Goal: Transaction & Acquisition: Obtain resource

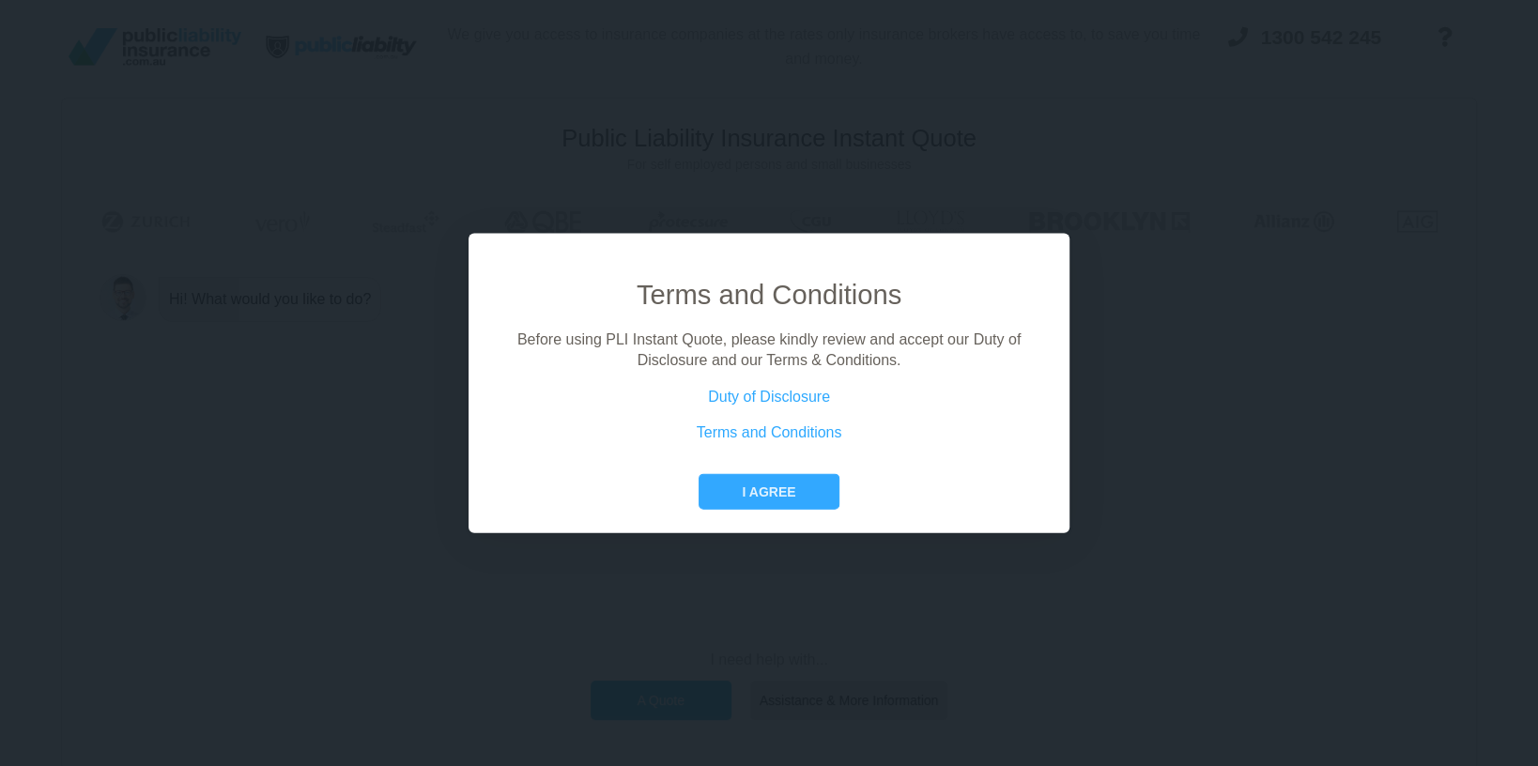
drag, startPoint x: 763, startPoint y: 492, endPoint x: 848, endPoint y: 489, distance: 84.5
click at [799, 494] on button "I agree" at bounding box center [768, 491] width 140 height 36
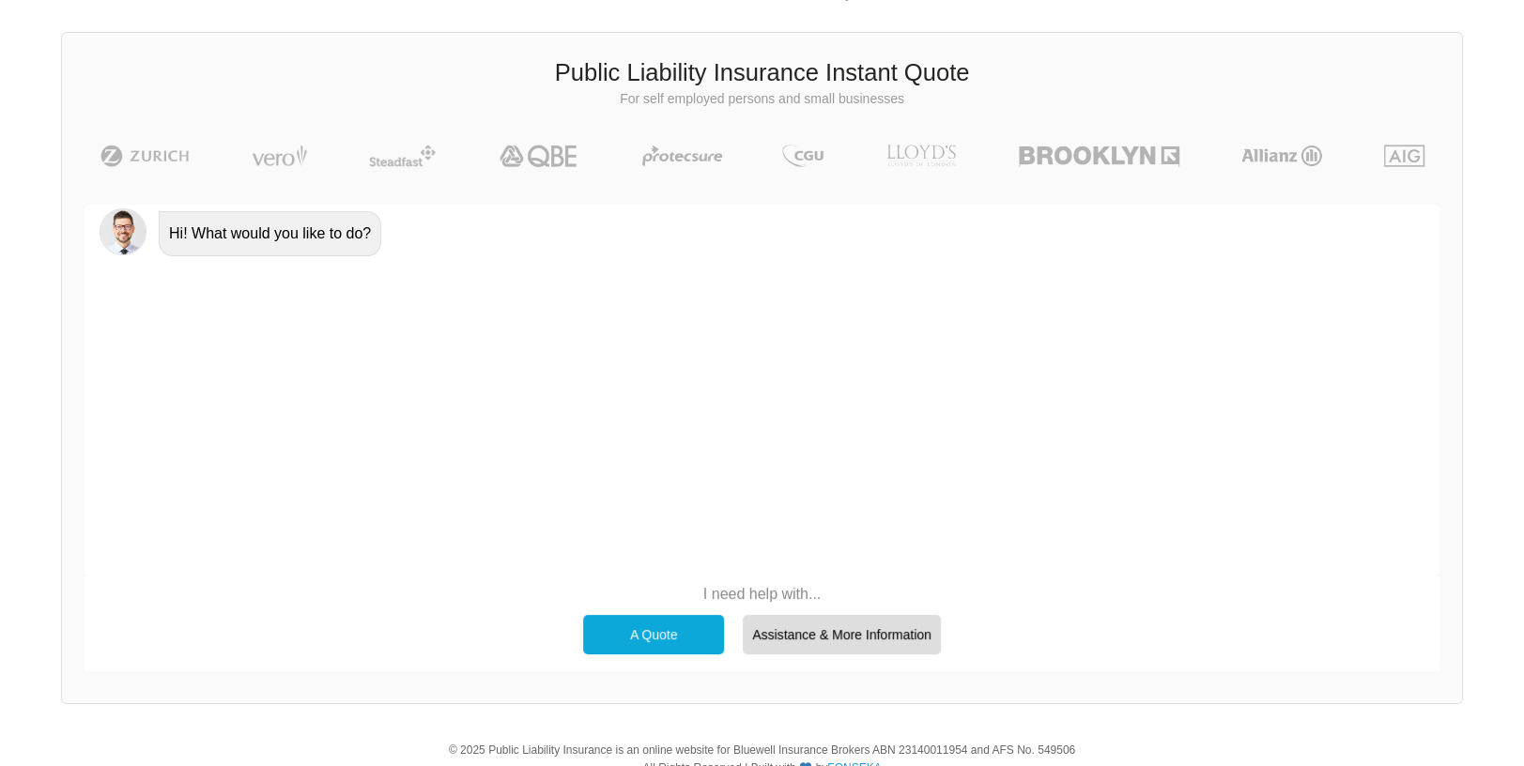
scroll to position [63, 0]
drag, startPoint x: 644, startPoint y: 636, endPoint x: 986, endPoint y: 546, distance: 353.4
click at [649, 636] on div "A Quote" at bounding box center [653, 637] width 141 height 39
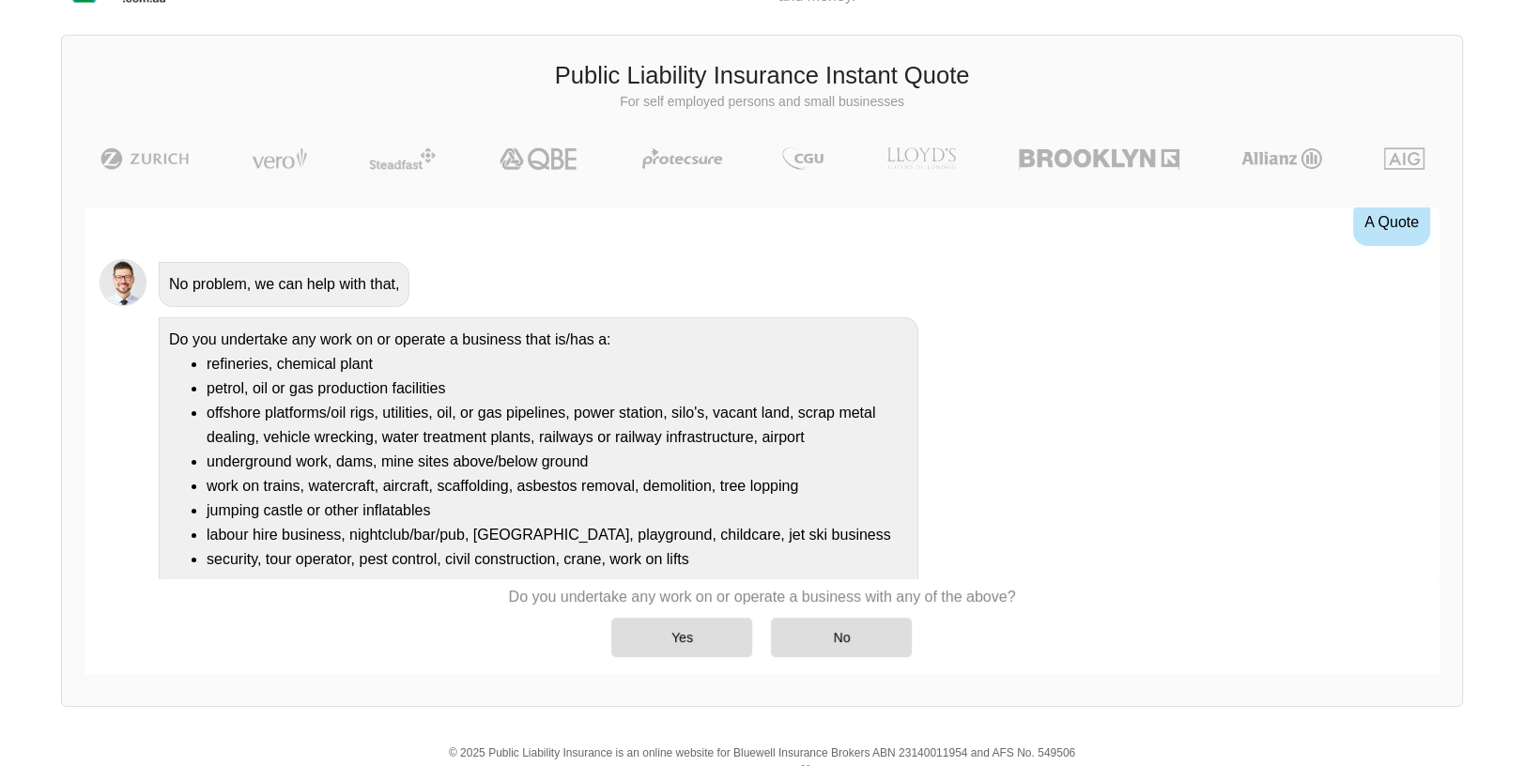
scroll to position [121, 0]
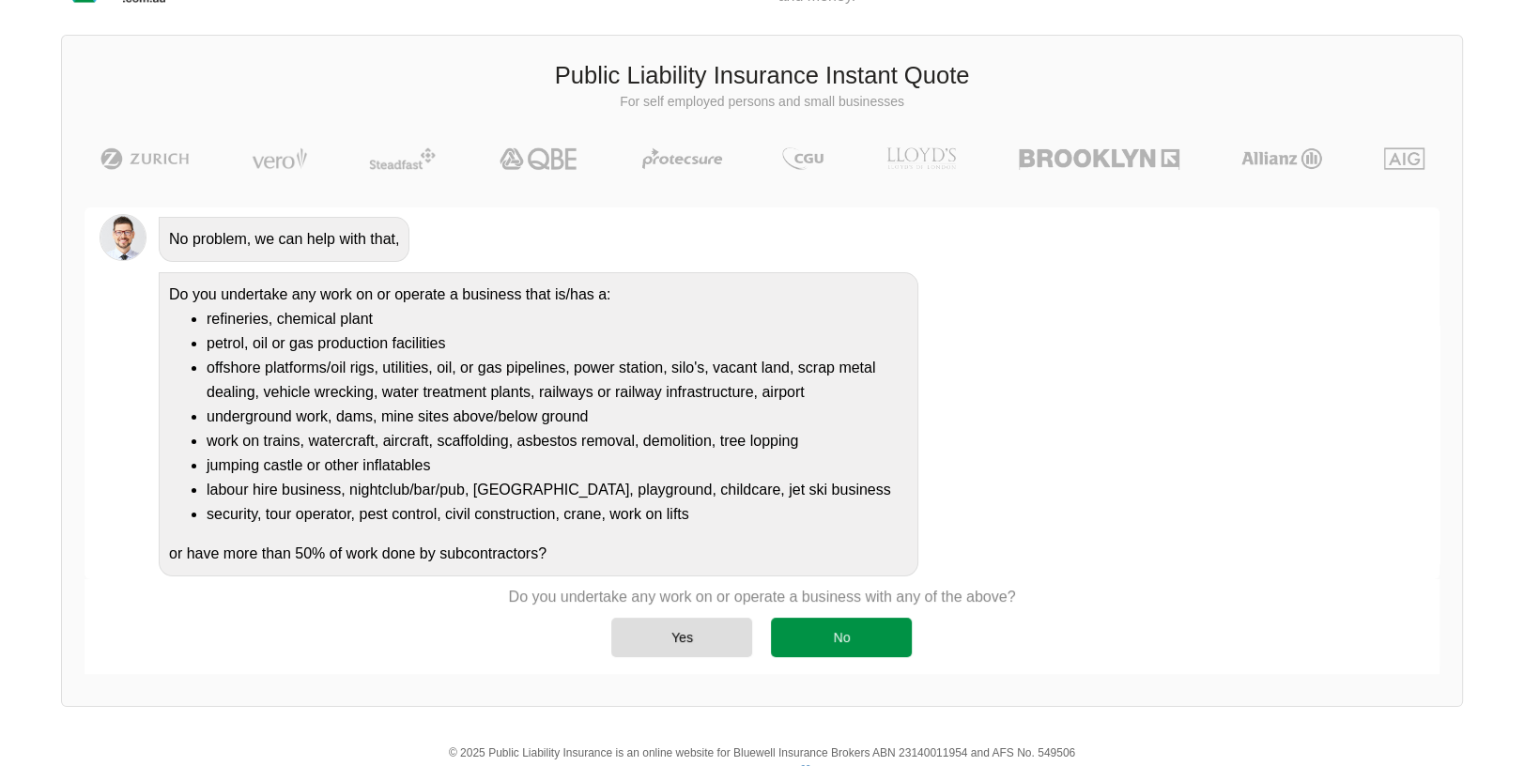
click at [851, 640] on div "No" at bounding box center [841, 637] width 141 height 39
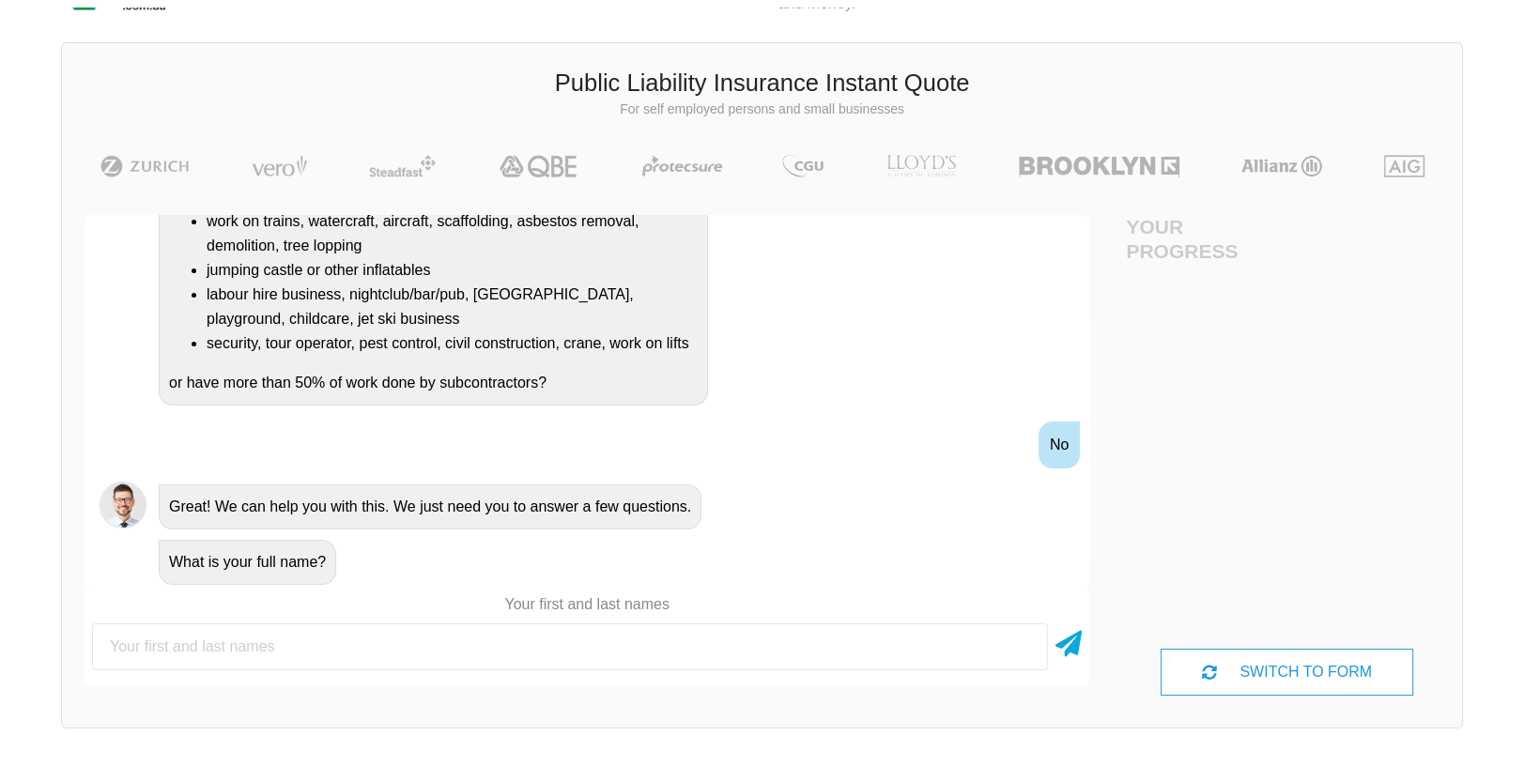
scroll to position [63, 0]
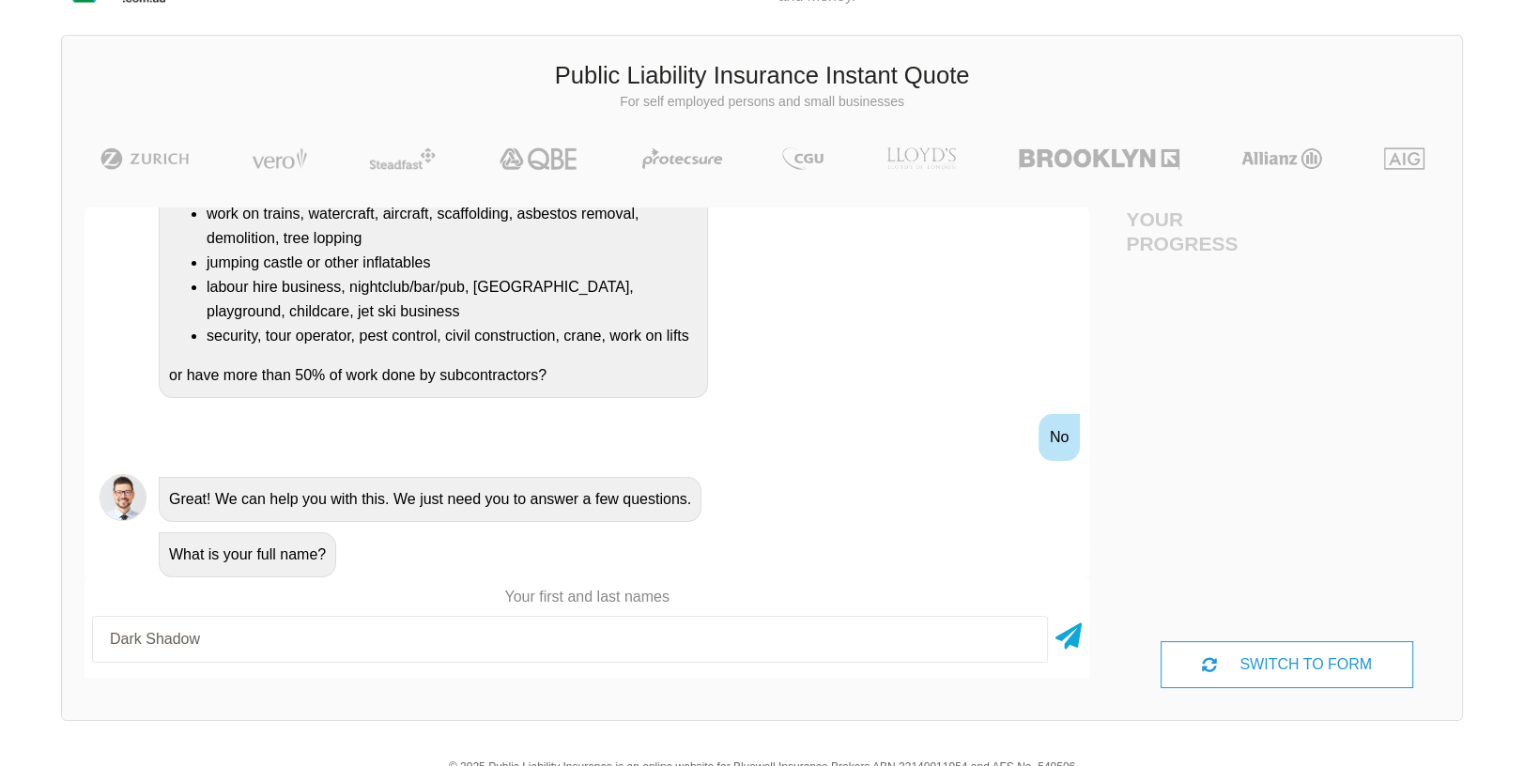
type input "Dark Shadow"
click at [1177, 514] on div at bounding box center [1287, 455] width 322 height 372
click at [1066, 639] on icon at bounding box center [1068, 633] width 26 height 34
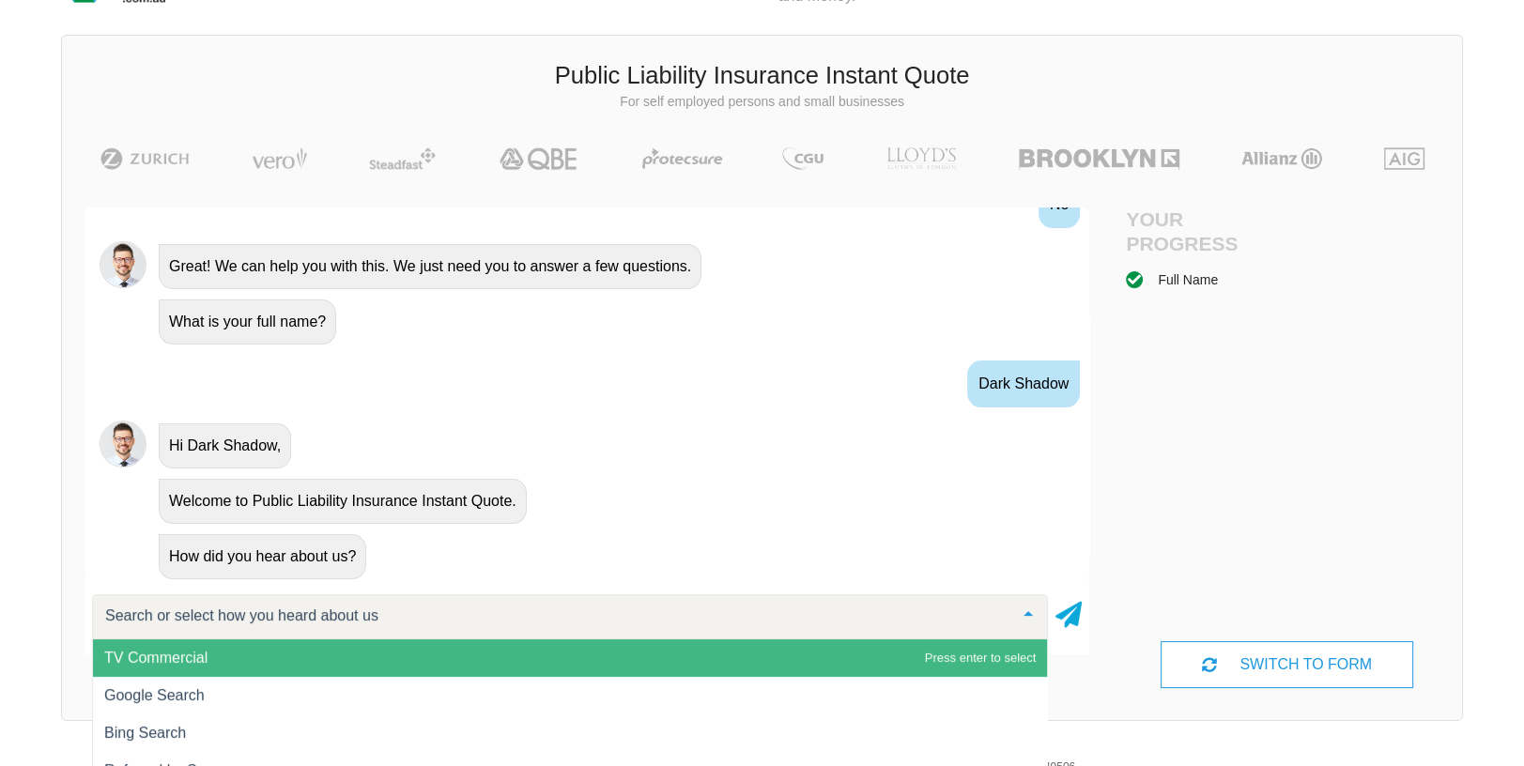
scroll to position [626, 0]
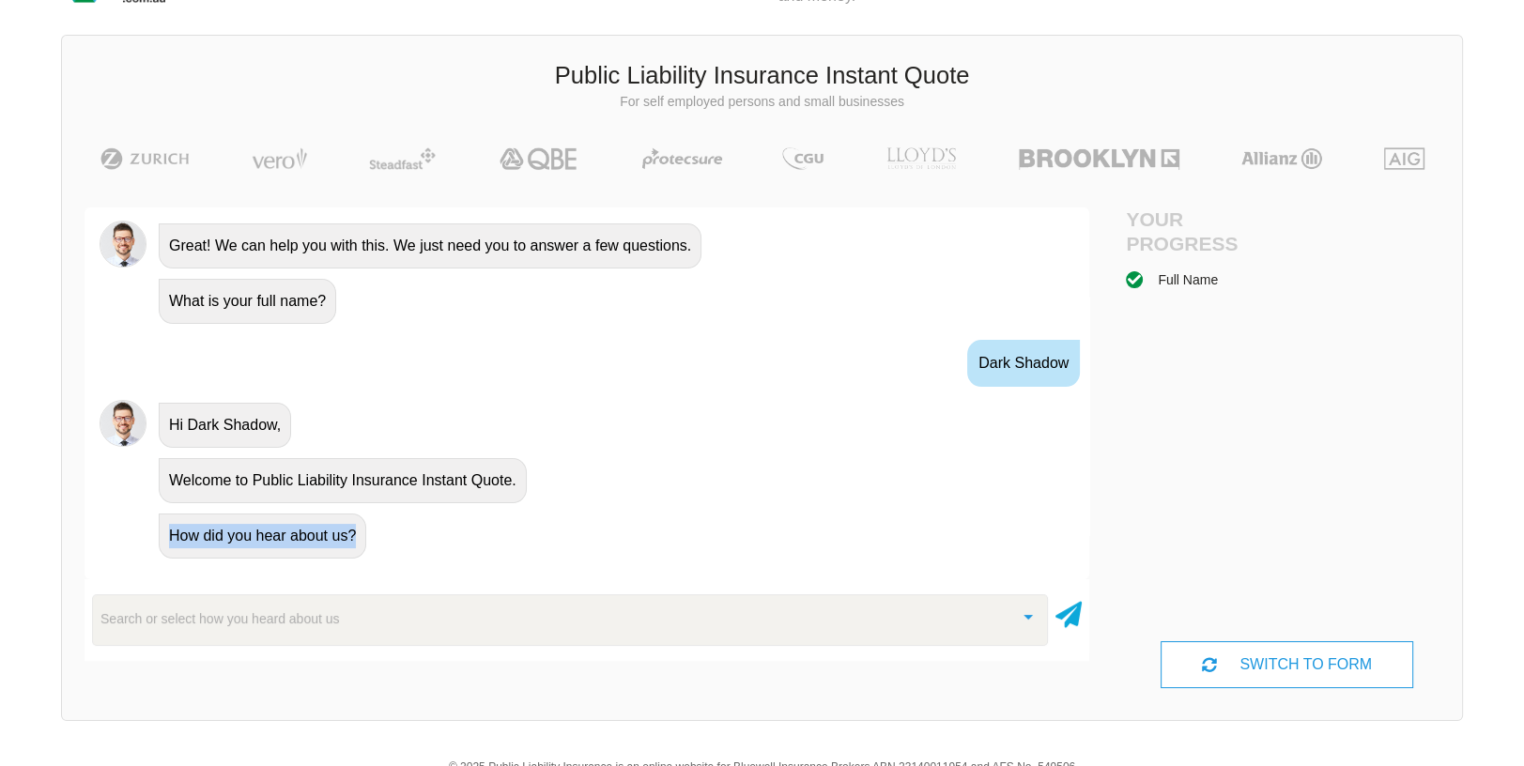
drag, startPoint x: 1089, startPoint y: 489, endPoint x: 1093, endPoint y: 515, distance: 26.6
click at [1093, 515] on div "Awesome! 100% Just a final check that all your details are correct. Your Summar…" at bounding box center [587, 447] width 1050 height 525
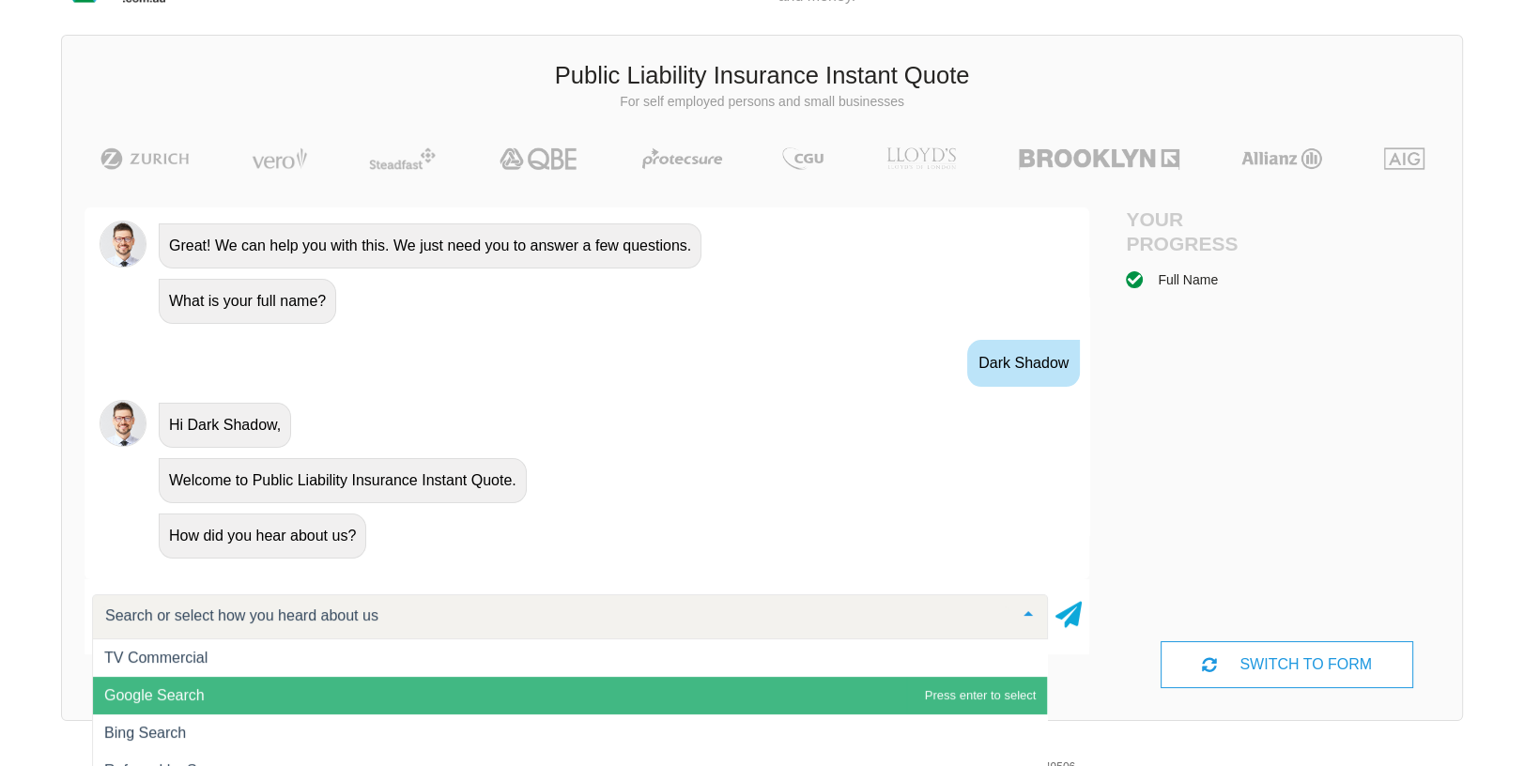
click at [154, 697] on span "Google Search" at bounding box center [154, 695] width 100 height 16
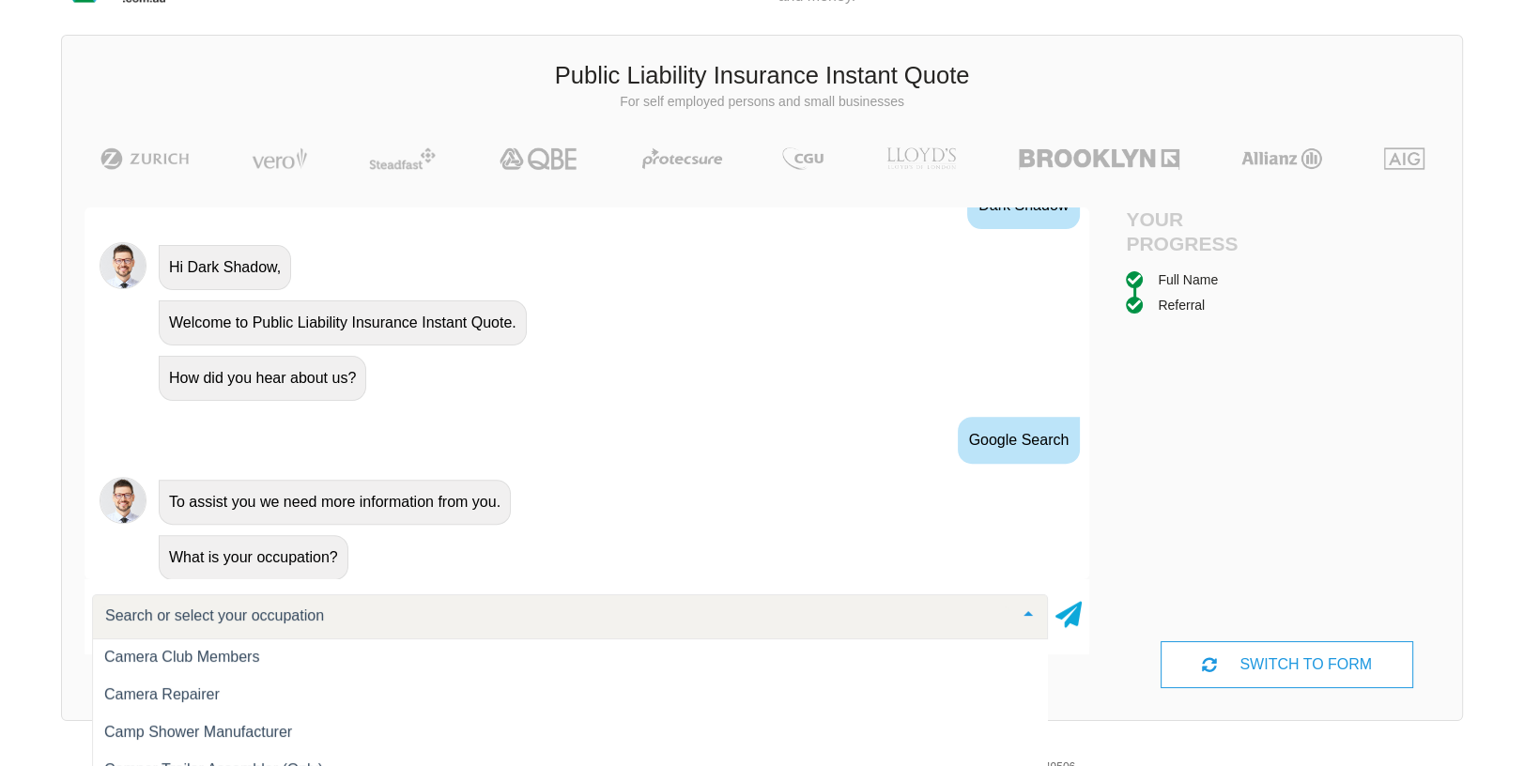
scroll to position [4241, 0]
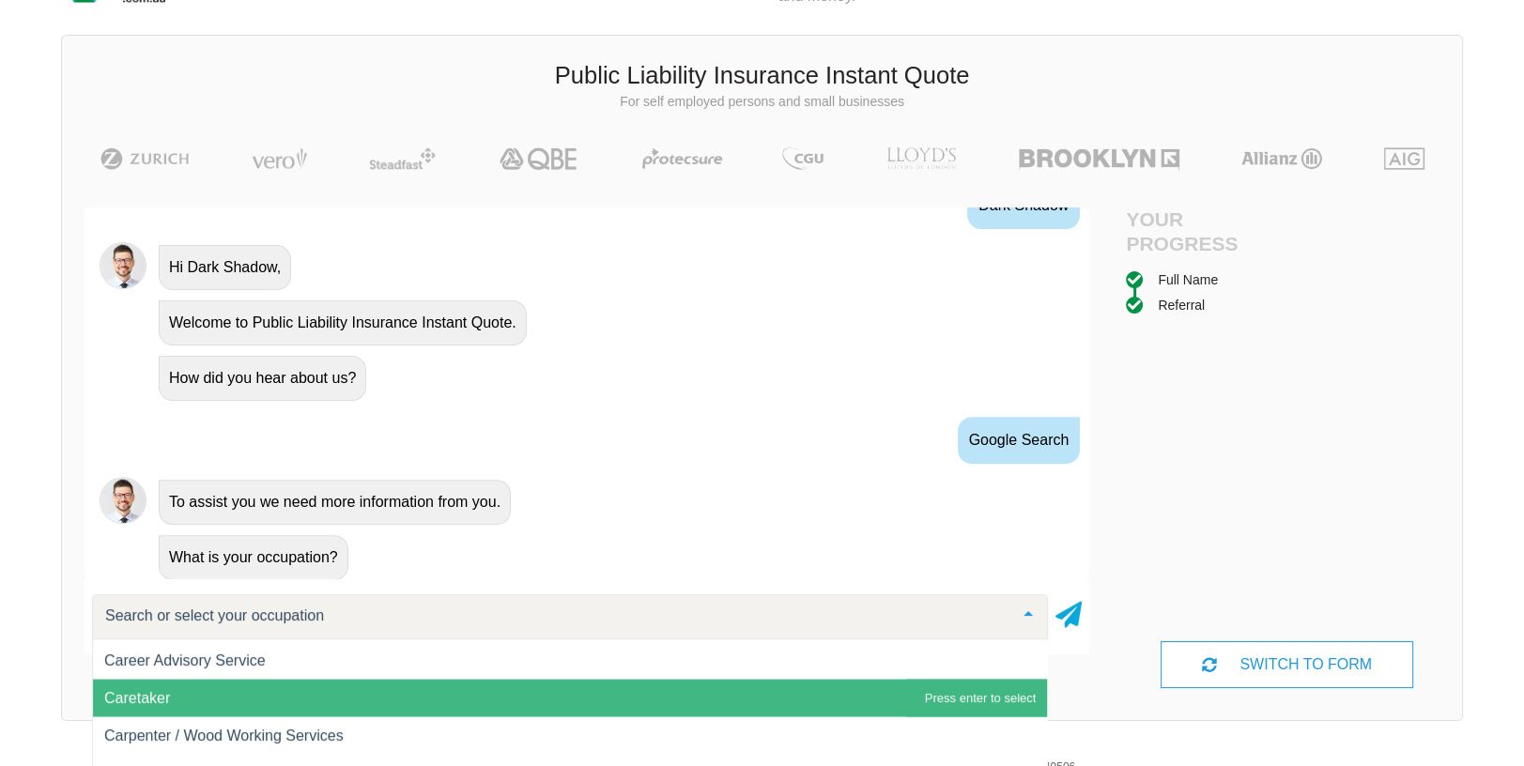
click at [144, 698] on span "Caretaker" at bounding box center [137, 697] width 66 height 16
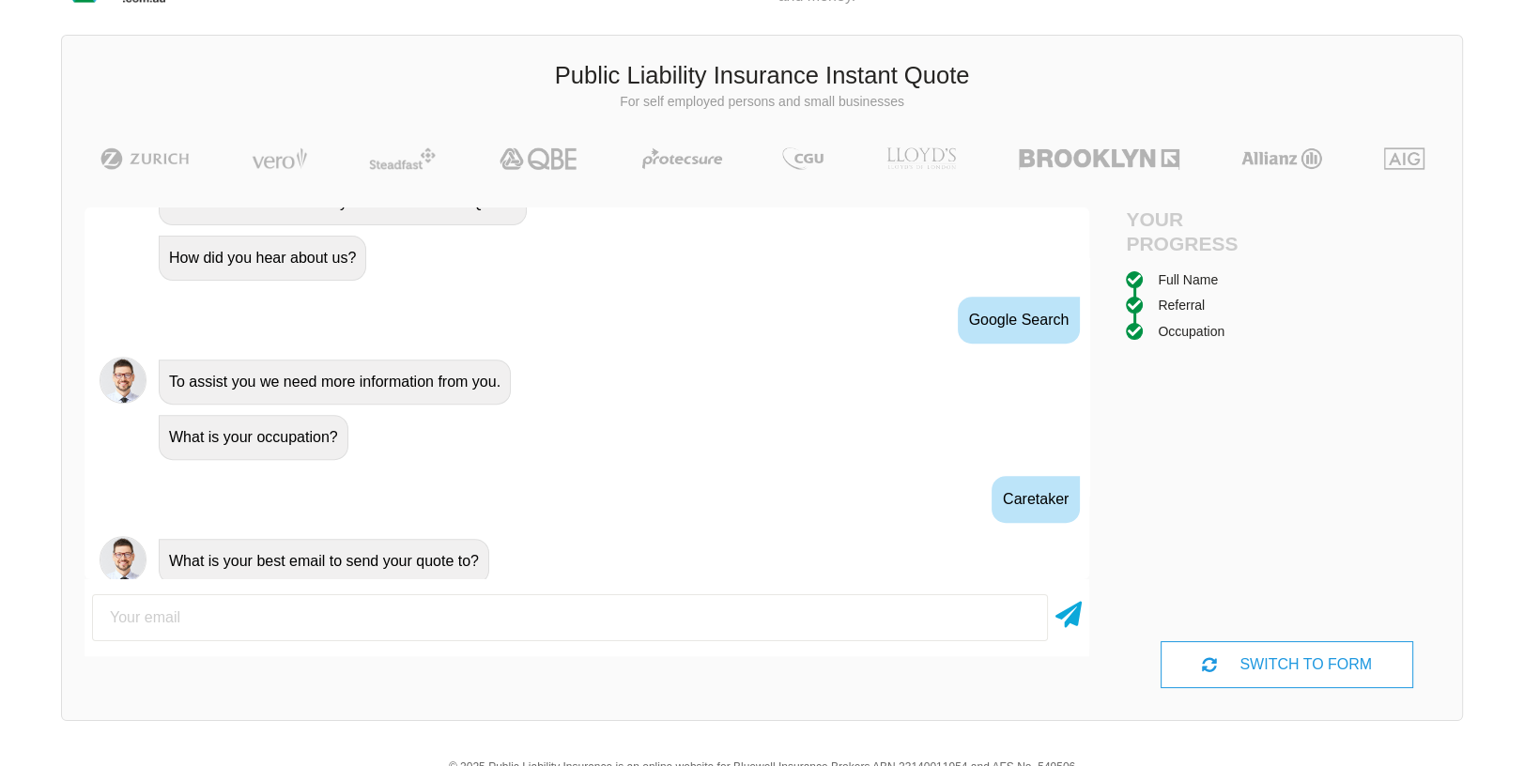
scroll to position [907, 0]
type input "d"
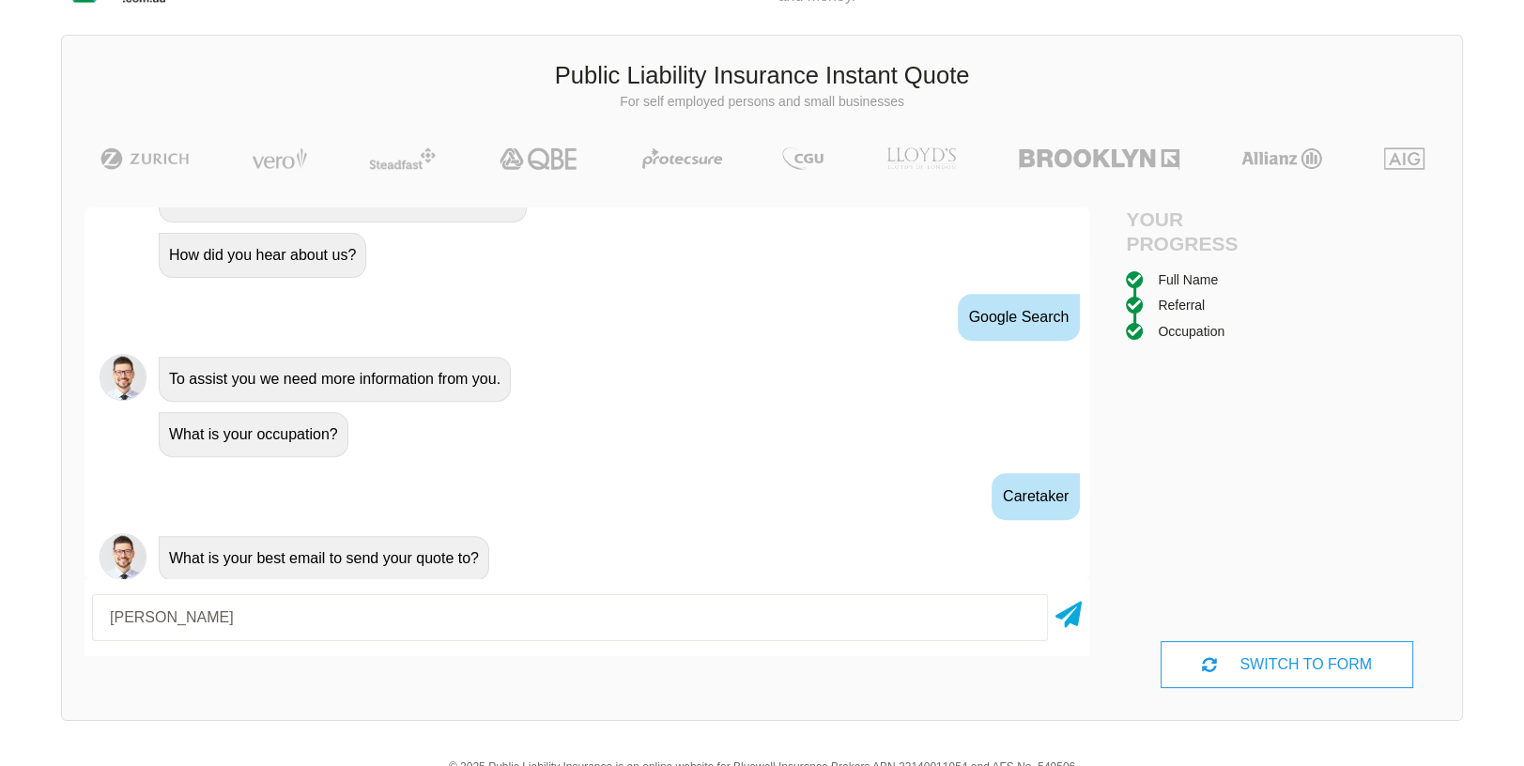
type input "[EMAIL_ADDRESS][DOMAIN_NAME]"
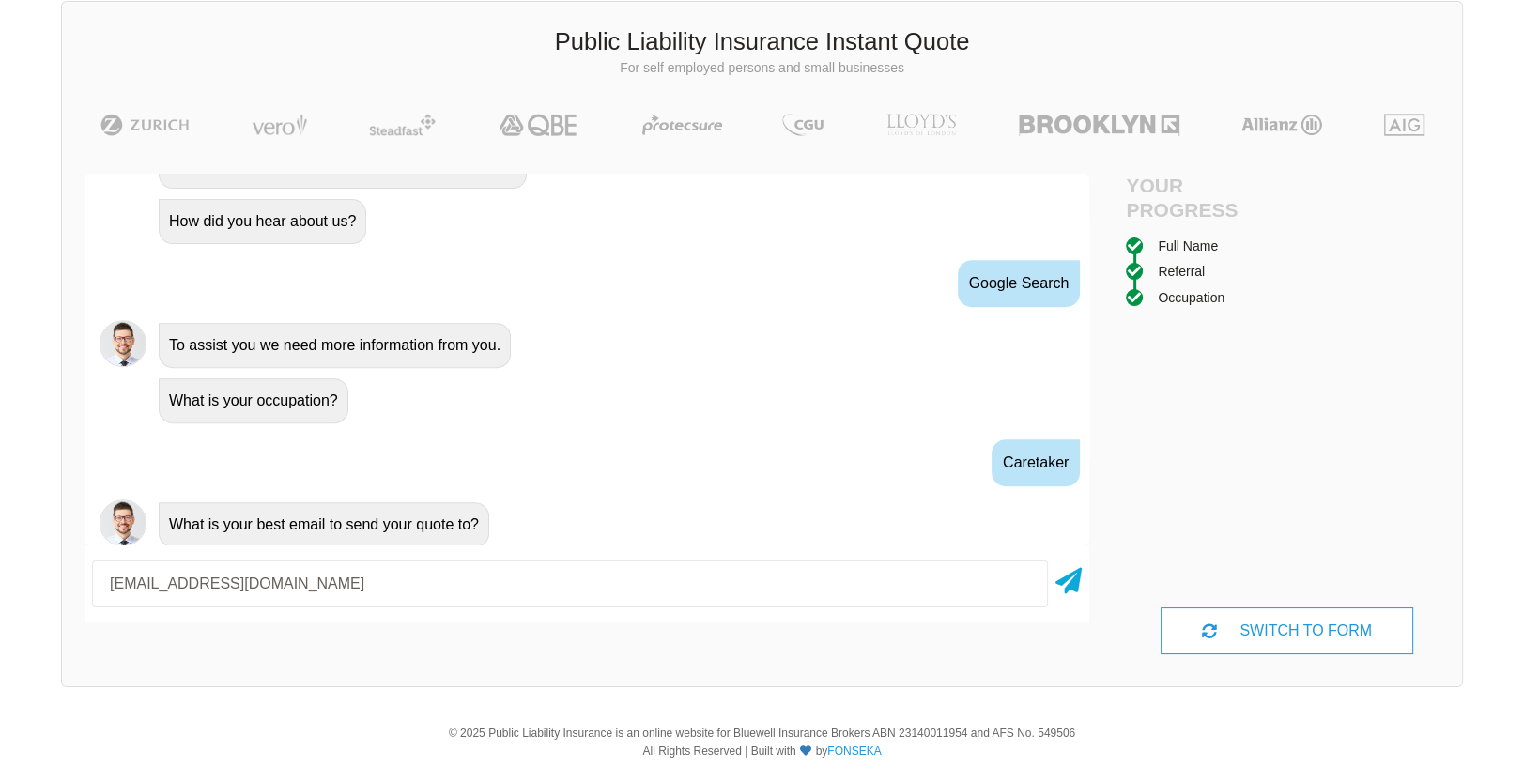
scroll to position [928, 0]
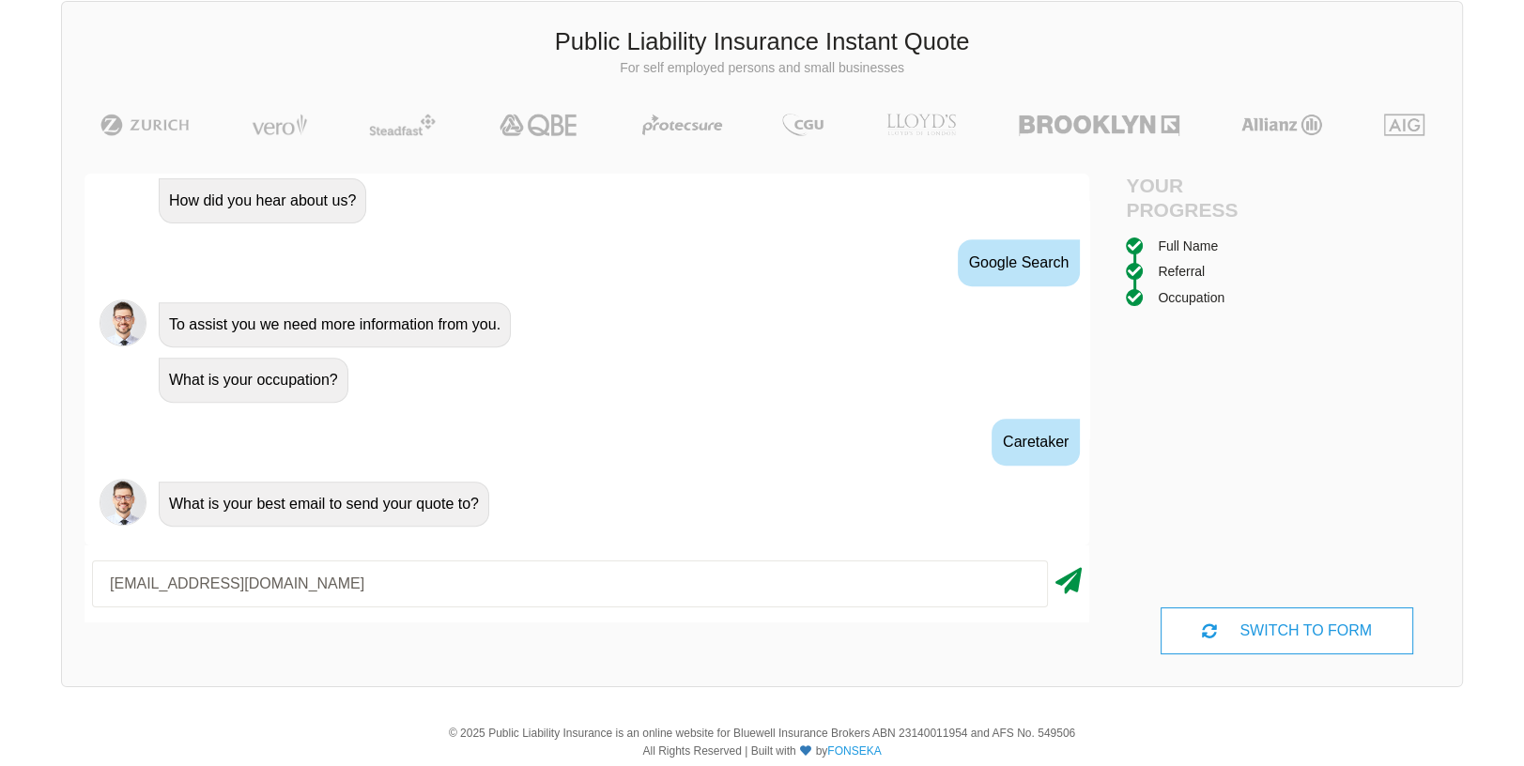
click at [1075, 581] on icon at bounding box center [1068, 577] width 26 height 34
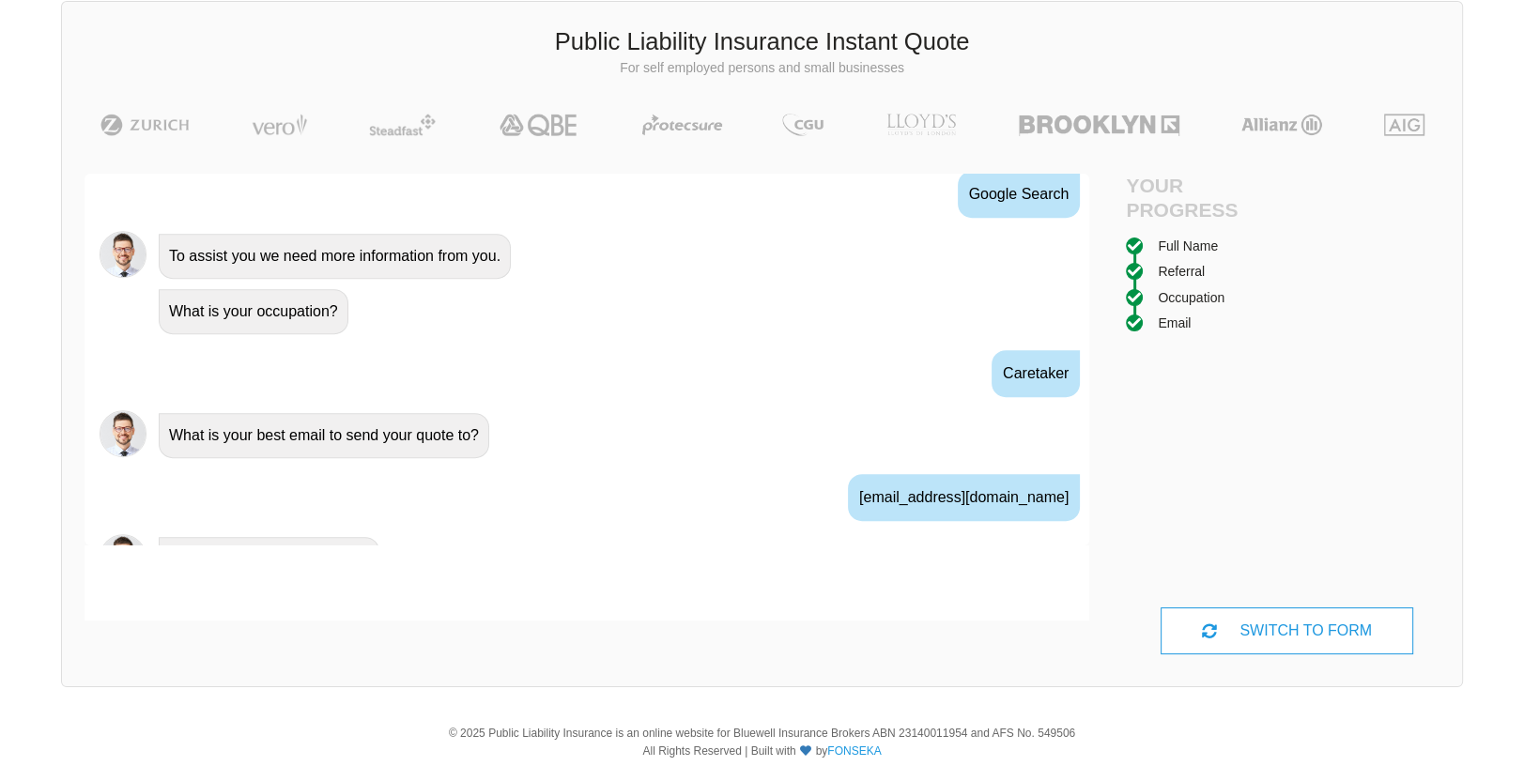
scroll to position [1031, 0]
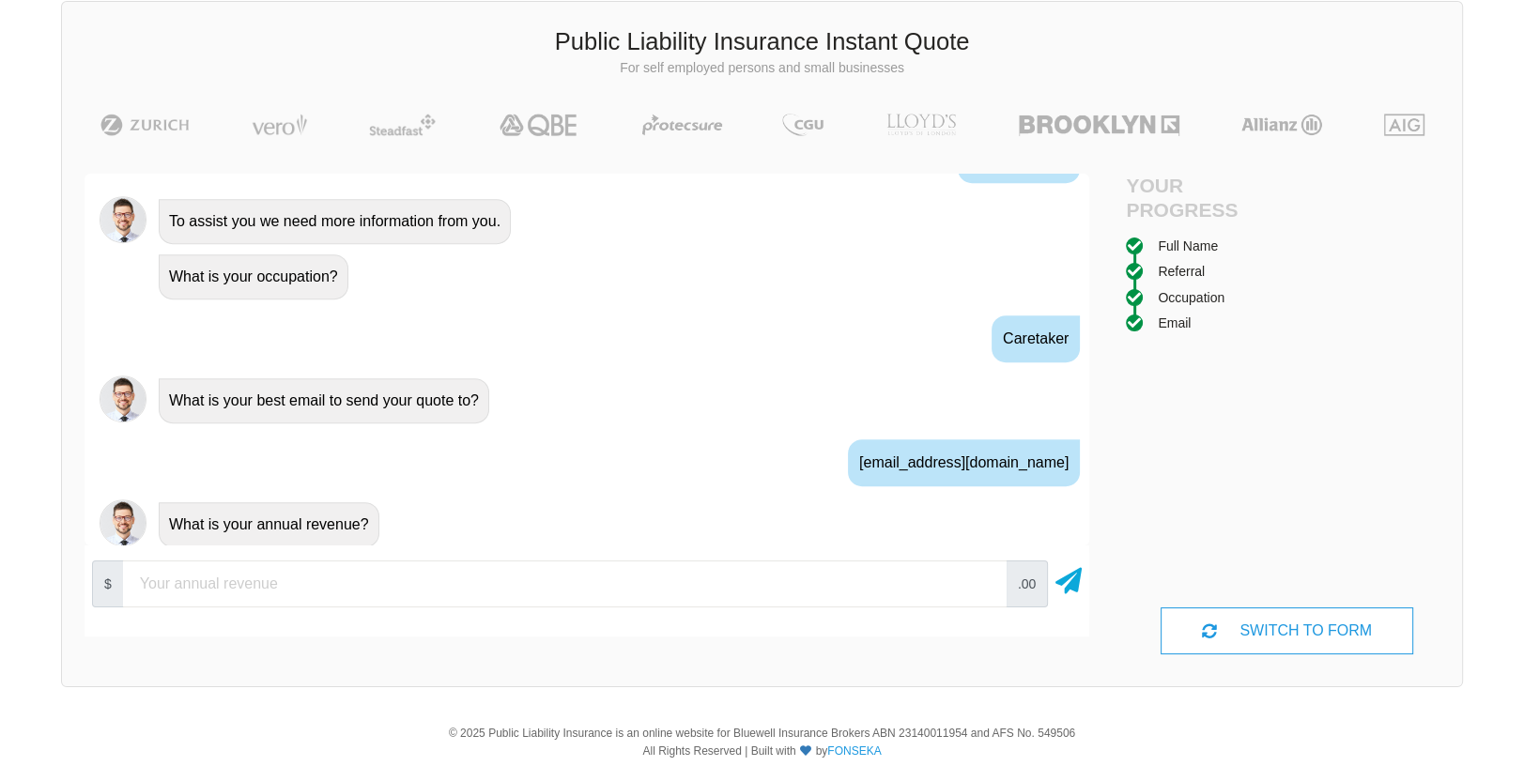
click at [142, 576] on input "number" at bounding box center [564, 583] width 883 height 47
click at [163, 583] on input "350000" at bounding box center [564, 583] width 883 height 47
type input "350000"
click at [1072, 585] on icon at bounding box center [1068, 577] width 26 height 34
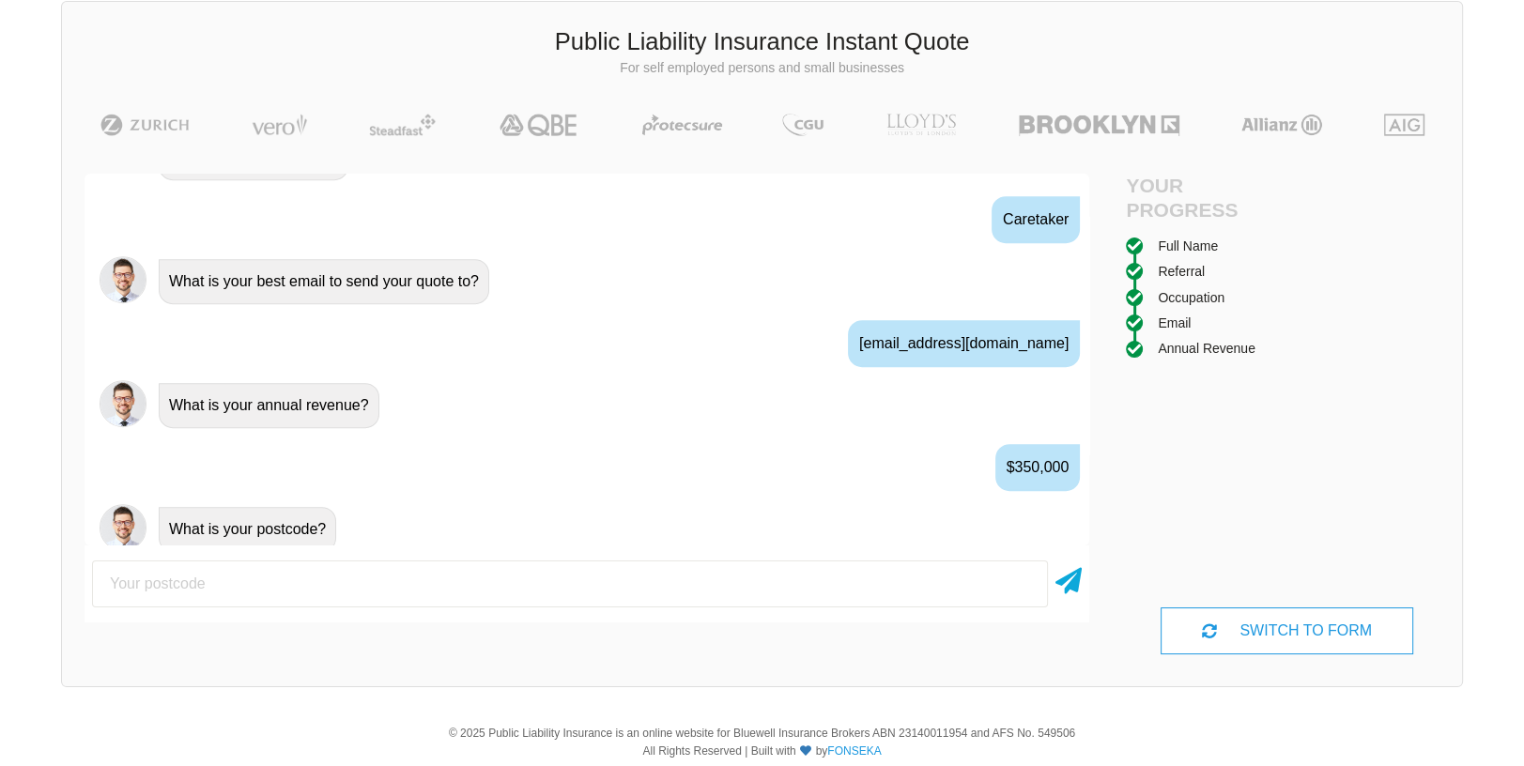
scroll to position [1154, 0]
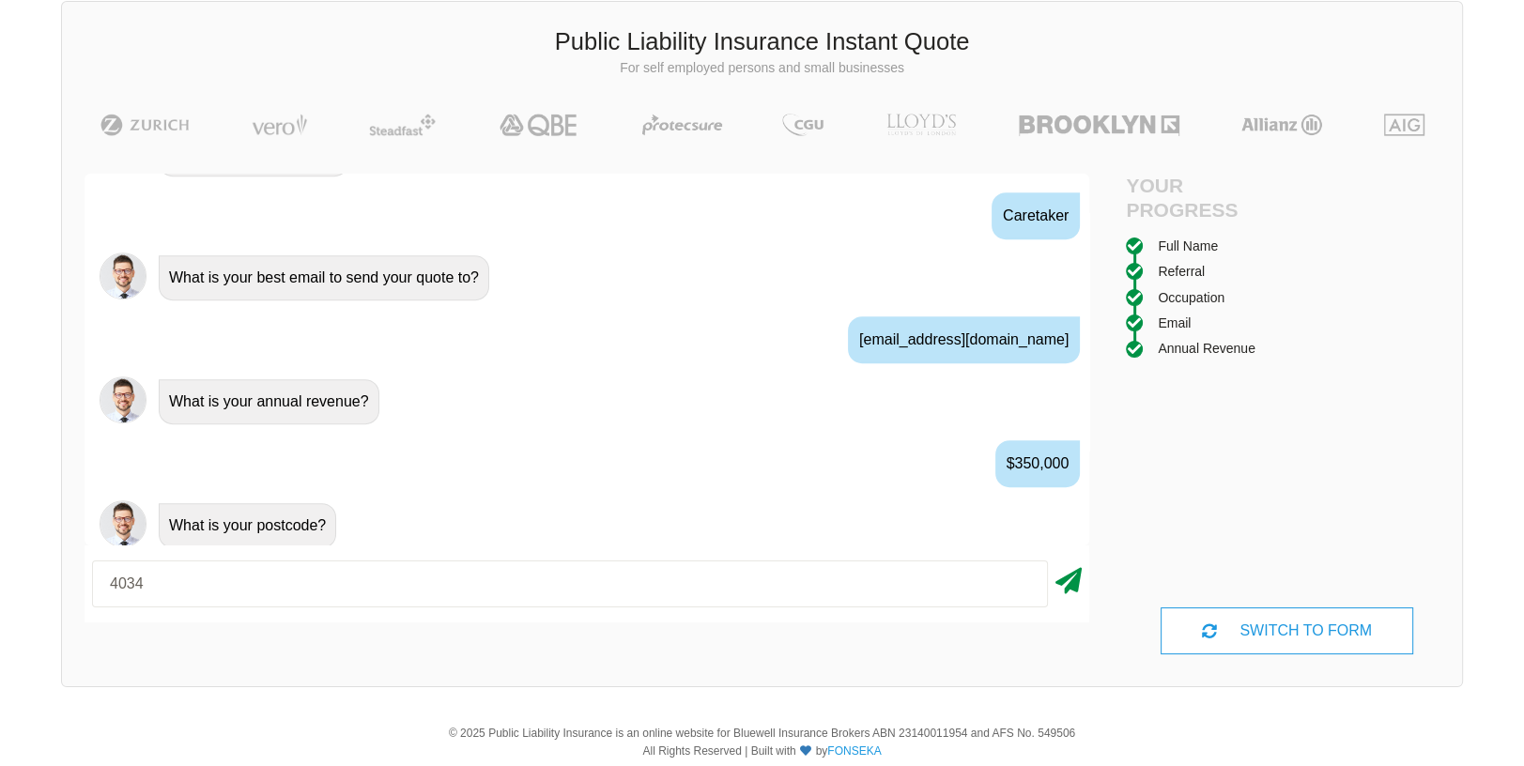
type input "4034"
click at [1066, 575] on icon at bounding box center [1068, 577] width 26 height 34
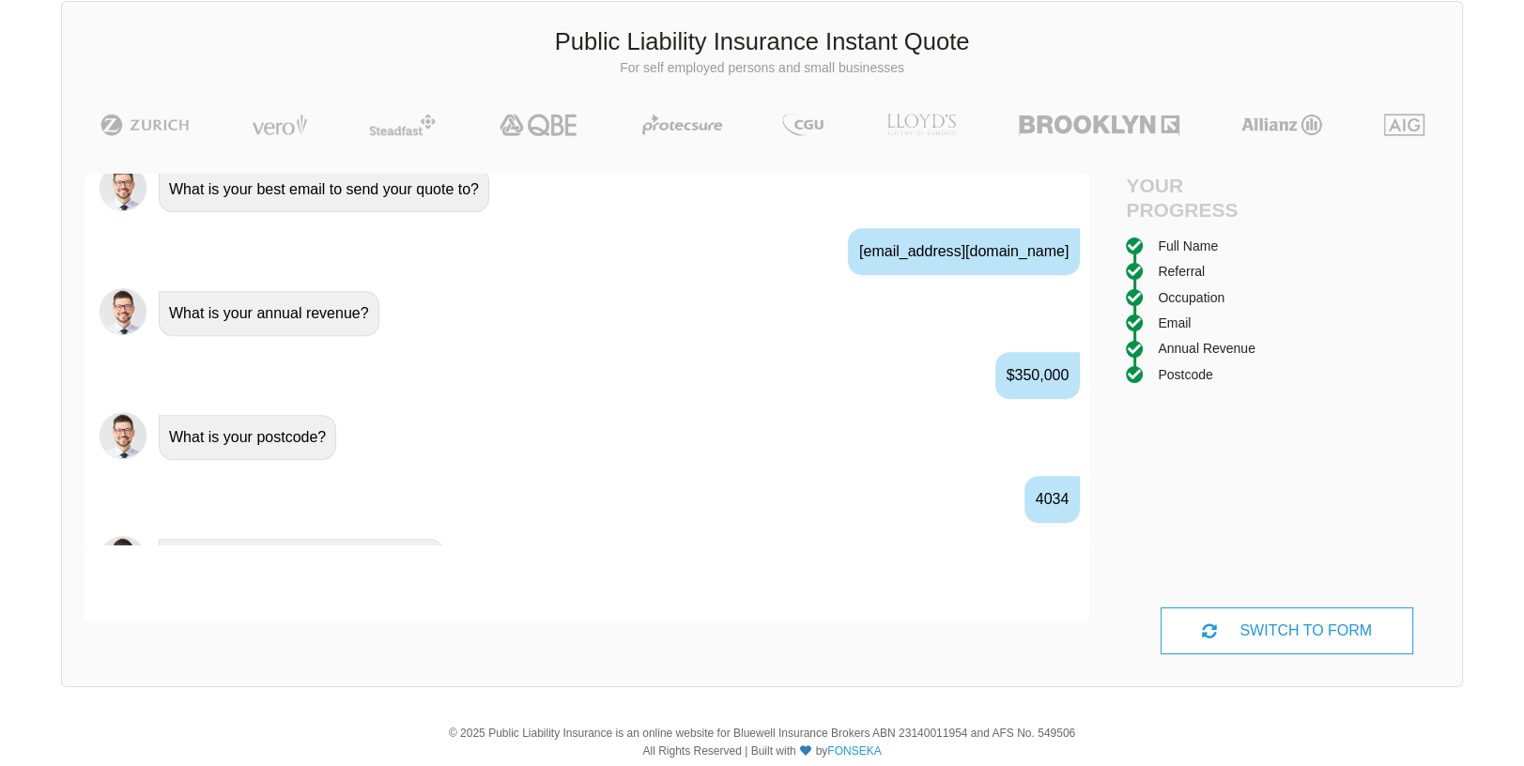
scroll to position [1277, 0]
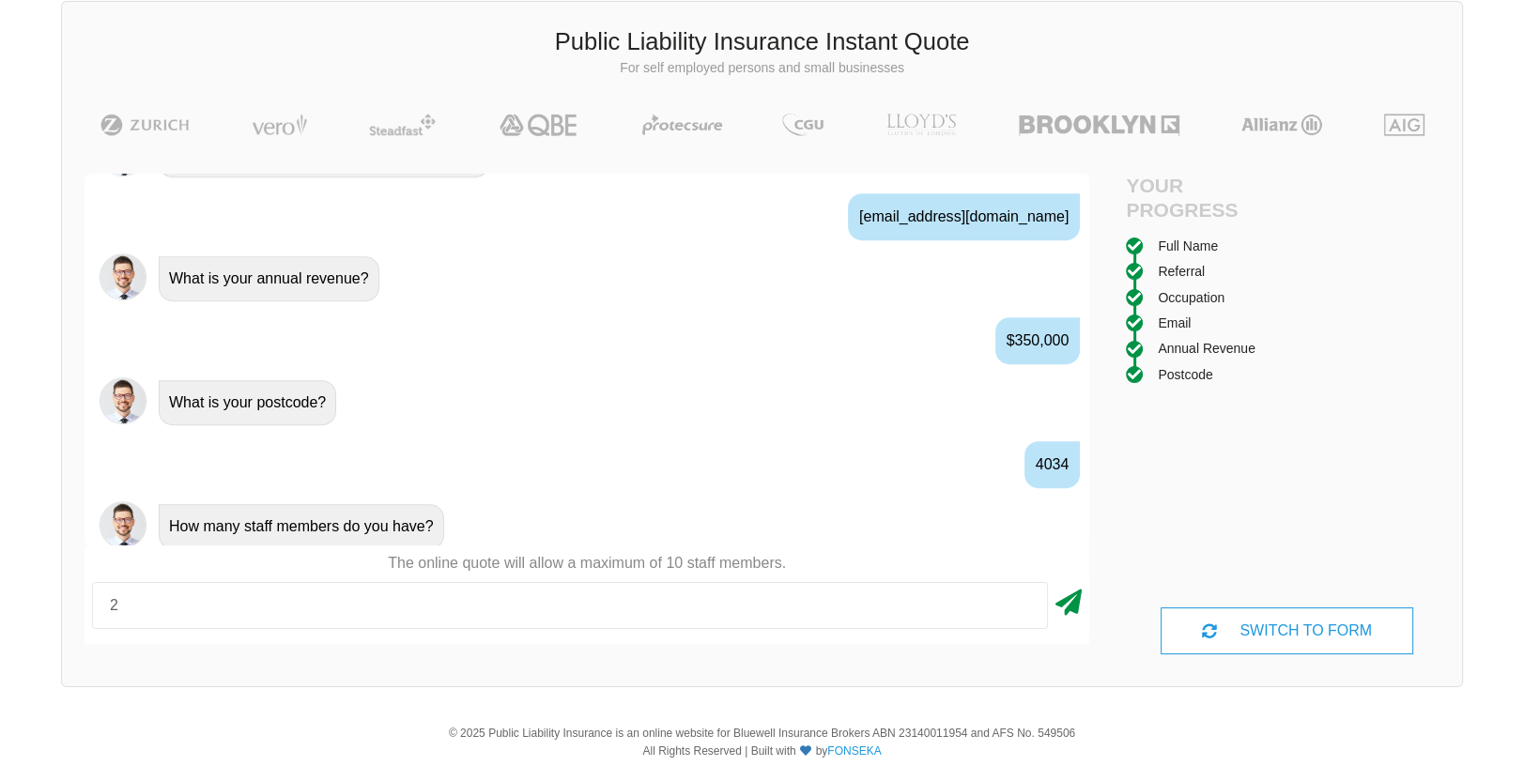
type input "2"
click at [1070, 605] on icon at bounding box center [1068, 599] width 26 height 34
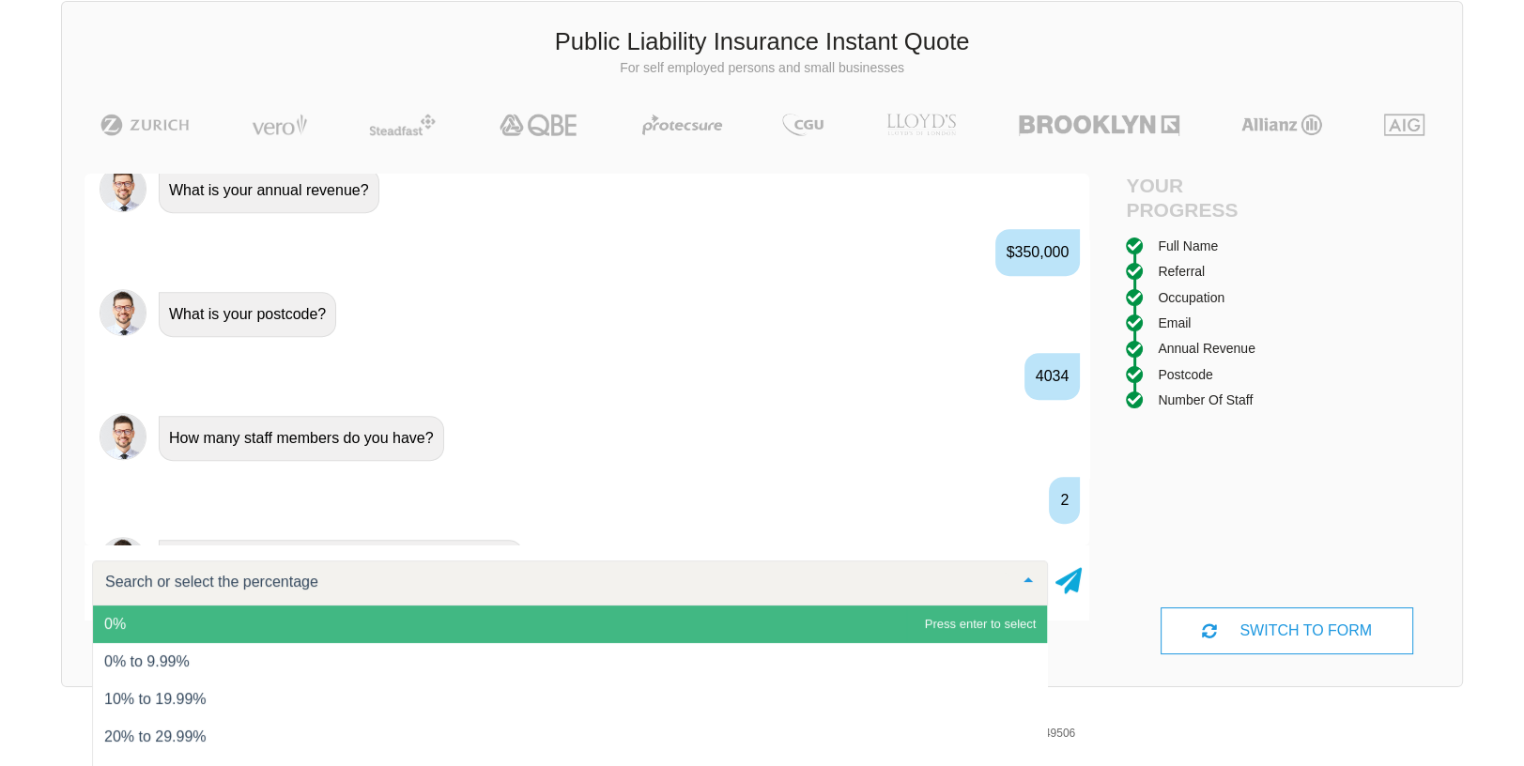
scroll to position [1401, 0]
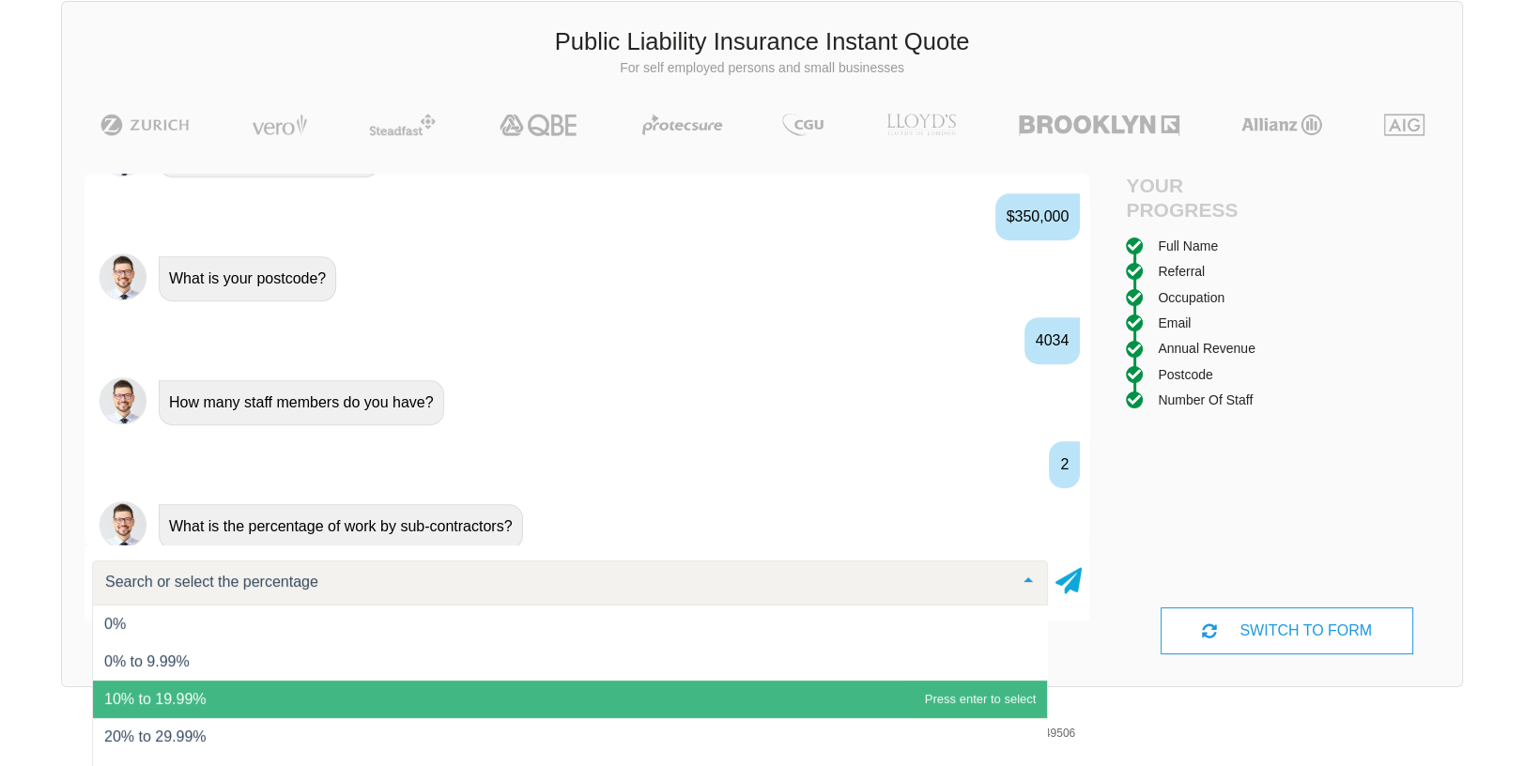
click at [170, 704] on span "10% to 19.99%" at bounding box center [155, 699] width 102 height 16
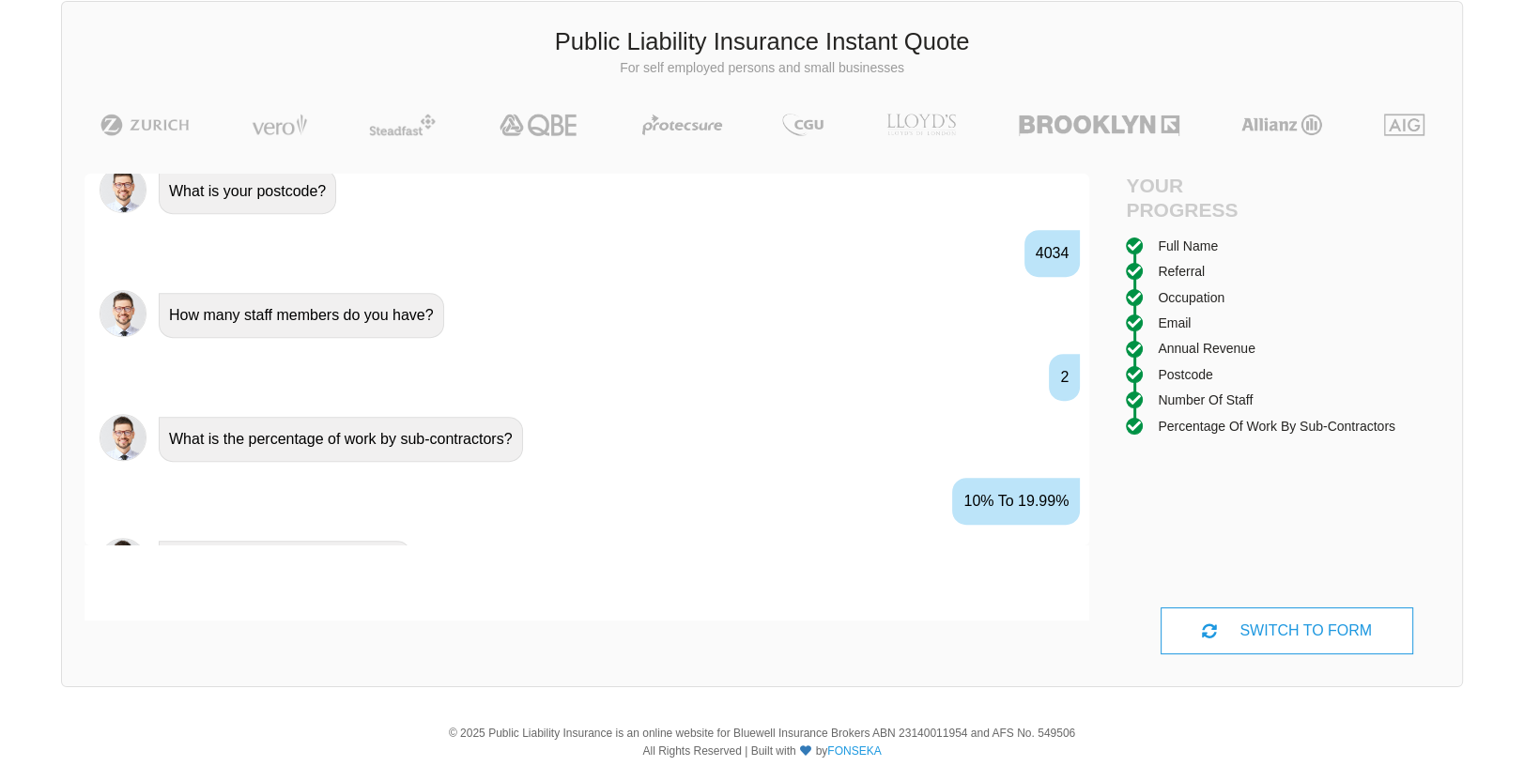
scroll to position [1523, 0]
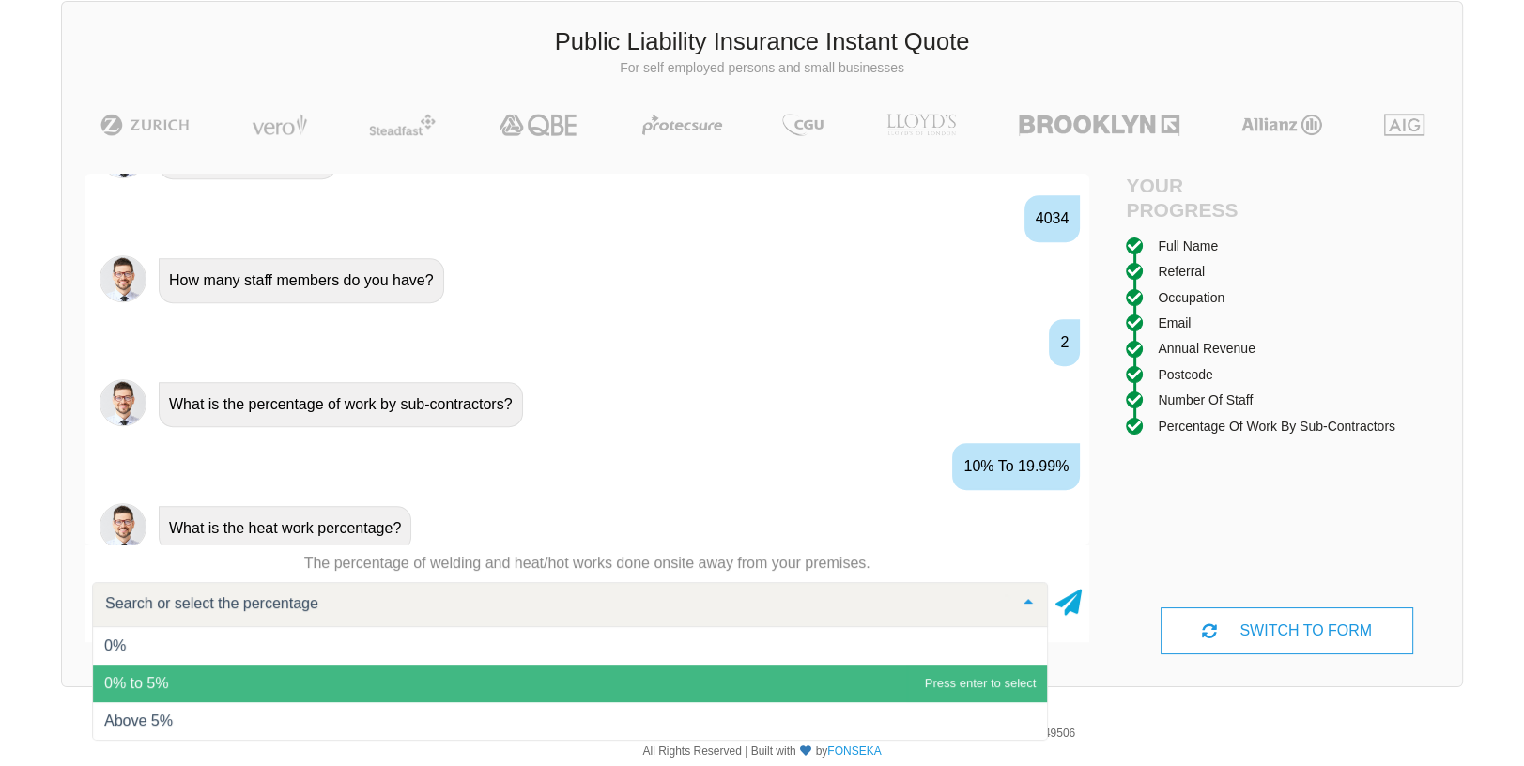
click at [143, 682] on span "0% to 5%" at bounding box center [136, 683] width 64 height 16
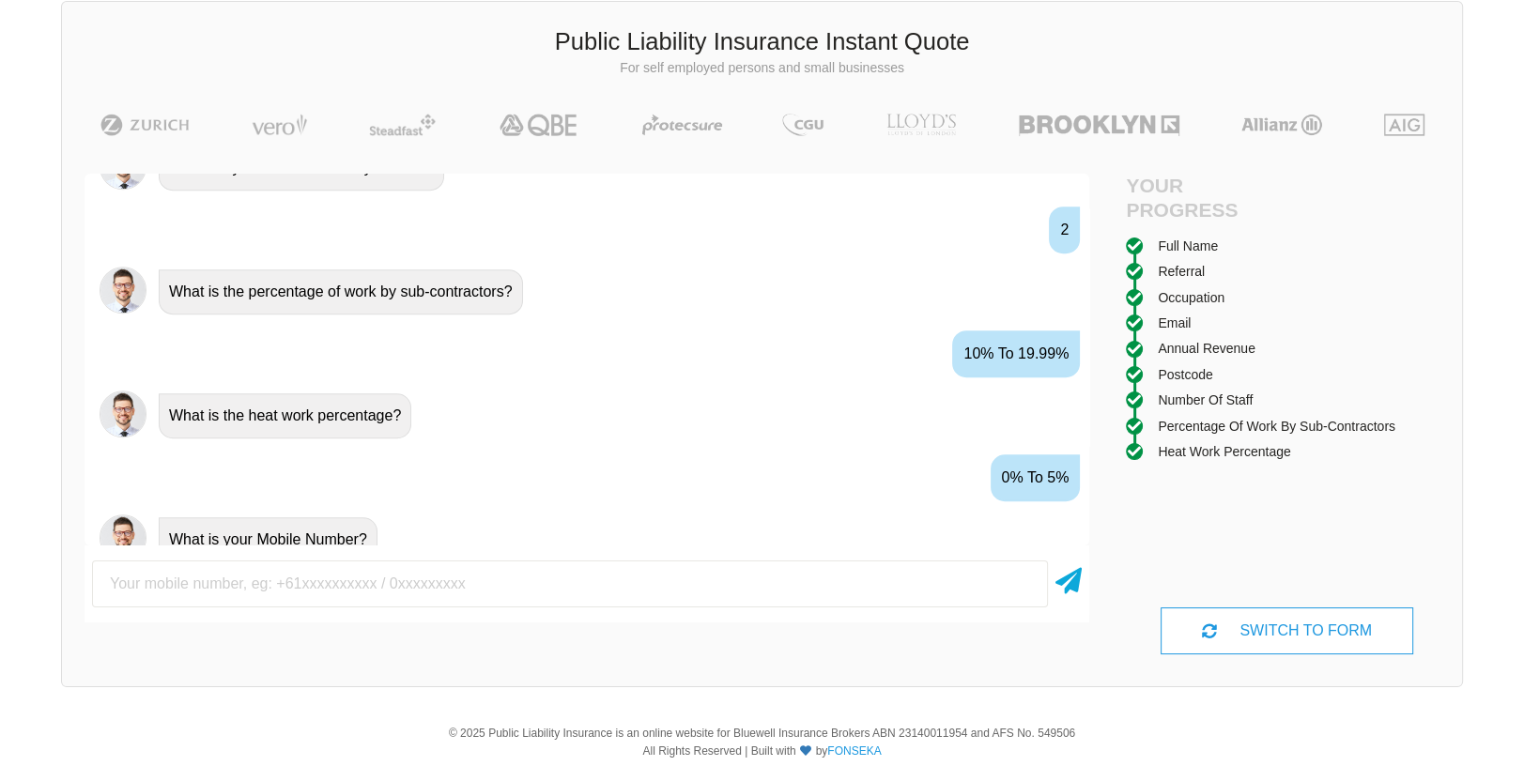
scroll to position [1647, 0]
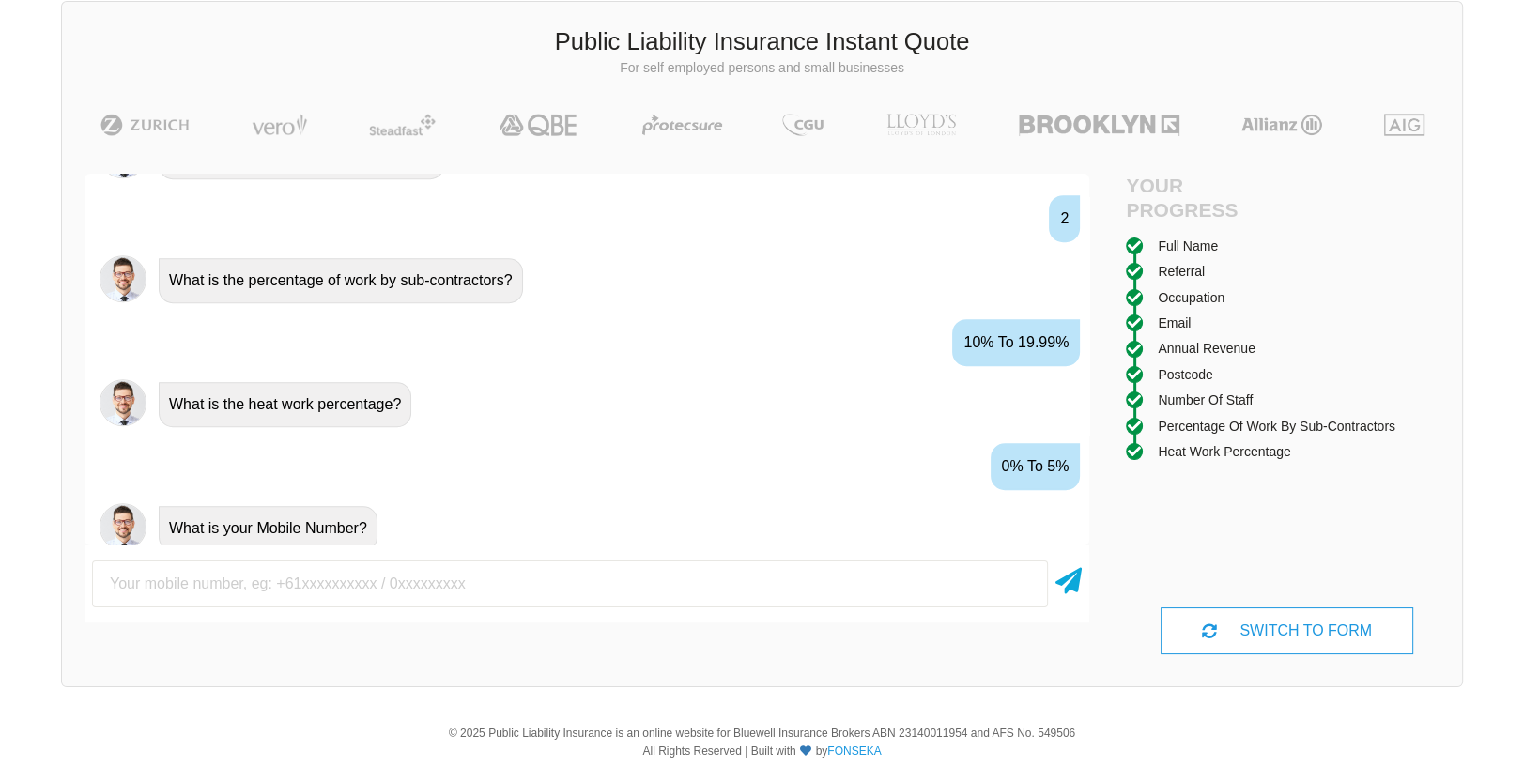
click at [123, 579] on input "text" at bounding box center [570, 583] width 956 height 47
type input "0412377850"
click at [1068, 579] on icon at bounding box center [1068, 577] width 26 height 34
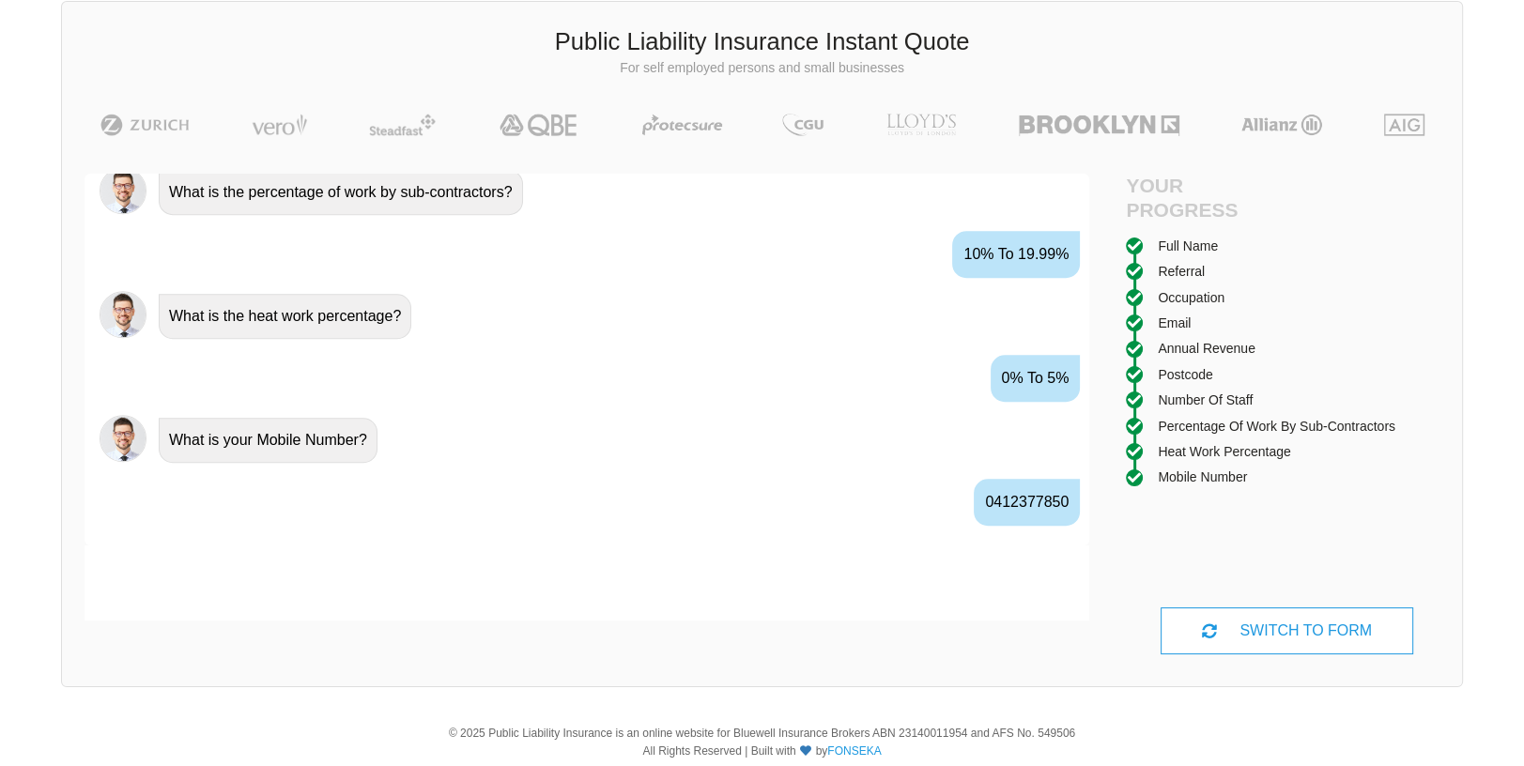
scroll to position [1770, 0]
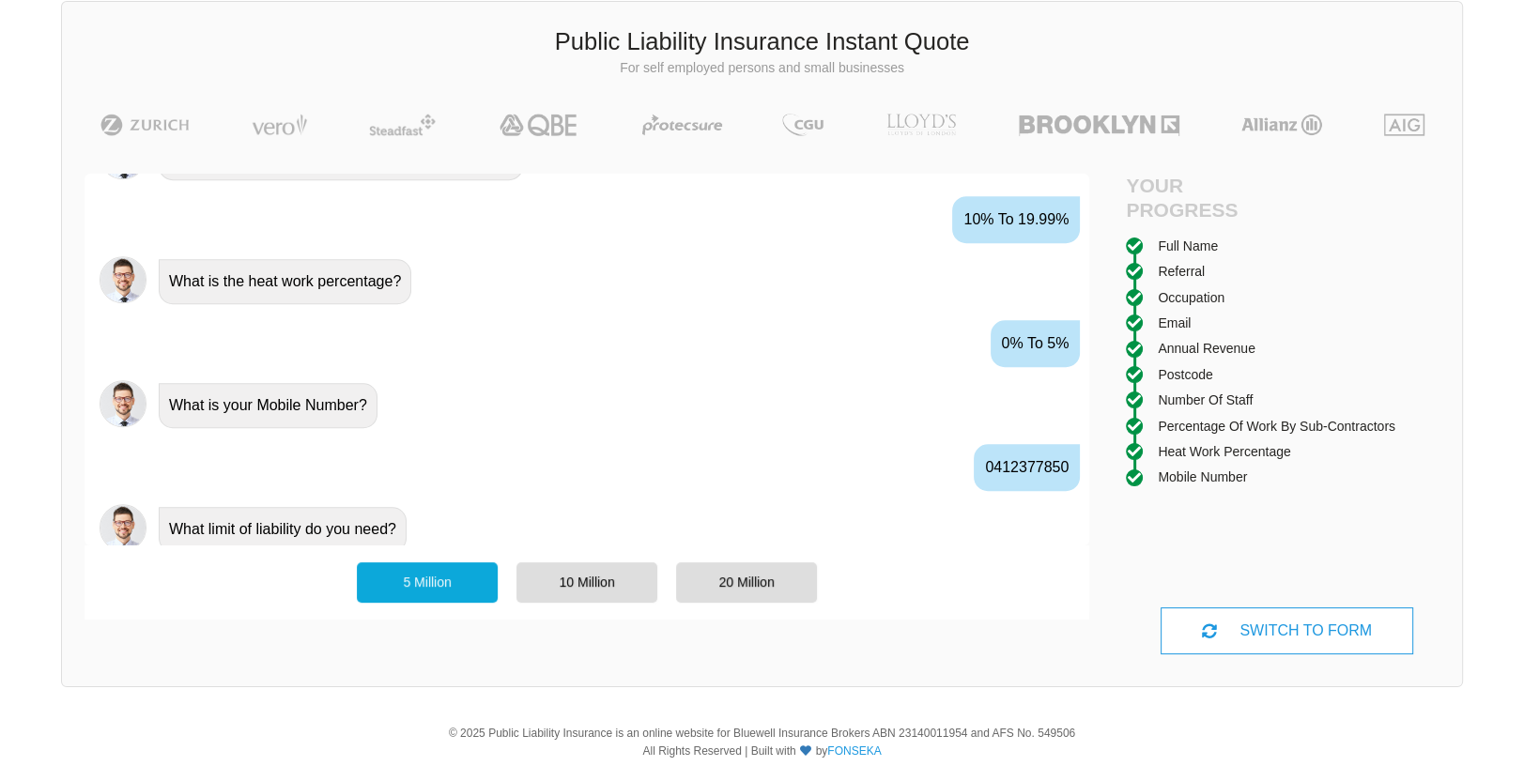
click at [422, 579] on div "5 Million" at bounding box center [427, 581] width 141 height 39
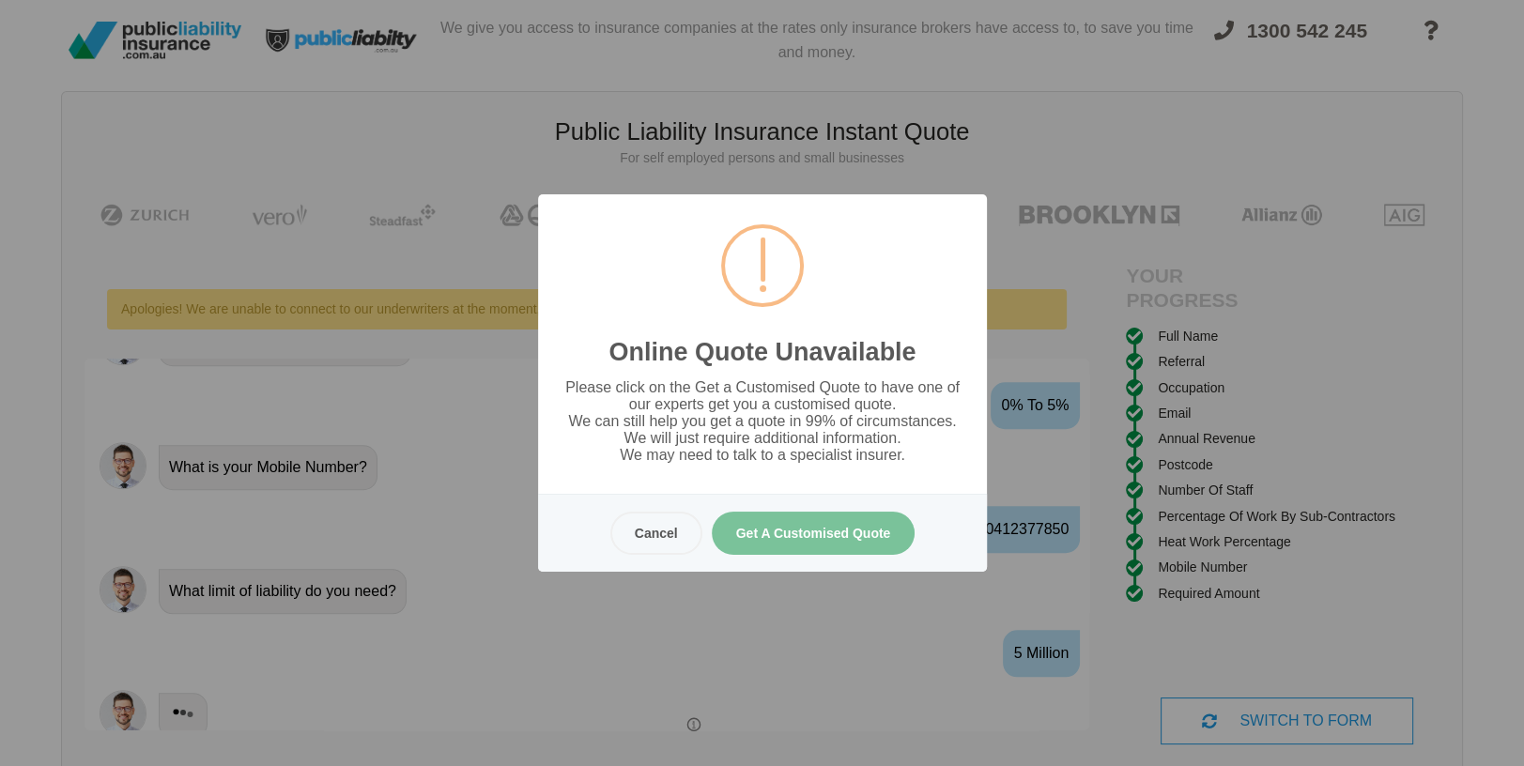
scroll to position [0, 0]
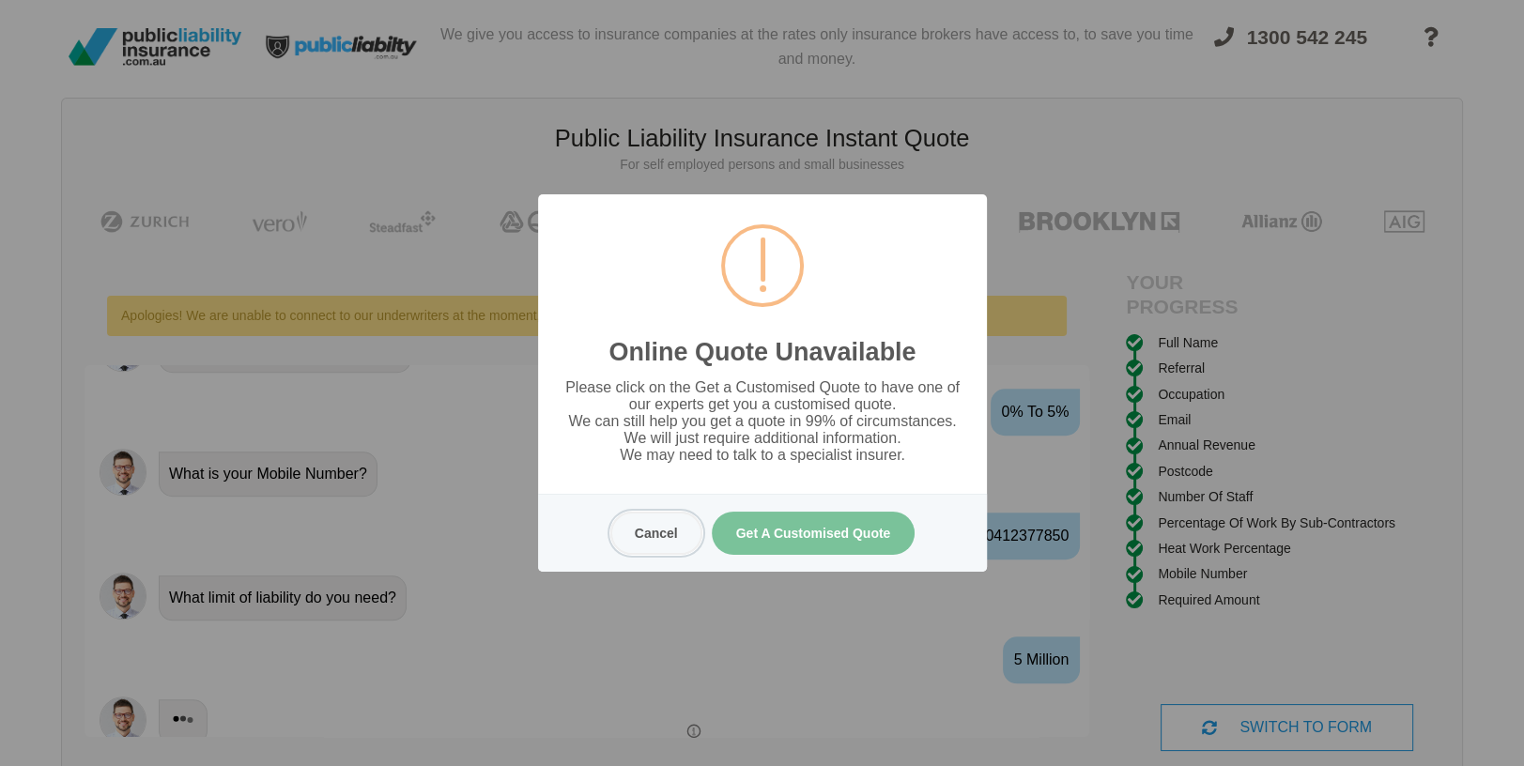
click at [656, 538] on button "Cancel" at bounding box center [655, 533] width 92 height 43
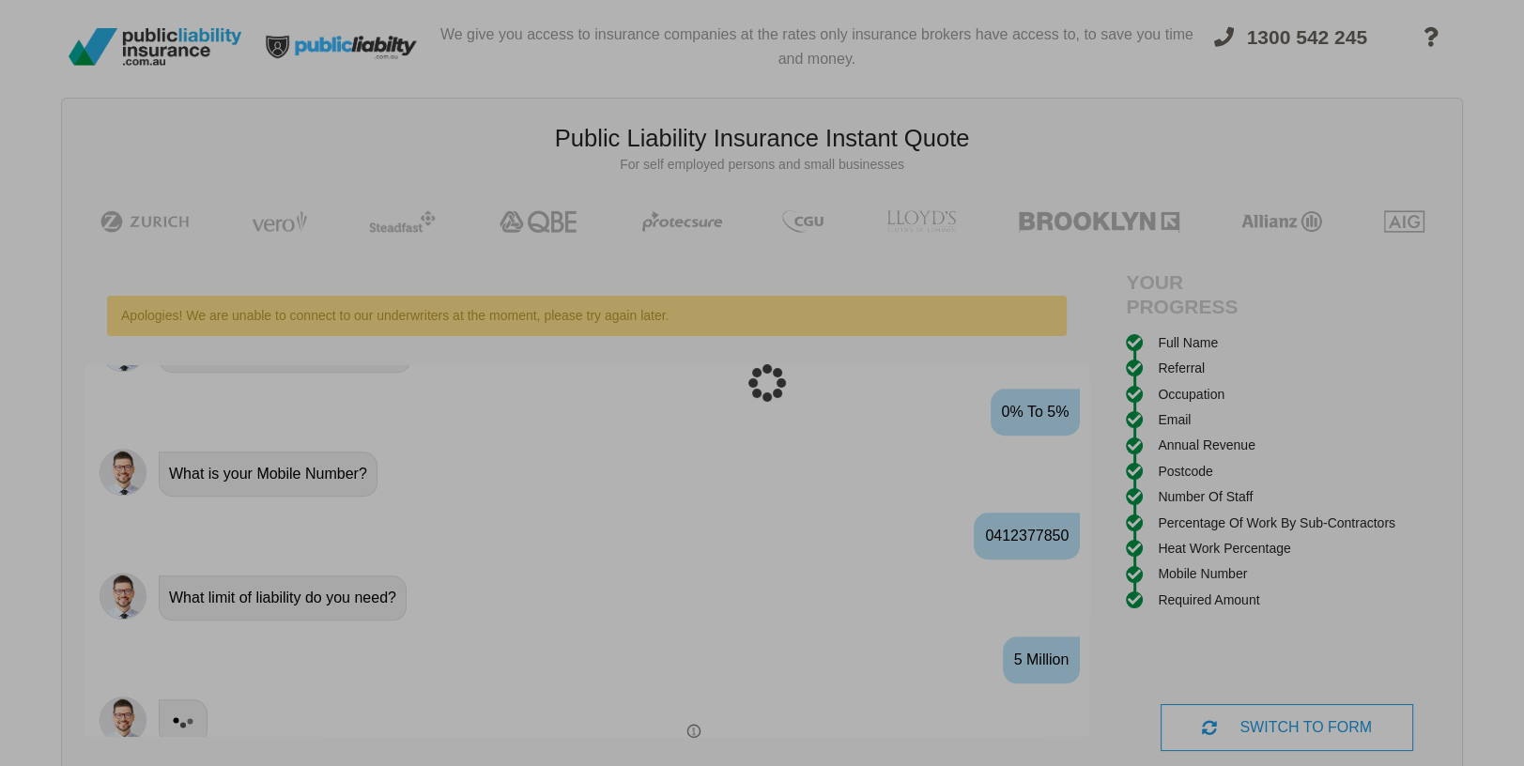
scroll to position [47, 0]
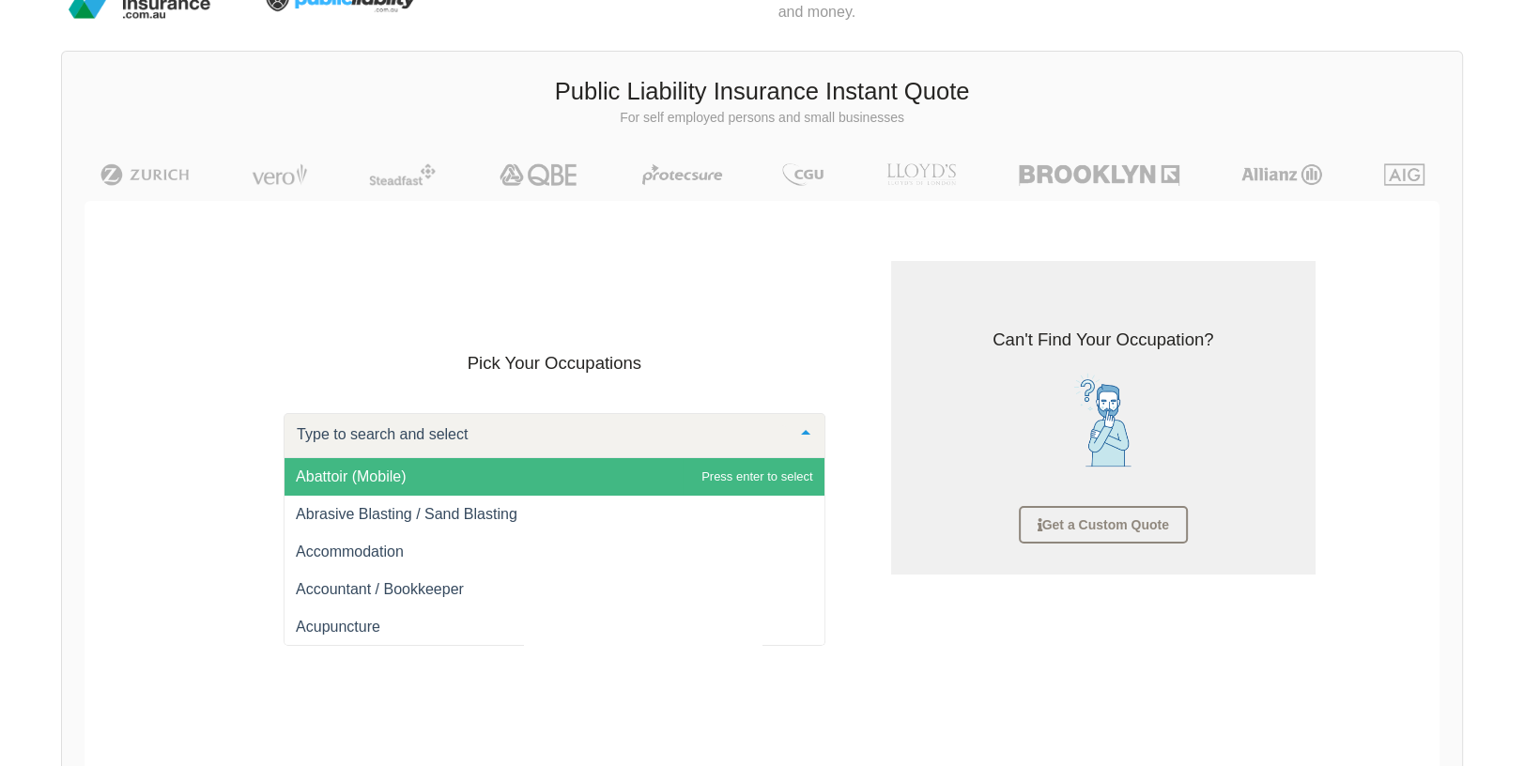
click at [812, 438] on div at bounding box center [806, 434] width 38 height 40
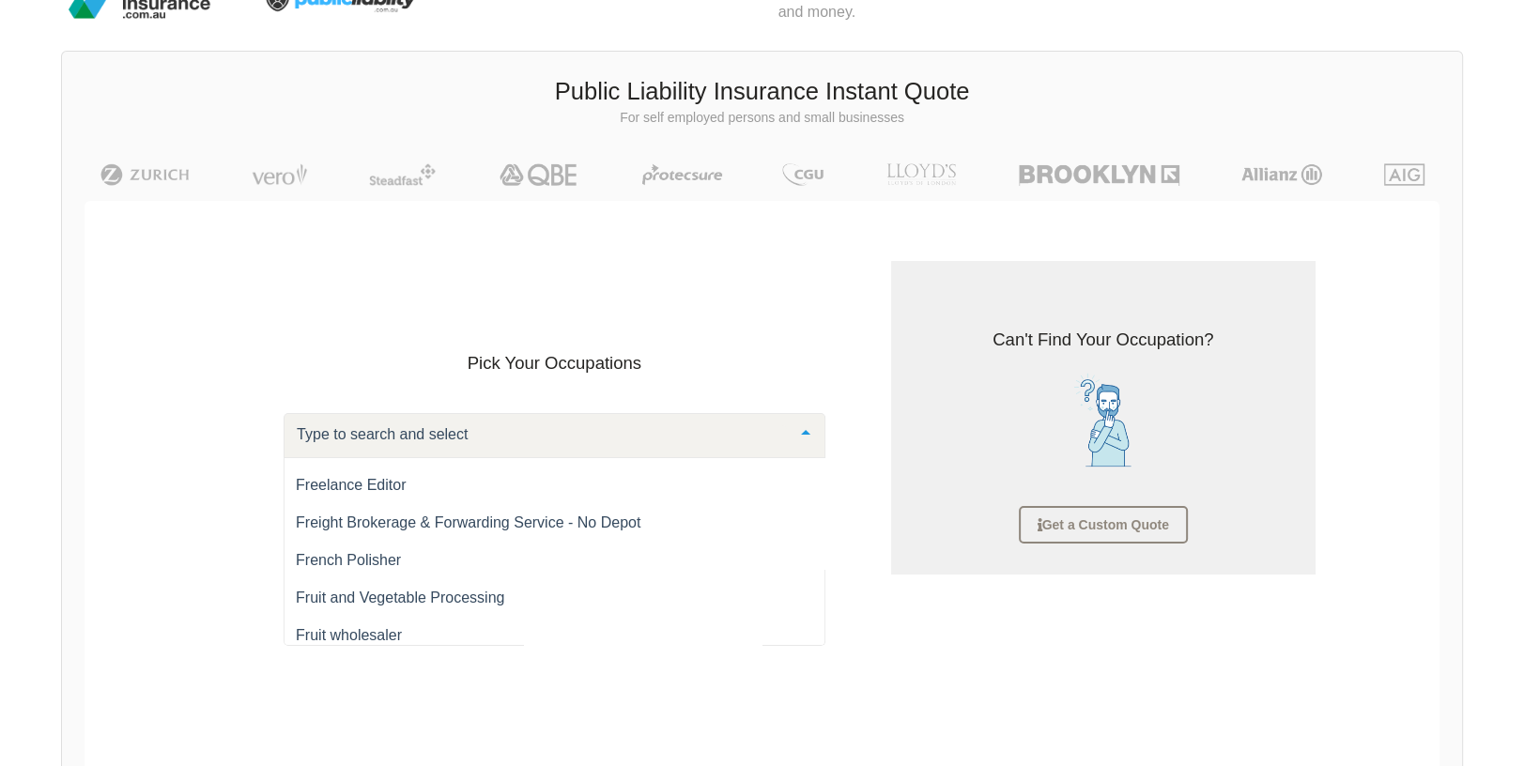
scroll to position [11674, 0]
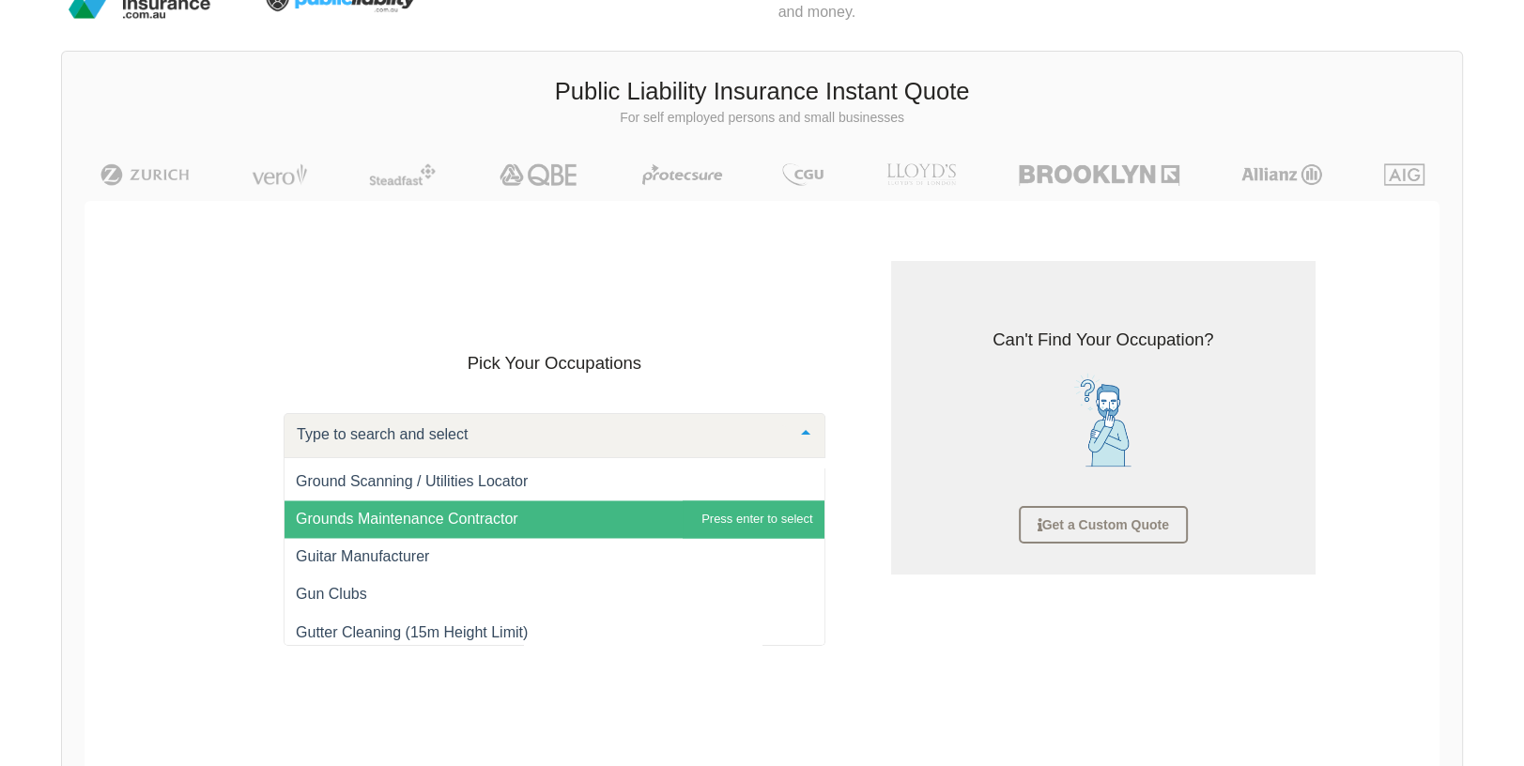
click at [490, 527] on span "Grounds Maintenance Contractor" at bounding box center [407, 519] width 222 height 16
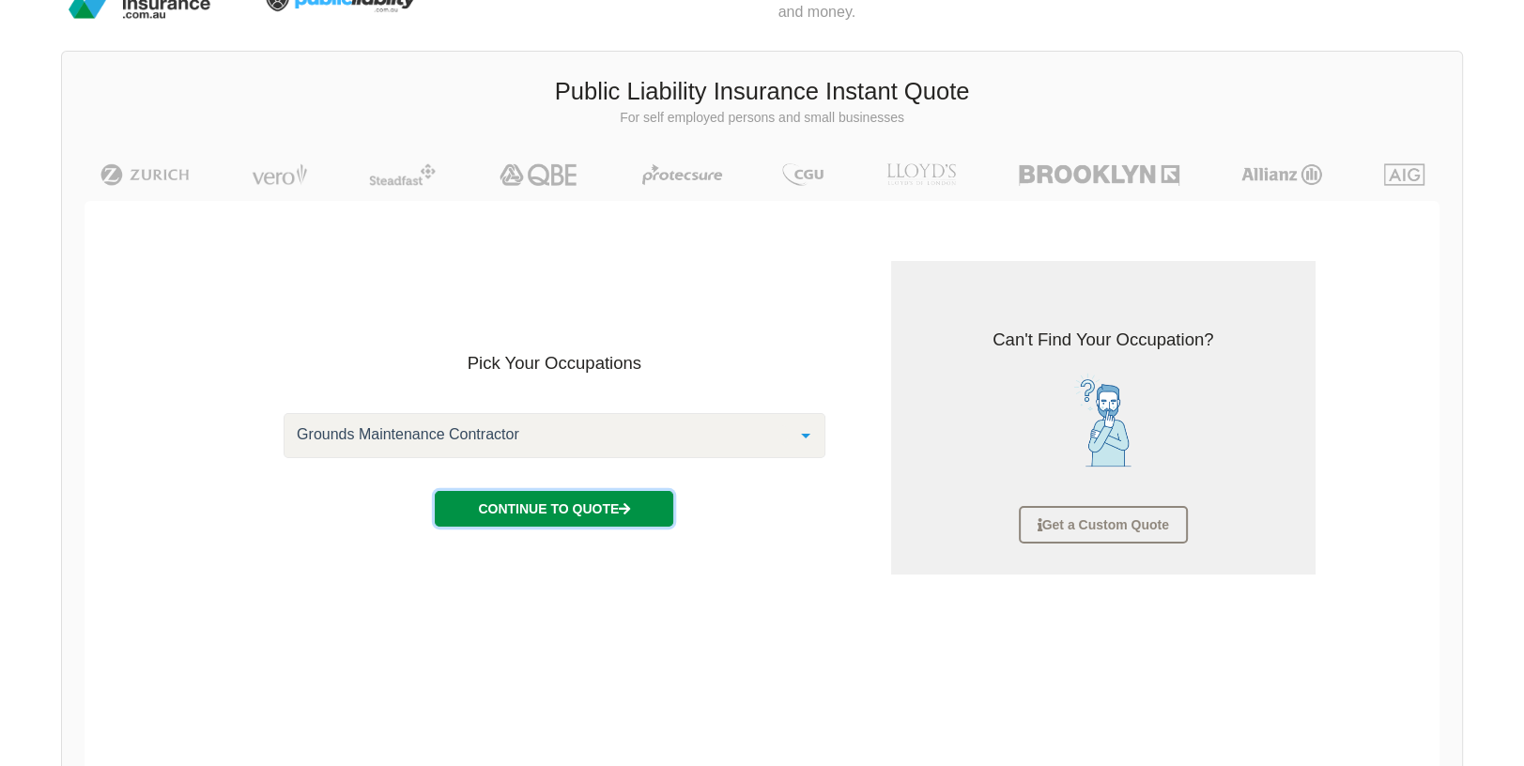
click at [585, 514] on button "Continue to Quote" at bounding box center [554, 509] width 238 height 36
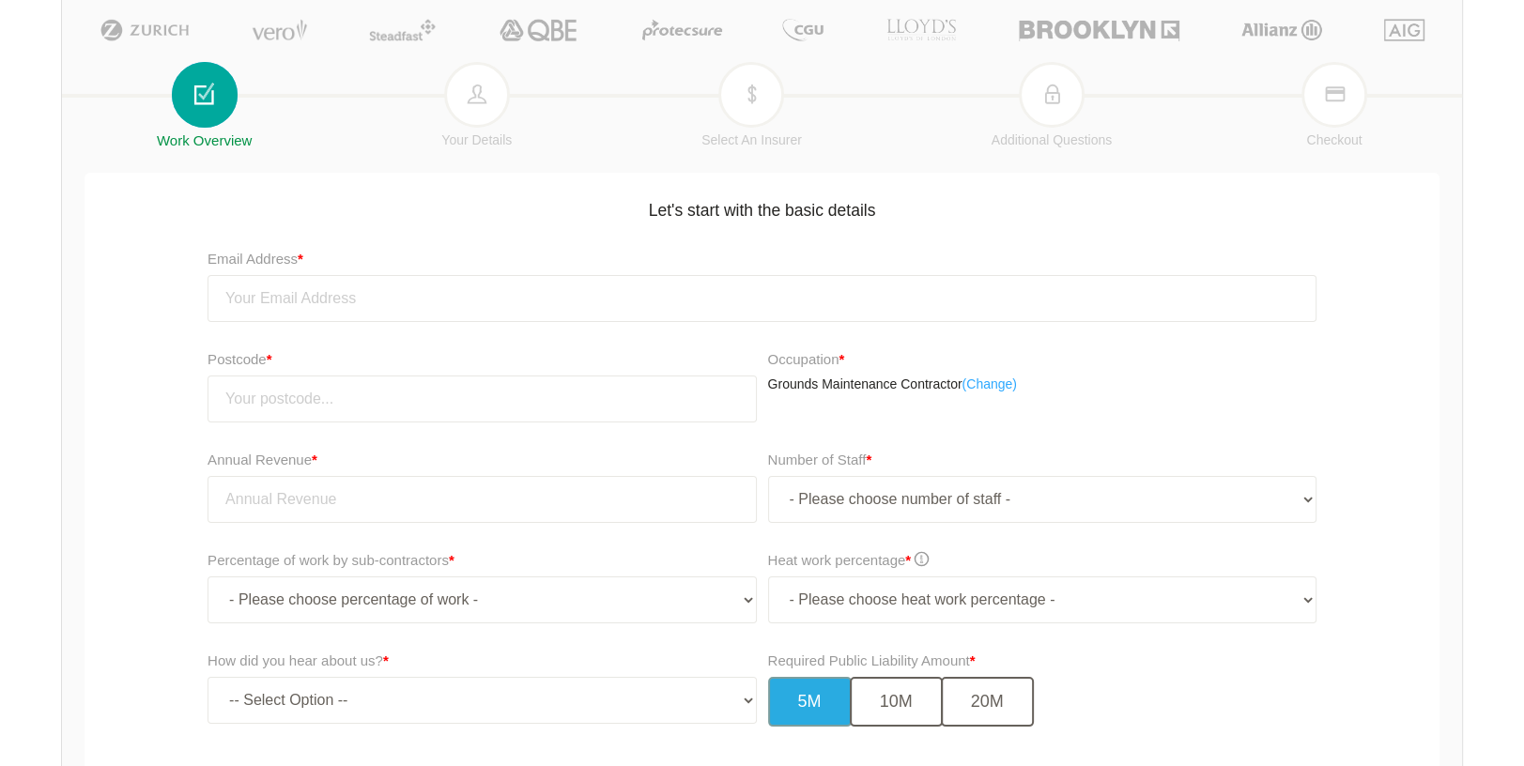
scroll to position [176, 0]
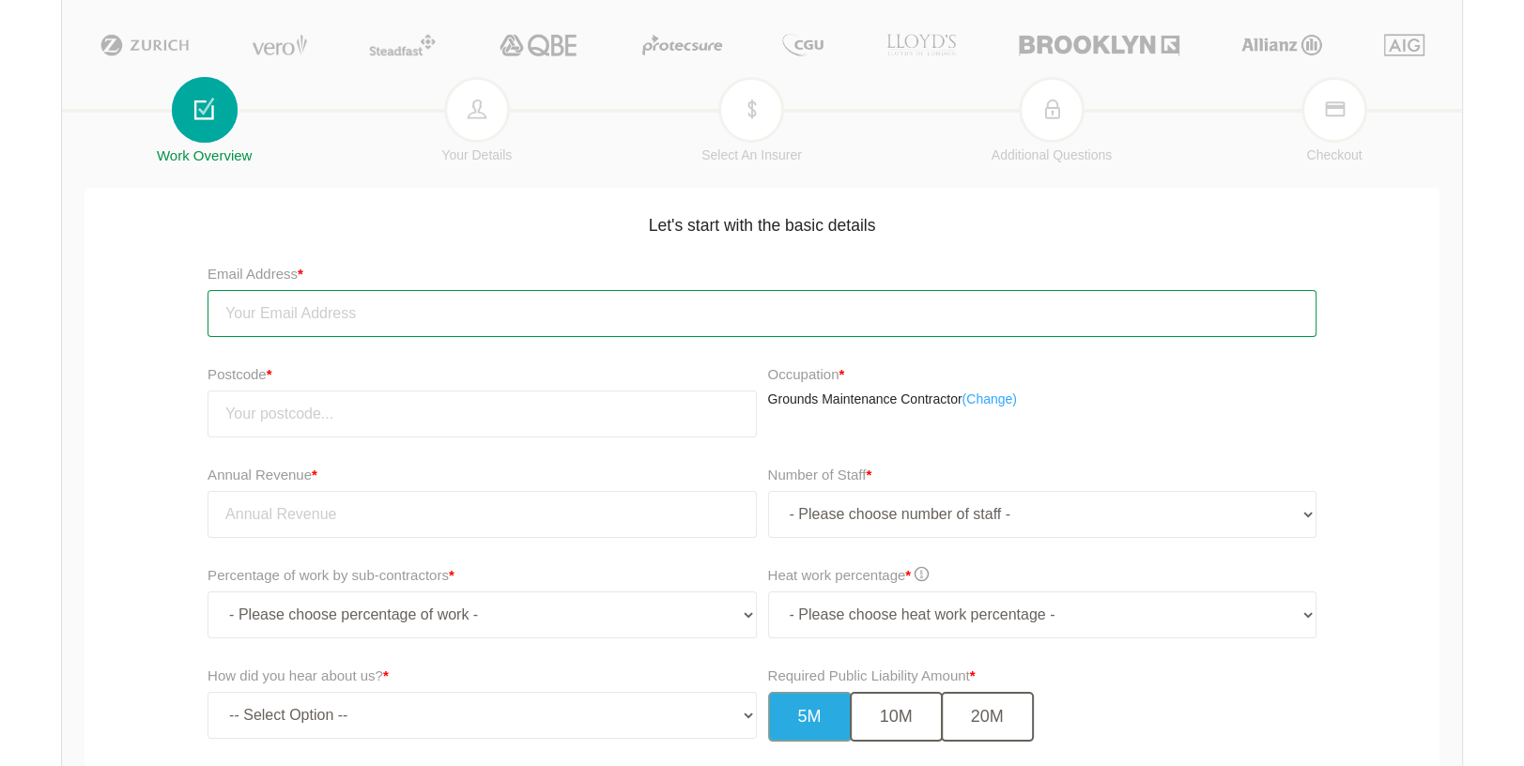
click at [252, 312] on input "email" at bounding box center [761, 313] width 1109 height 47
type input "[EMAIL_ADDRESS][DOMAIN_NAME]"
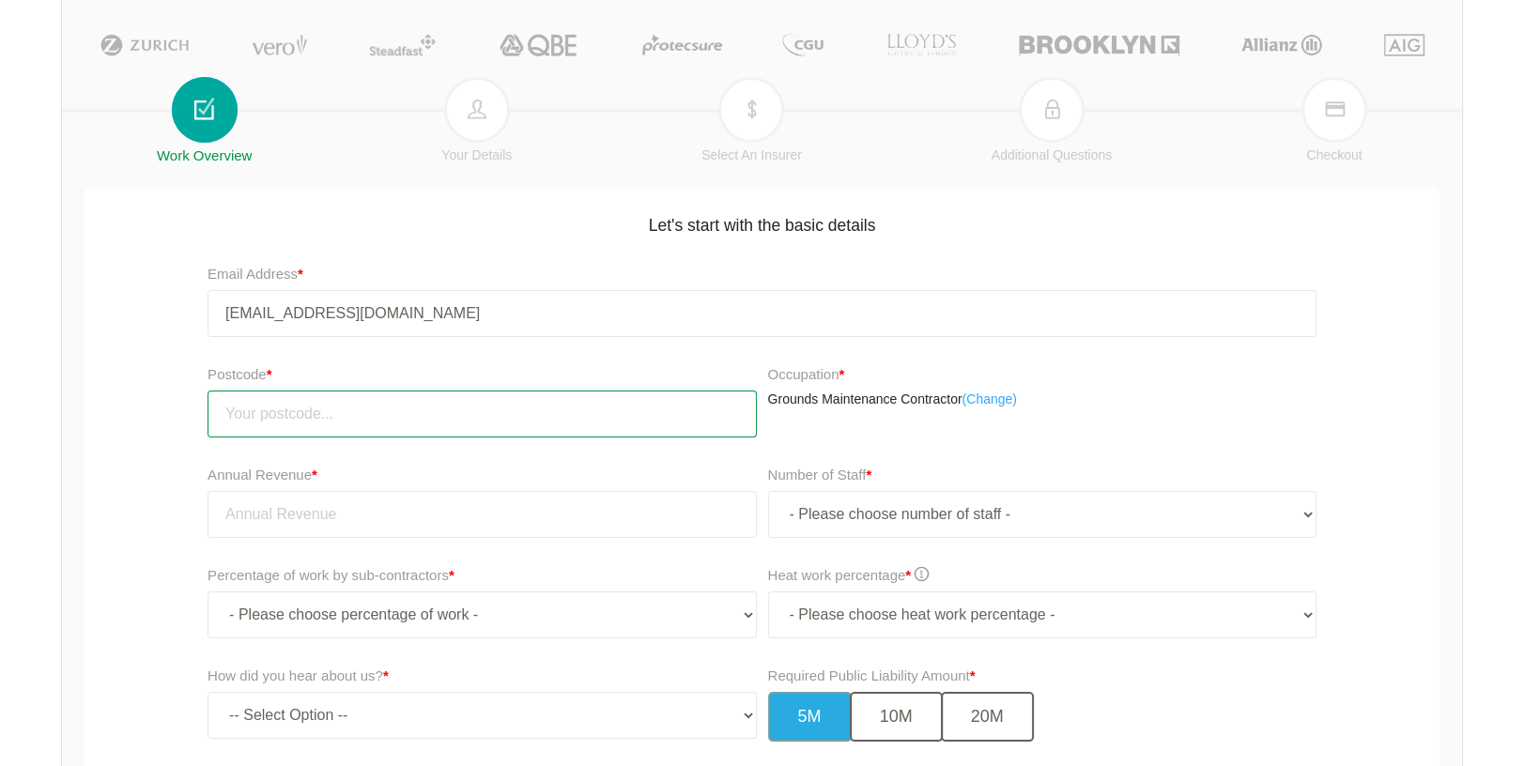
click at [252, 412] on input "number" at bounding box center [481, 414] width 548 height 47
type input "4034"
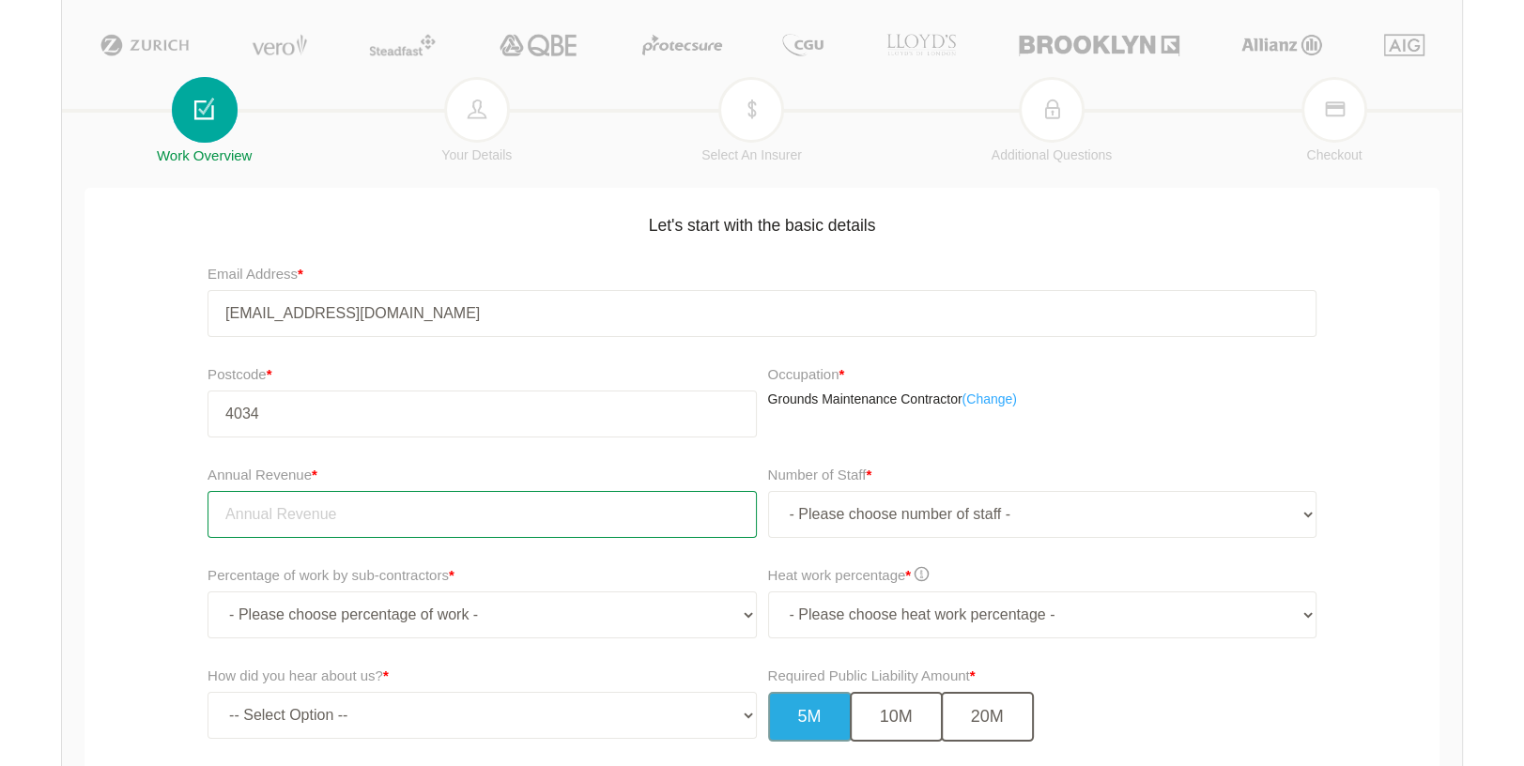
click at [284, 514] on input "tel" at bounding box center [481, 514] width 548 height 47
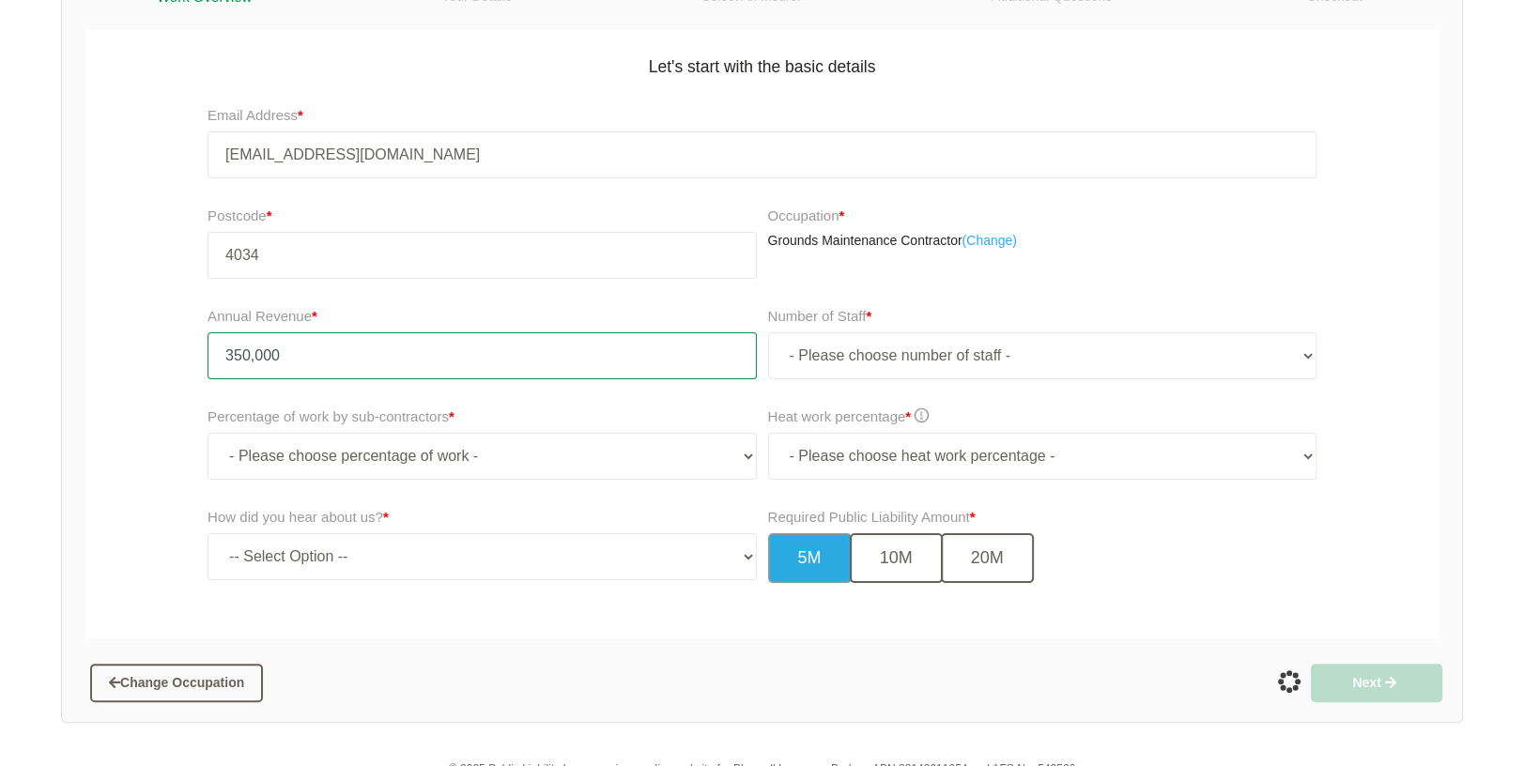
scroll to position [339, 0]
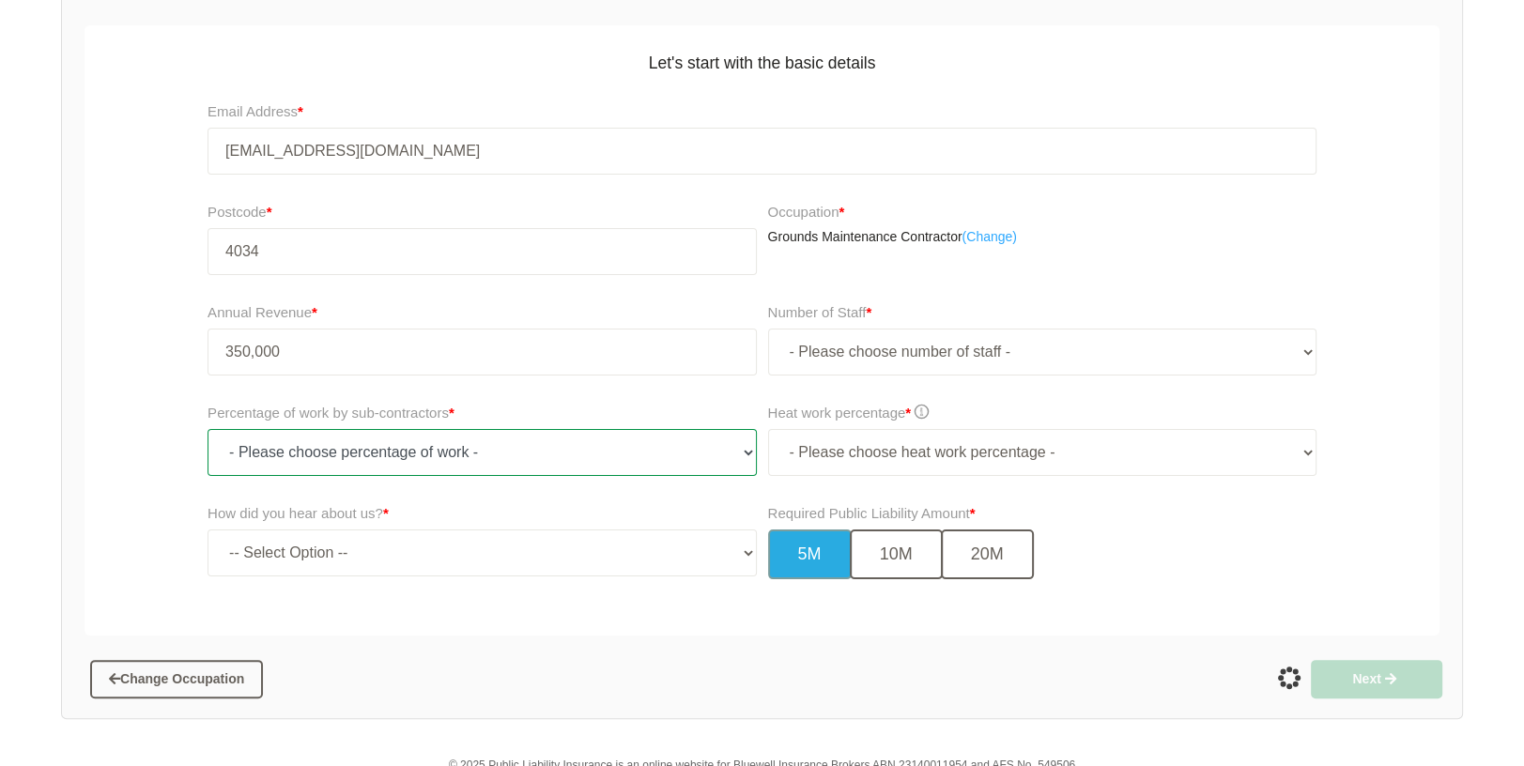
type input "350,000.00"
click at [737, 452] on select "- Please choose percentage of work - 0% 0 to 9.99% 10% to 19.99% 20% to 29.99% …" at bounding box center [481, 452] width 548 height 47
select select "10-19.99"
click at [207, 429] on select "- Please choose percentage of work - 0% 0 to 9.99% 10% to 19.99% 20% to 29.99% …" at bounding box center [481, 452] width 548 height 47
click at [738, 548] on select "-- Select Option -- TV Commercial Google Search Bing Search Referred by Someone…" at bounding box center [481, 552] width 548 height 47
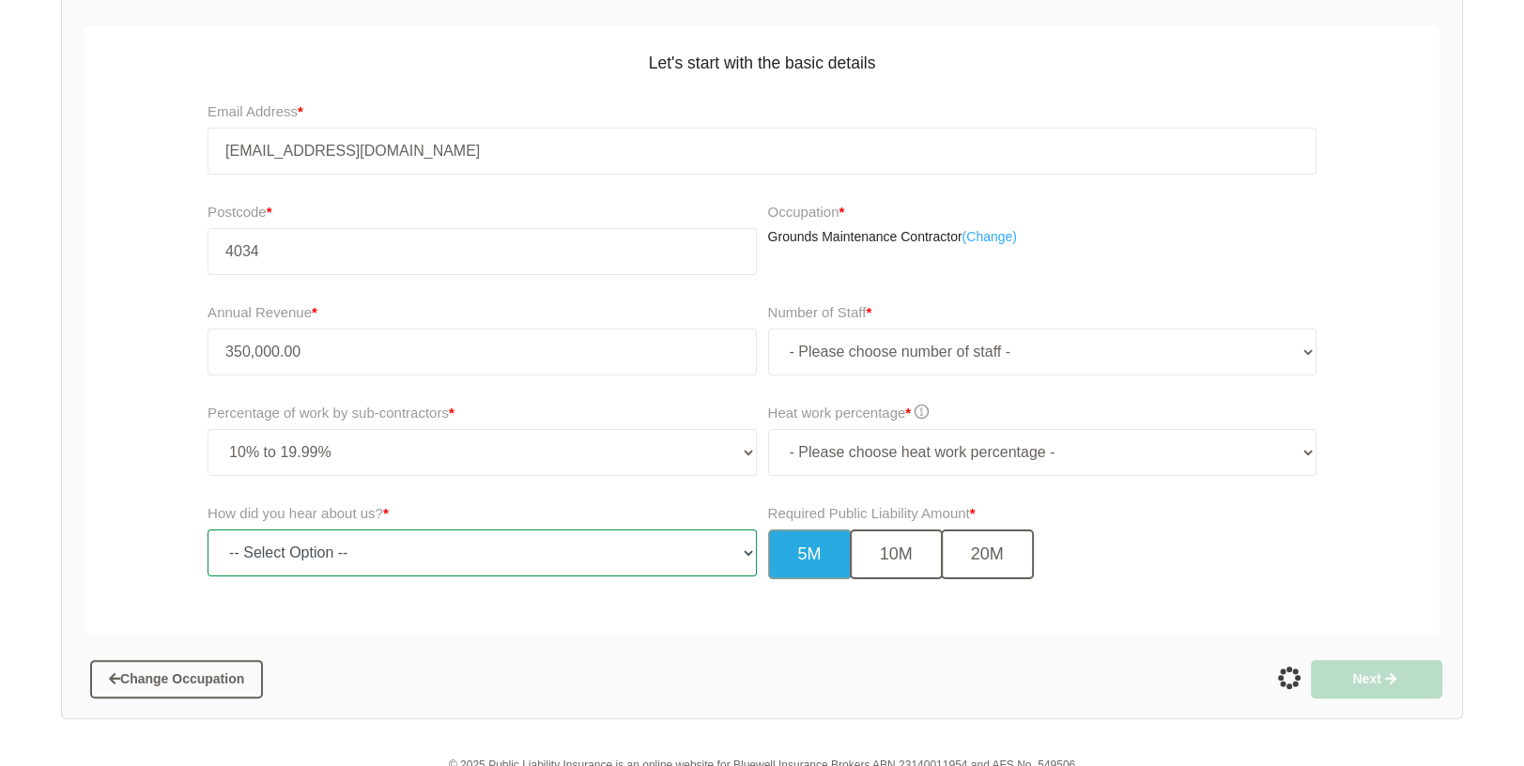
select select "google"
click at [207, 529] on select "-- Select Option -- TV Commercial Google Search Bing Search Referred by Someone…" at bounding box center [481, 552] width 548 height 47
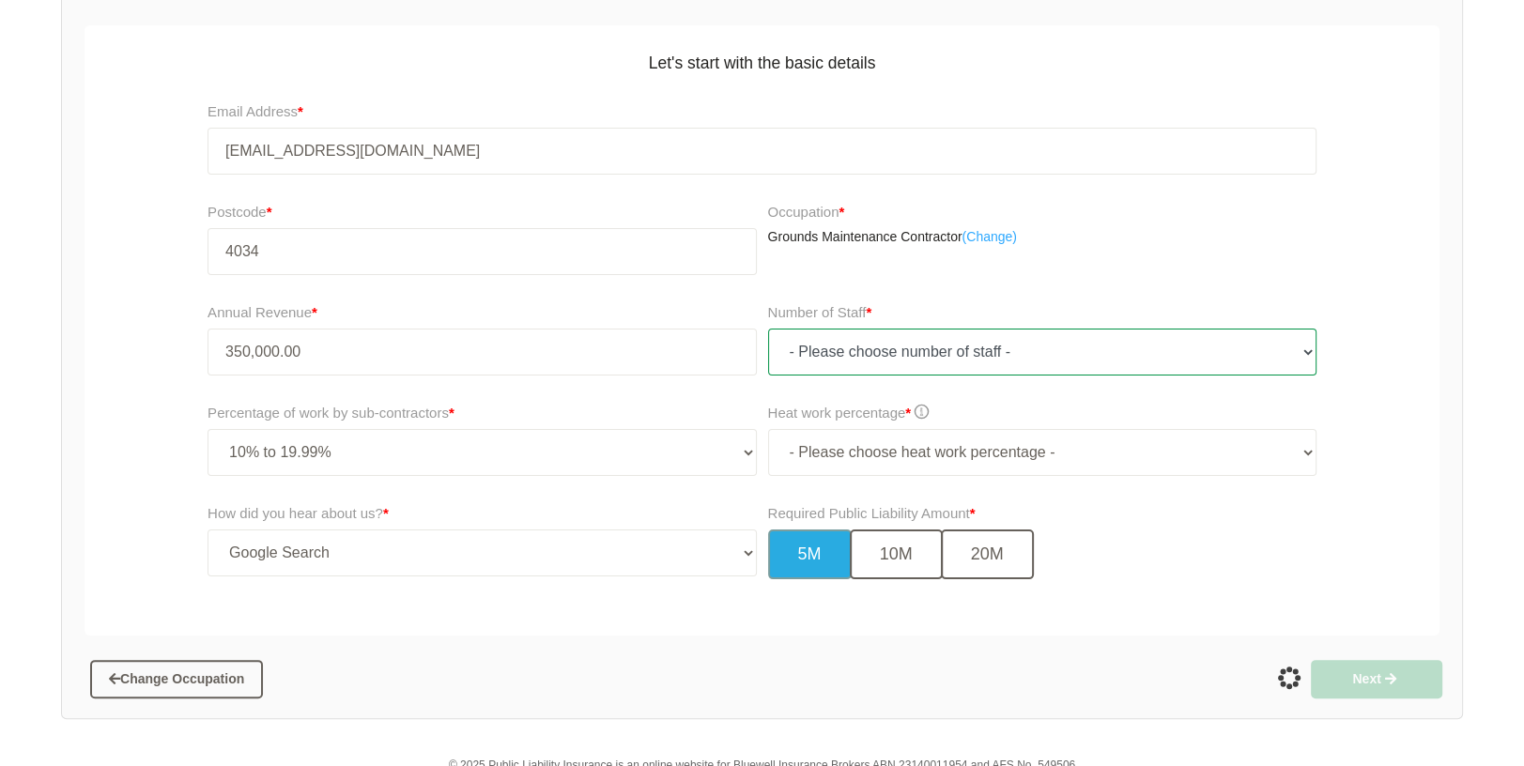
click at [1297, 346] on select "- Please choose number of staff - 1 2 3 4 5 6 7 8 9 10 11+" at bounding box center [1042, 352] width 548 height 47
select select "2"
click at [768, 329] on select "- Please choose number of staff - 1 2 3 4 5 6 7 8 9 10 11+" at bounding box center [1042, 352] width 548 height 47
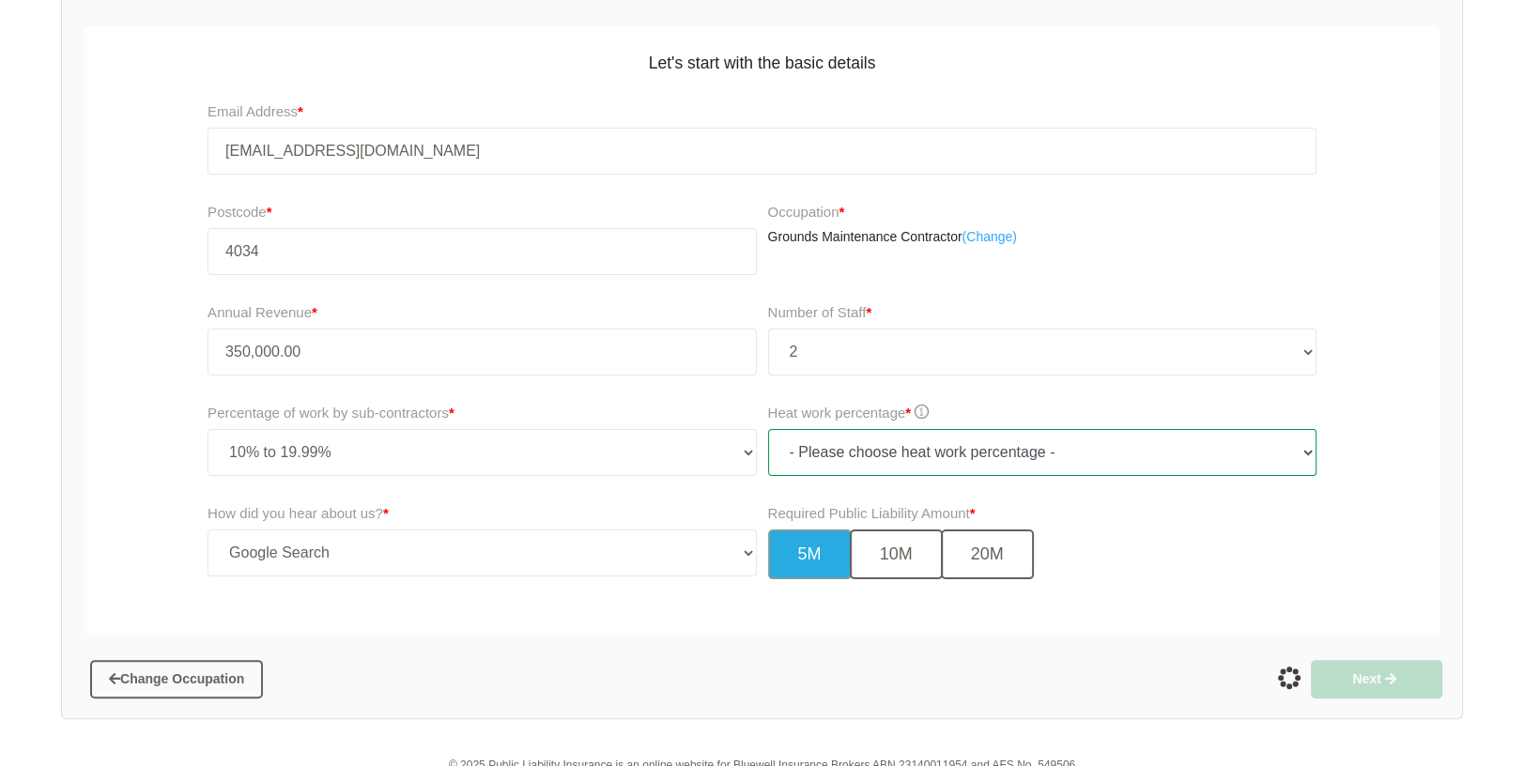
click at [1298, 448] on select "- Please choose heat work percentage - 0% 0 to 5% Above 5%" at bounding box center [1042, 452] width 548 height 47
select select "0"
click at [768, 429] on select "- Please choose heat work percentage - 0% 0 to 5% Above 5%" at bounding box center [1042, 452] width 548 height 47
click at [807, 560] on button "5M" at bounding box center [810, 554] width 84 height 50
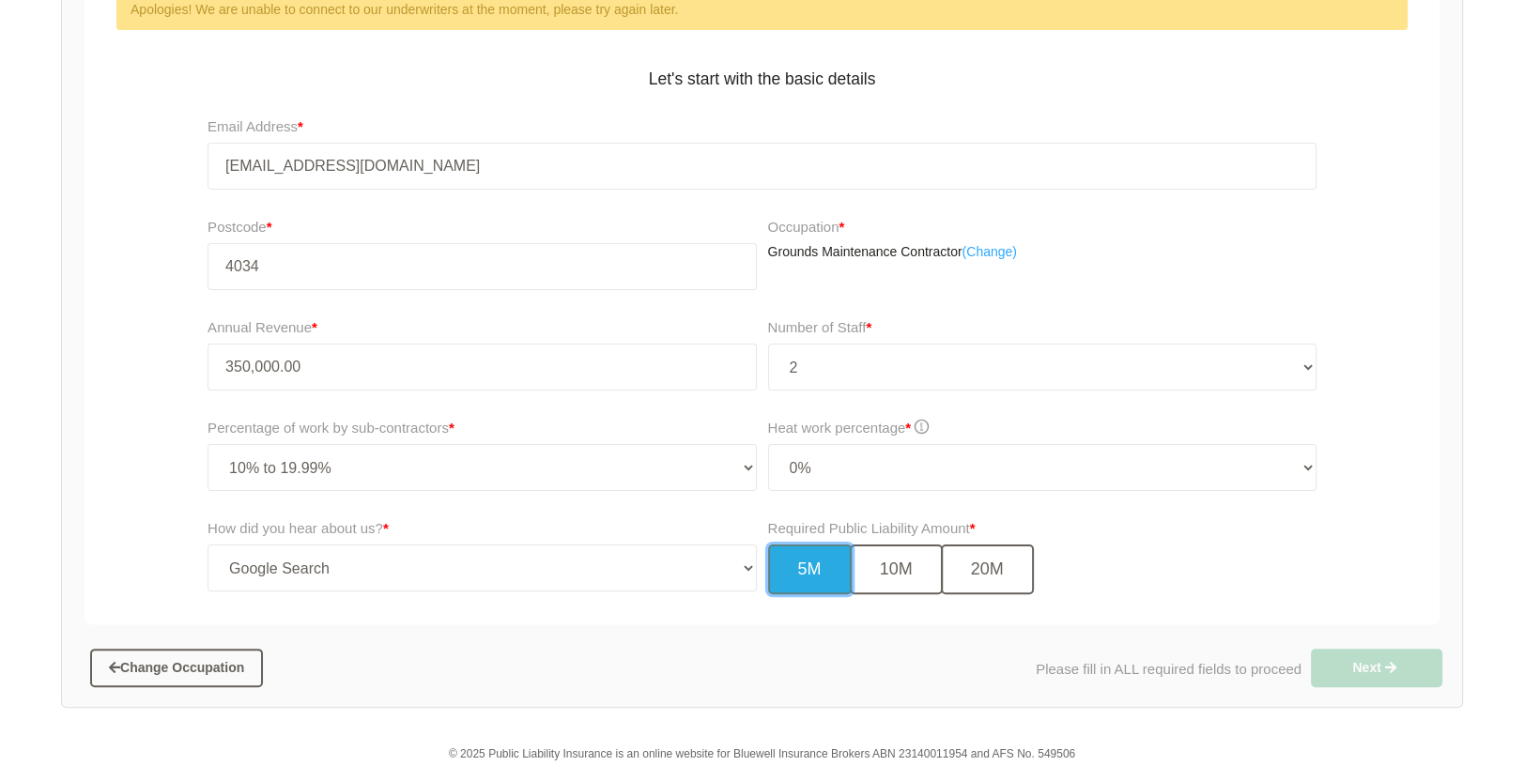
scroll to position [480, 0]
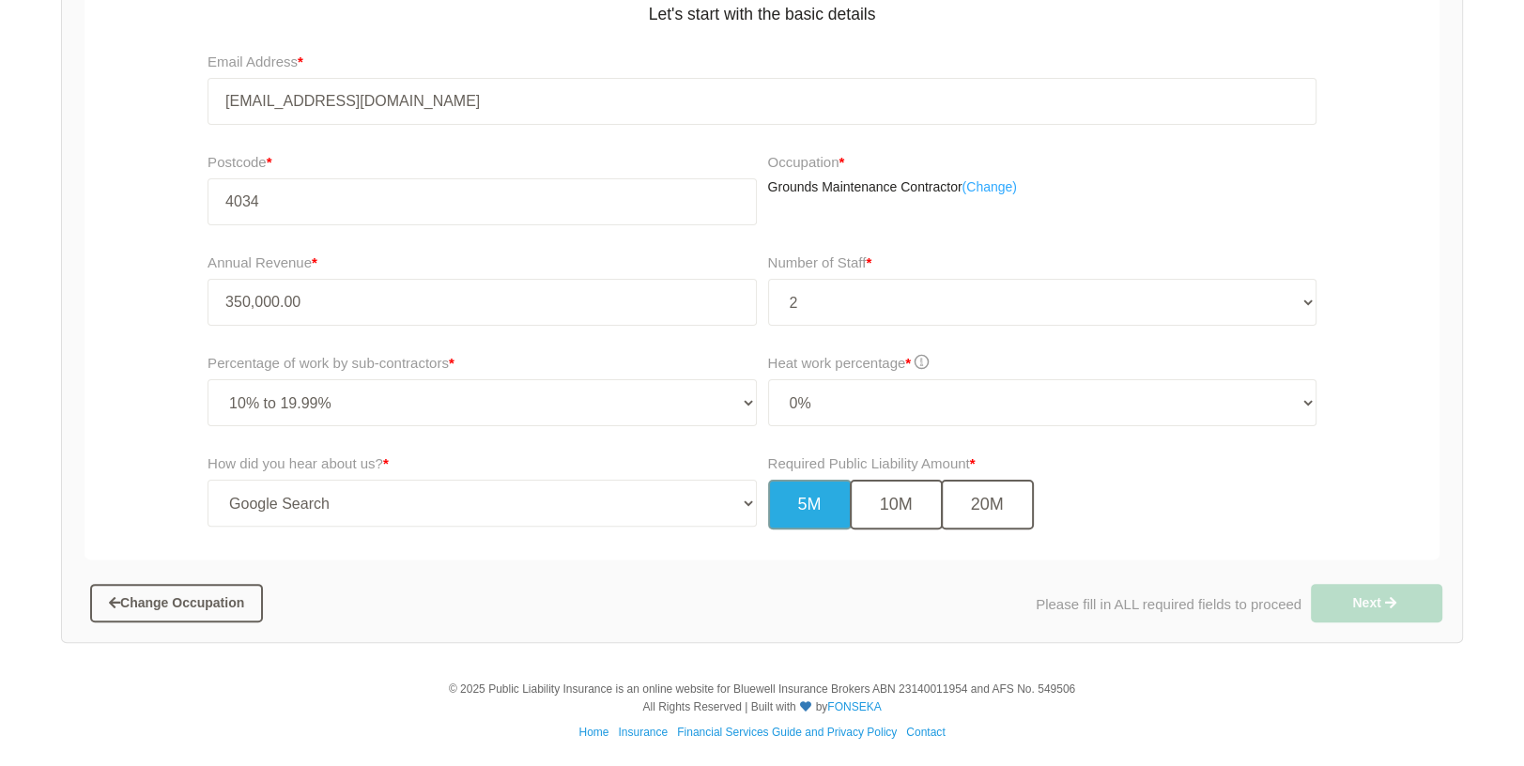
click at [452, 560] on div "Change Occupation Please fill in ALL required fields to proceed Next" at bounding box center [762, 596] width 1400 height 72
click at [244, 603] on button "Change Occupation" at bounding box center [176, 603] width 173 height 38
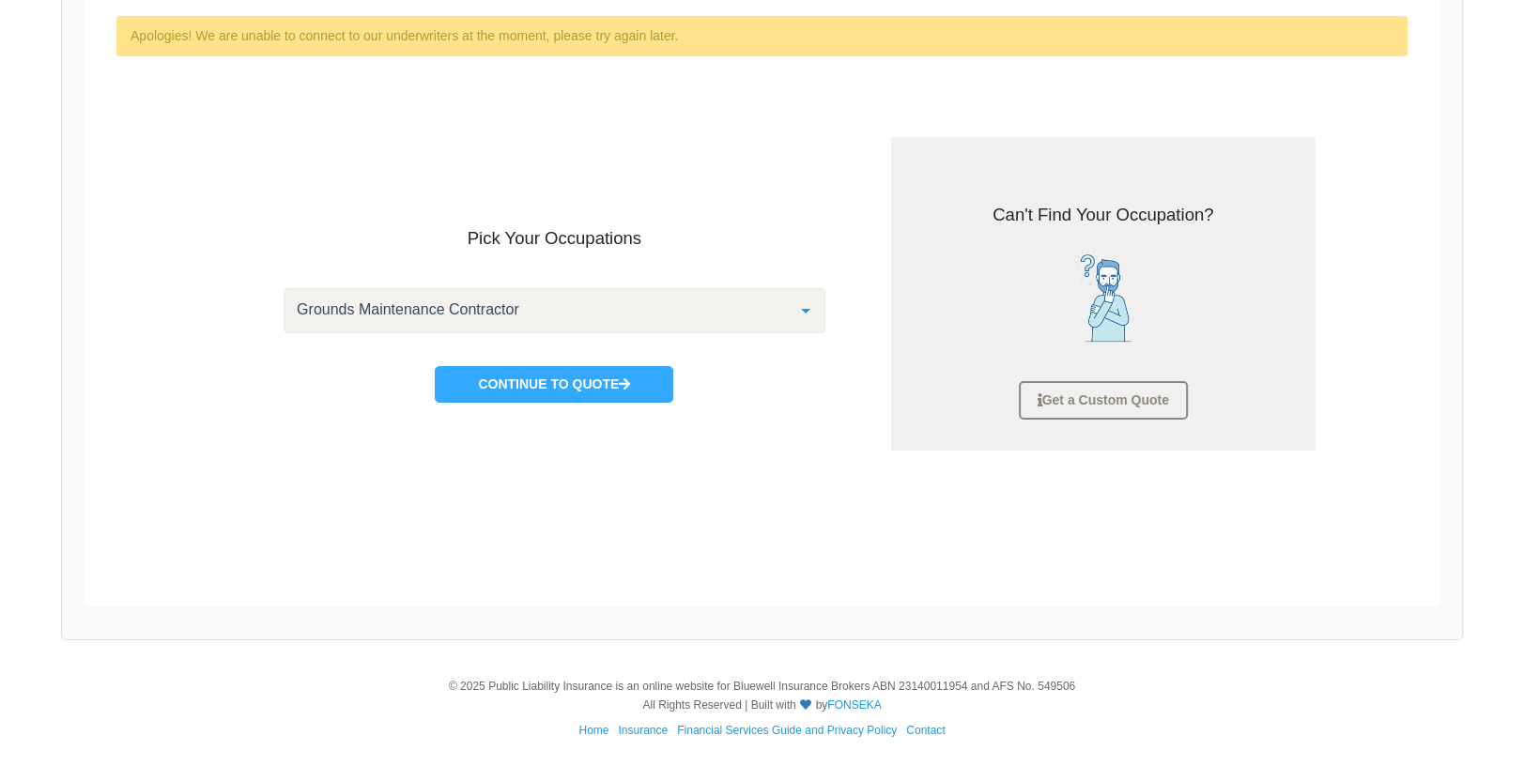
scroll to position [251, 0]
click at [599, 389] on button "Continue to Quote" at bounding box center [554, 385] width 238 height 36
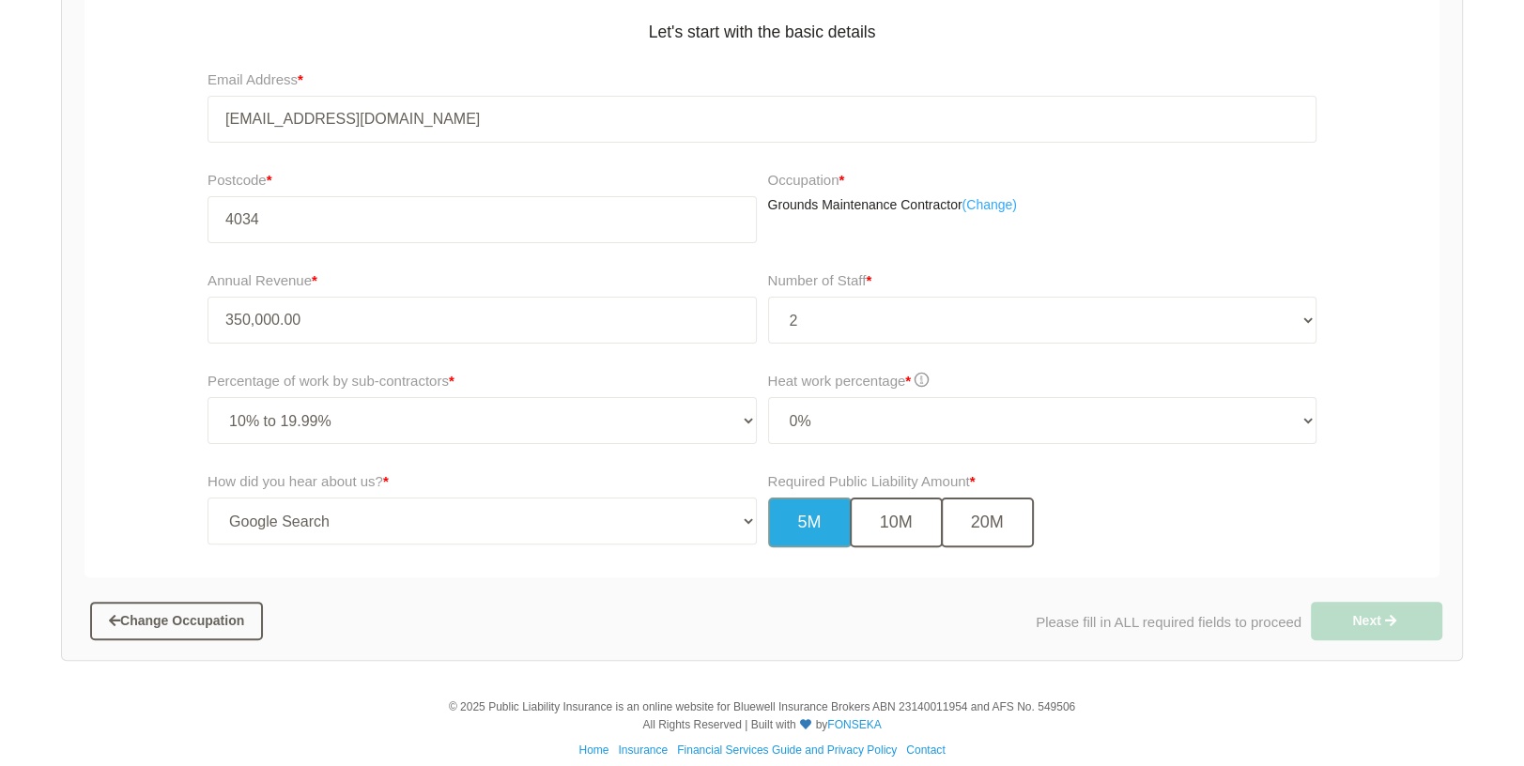
scroll to position [468, 0]
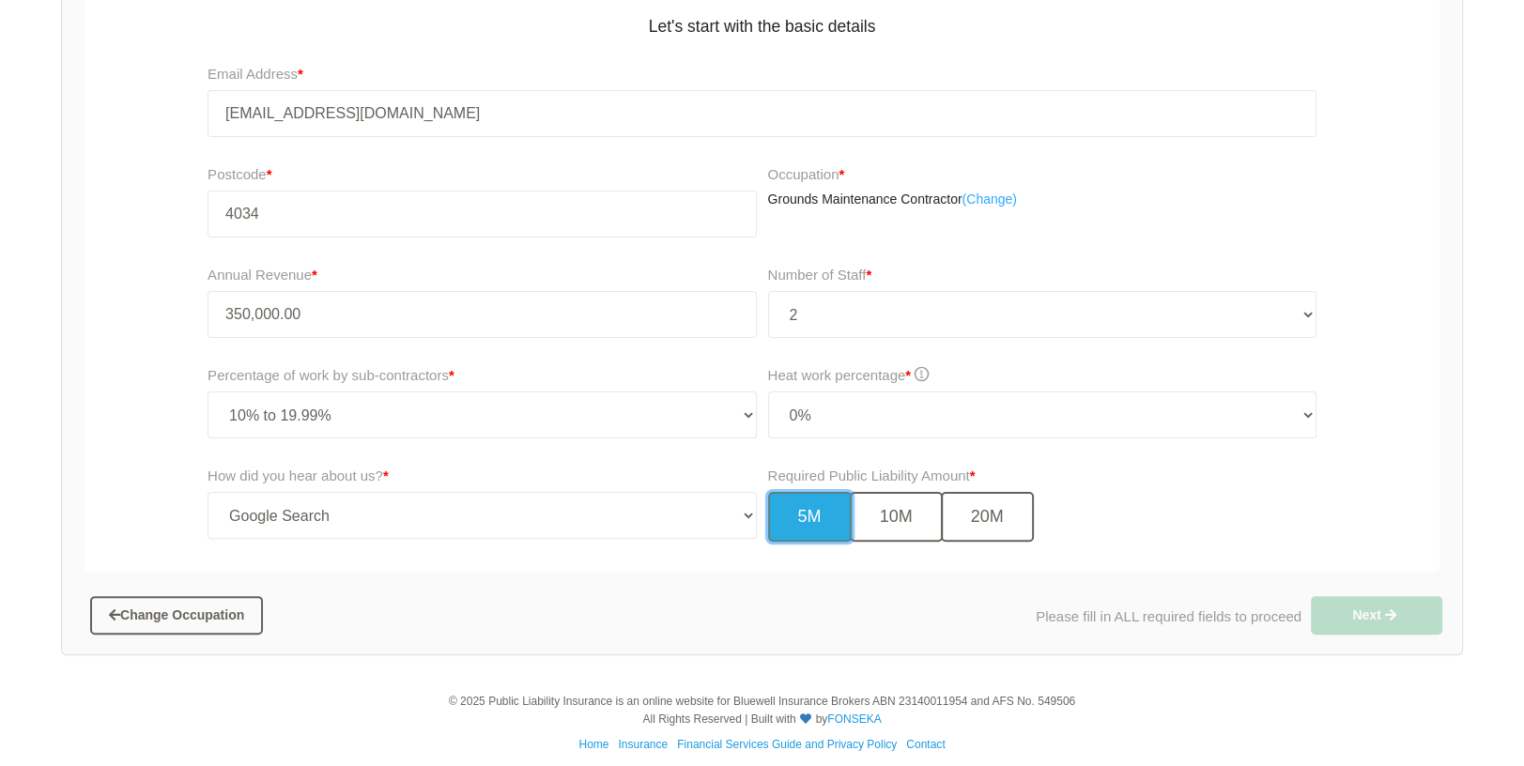
click at [807, 508] on button "5M" at bounding box center [810, 517] width 84 height 50
click at [148, 622] on button "Change Occupation" at bounding box center [176, 615] width 173 height 38
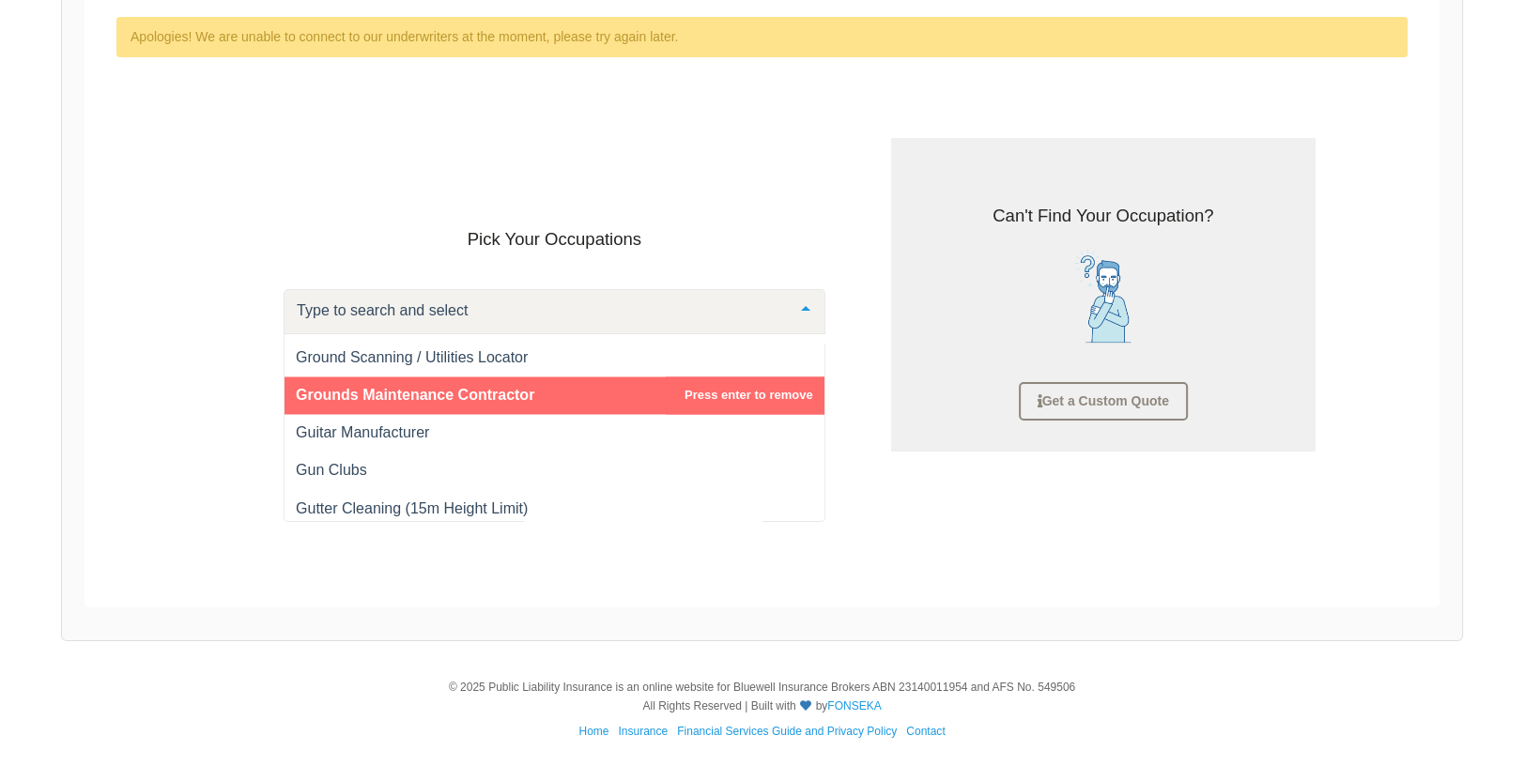
click at [807, 307] on div at bounding box center [806, 310] width 38 height 40
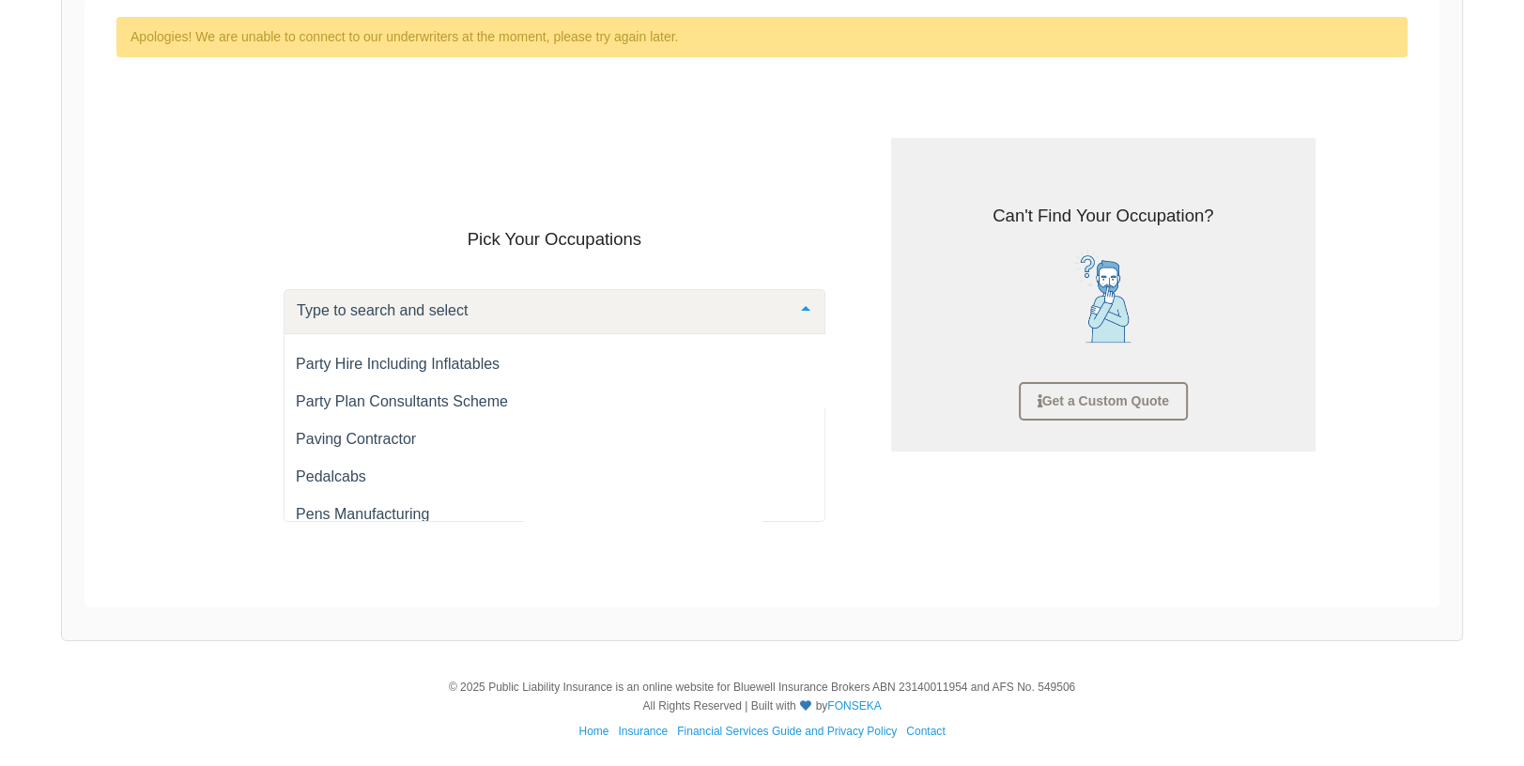
scroll to position [19829, 0]
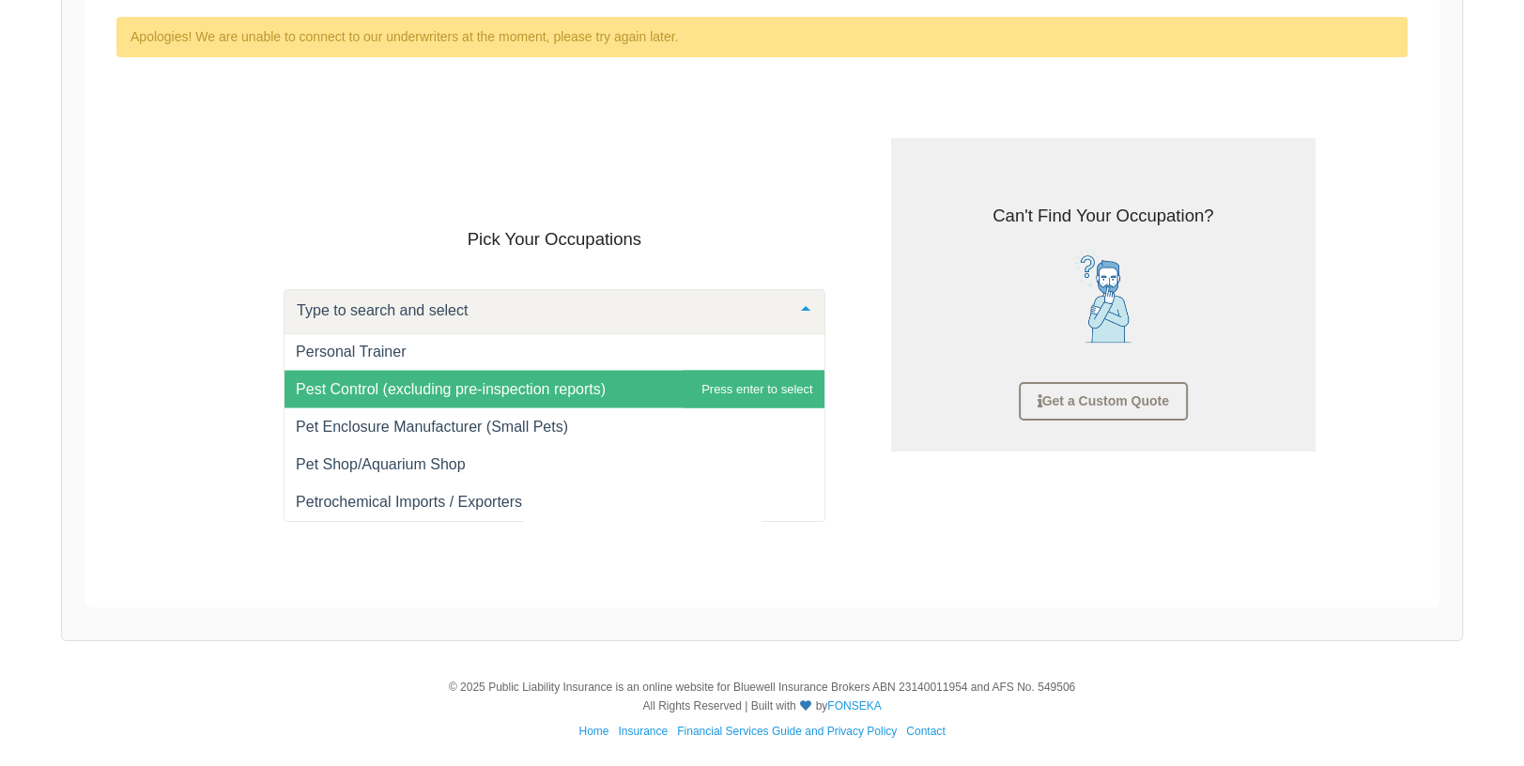
click at [378, 396] on span "Pest Control (excluding pre-inspection reports)" at bounding box center [451, 388] width 310 height 16
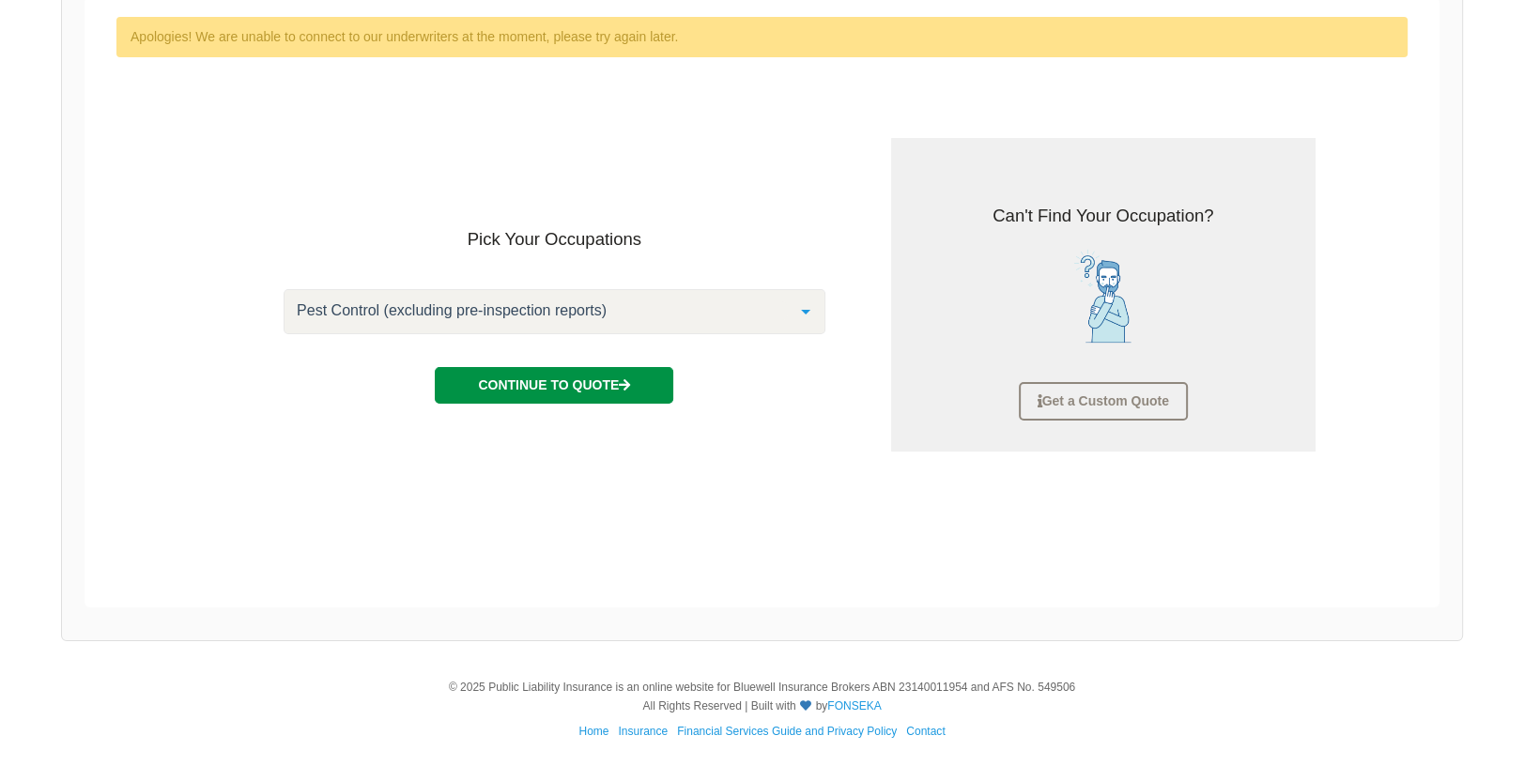
scroll to position [170, 0]
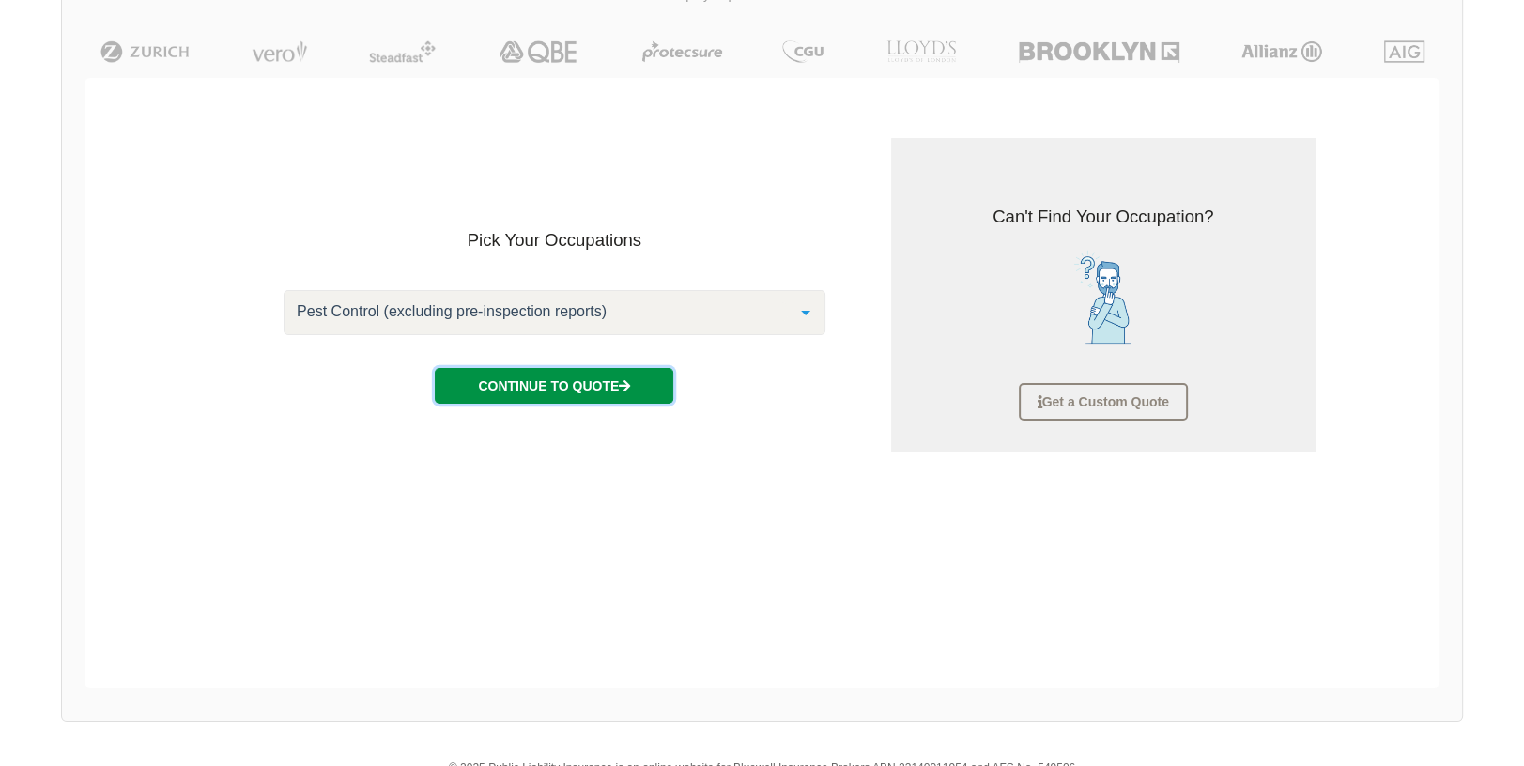
click at [595, 385] on button "Continue to Quote" at bounding box center [554, 386] width 238 height 36
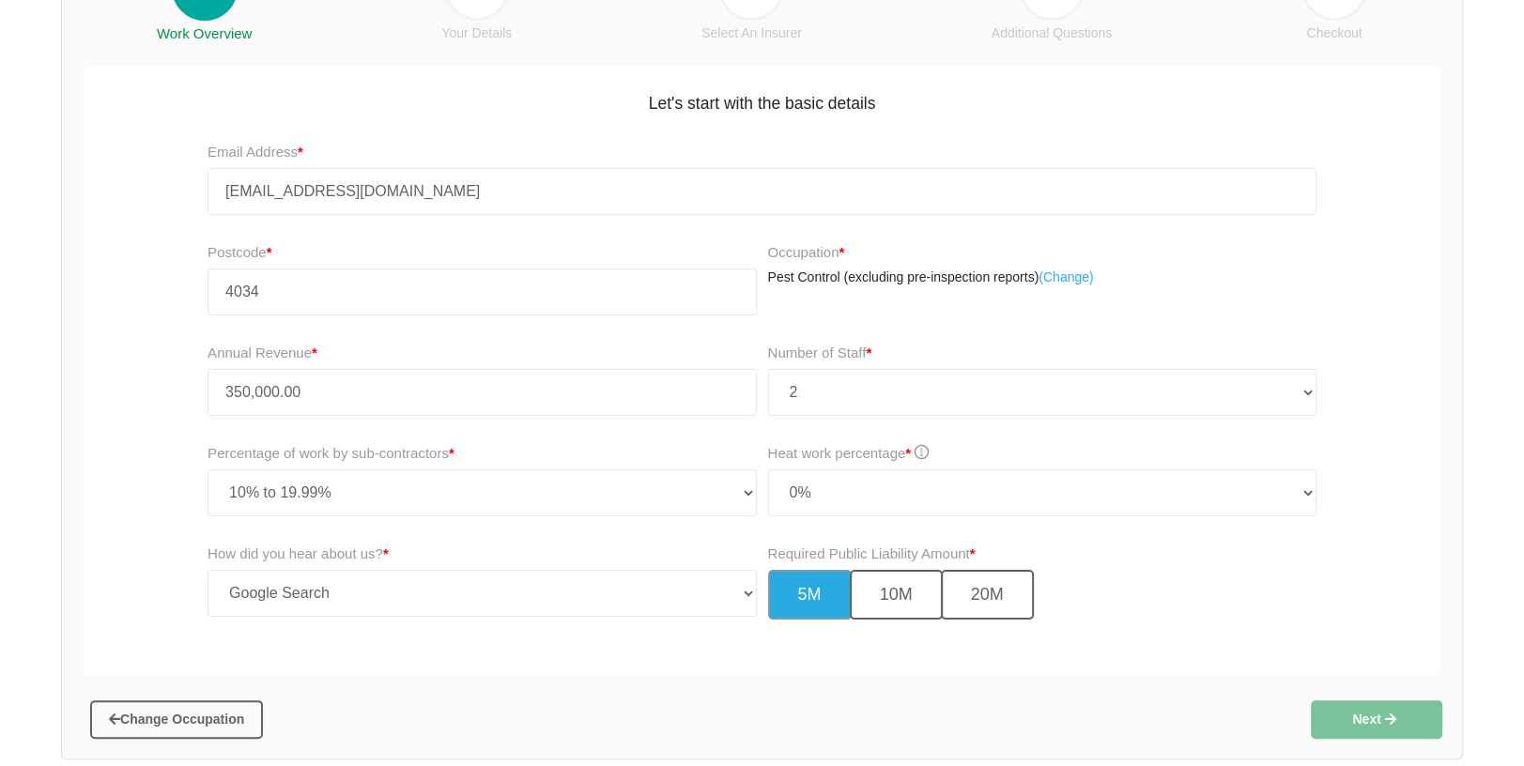
scroll to position [416, 0]
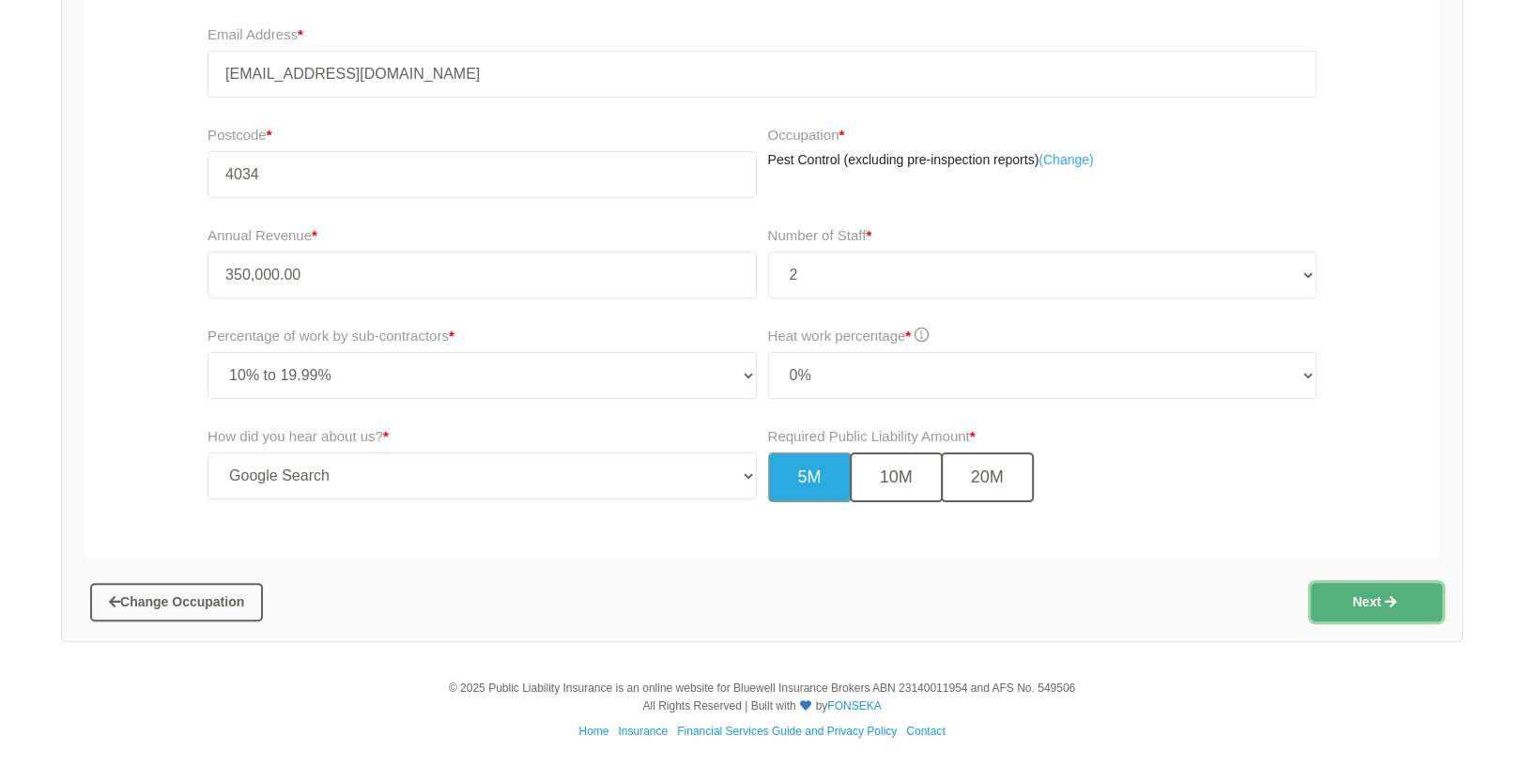
click at [1383, 601] on icon "button" at bounding box center [1391, 601] width 20 height 13
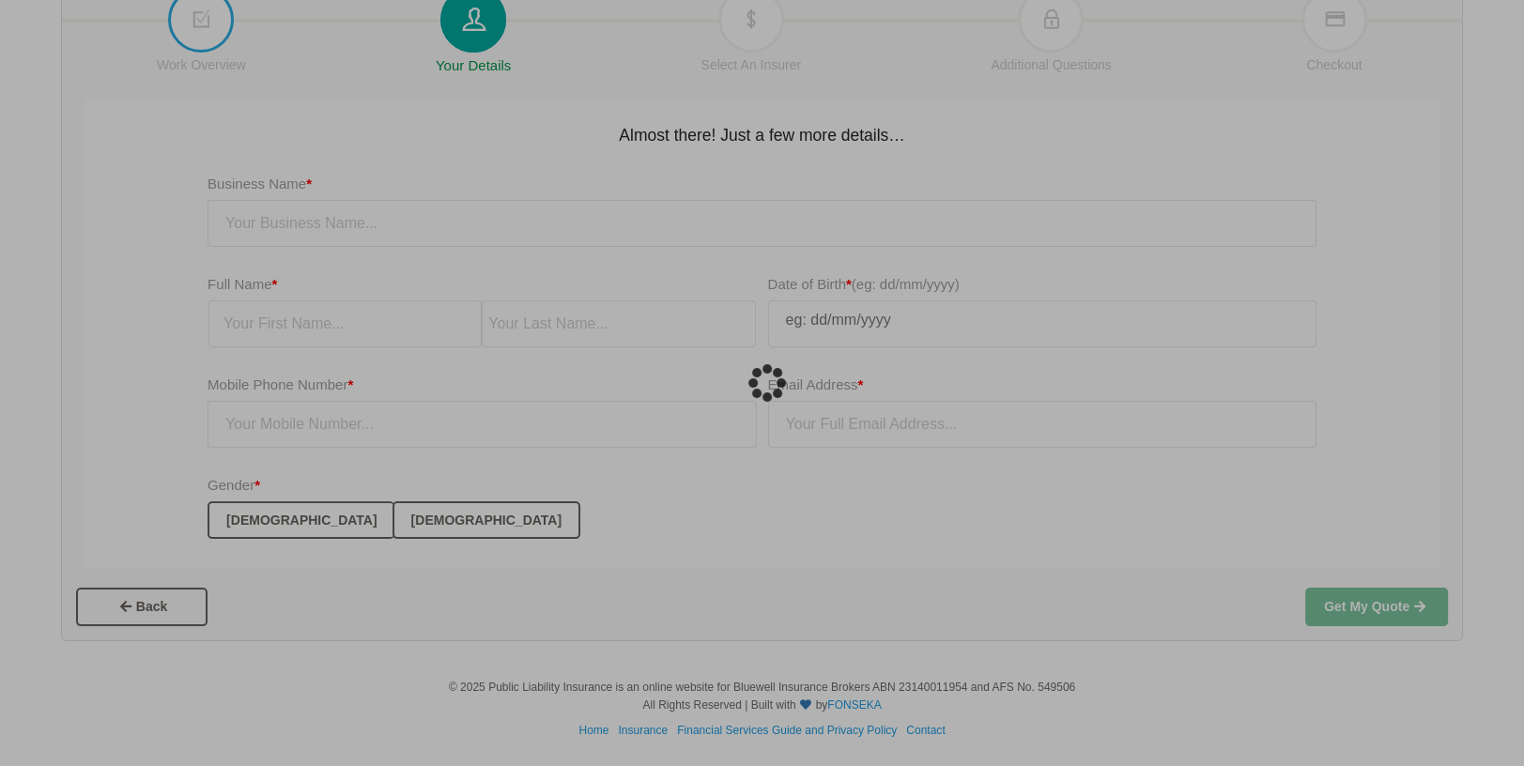
scroll to position [47, 0]
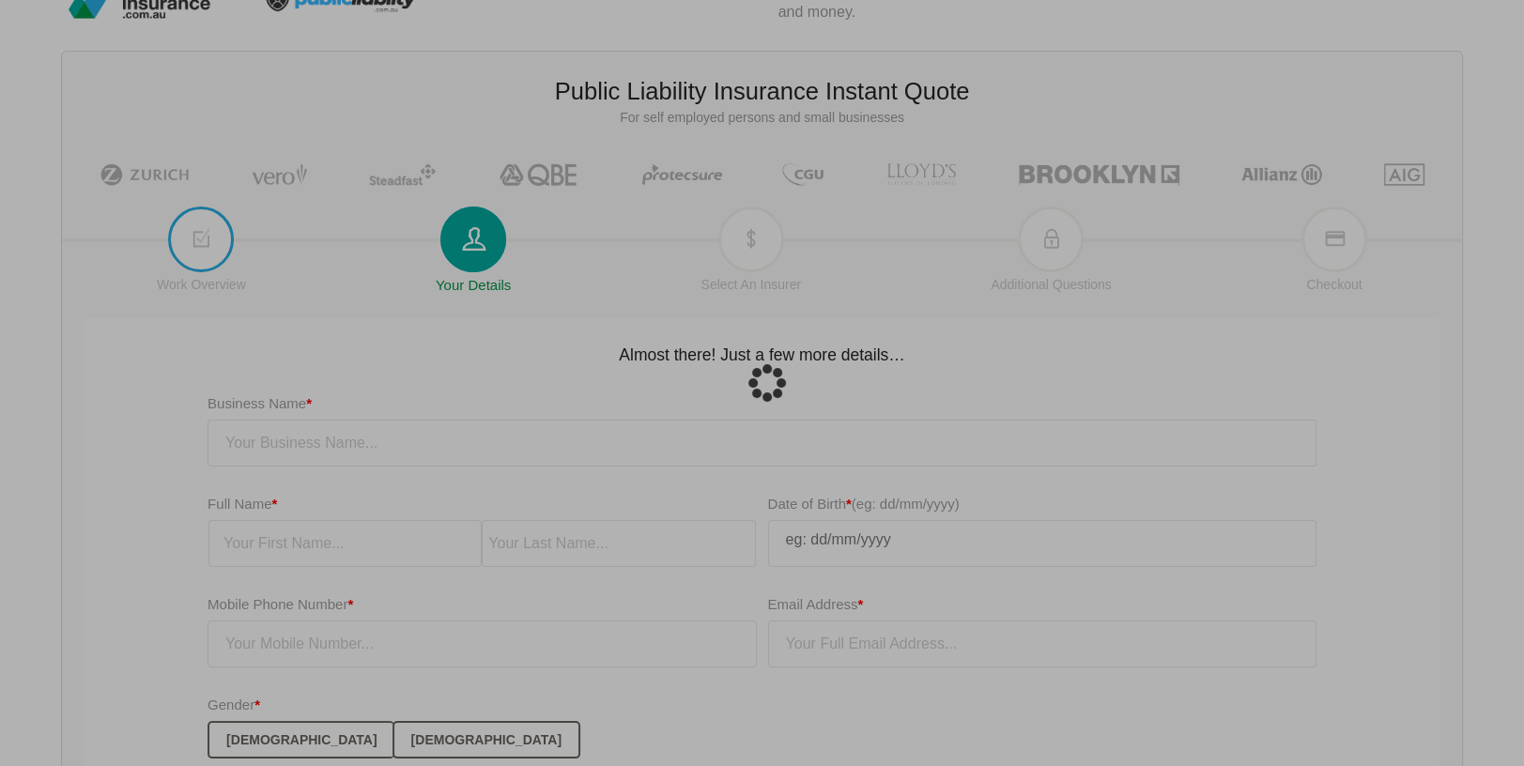
type input "[EMAIL_ADDRESS][DOMAIN_NAME]"
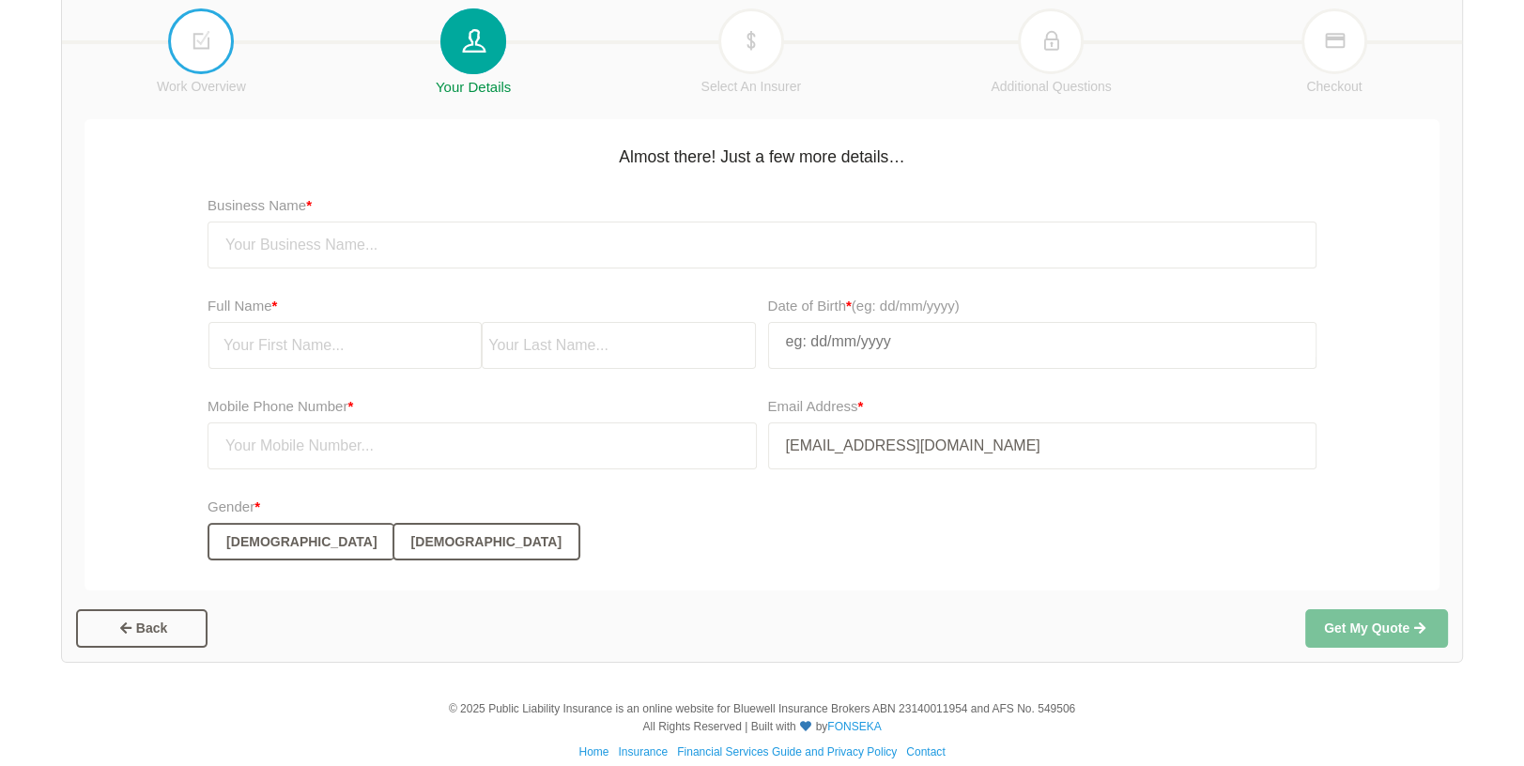
scroll to position [266, 0]
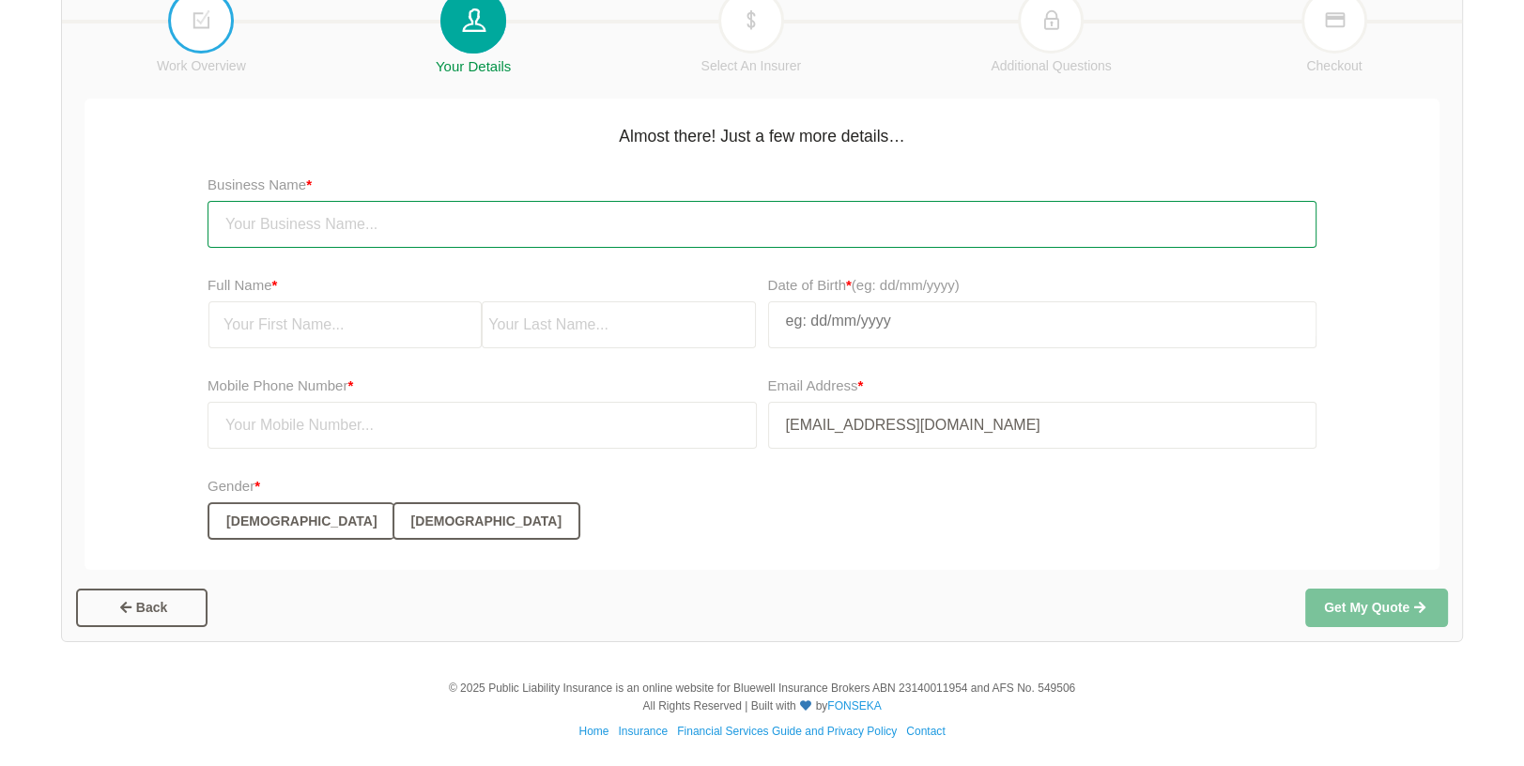
click at [241, 219] on input "text" at bounding box center [761, 224] width 1109 height 47
type input "Not quite there"
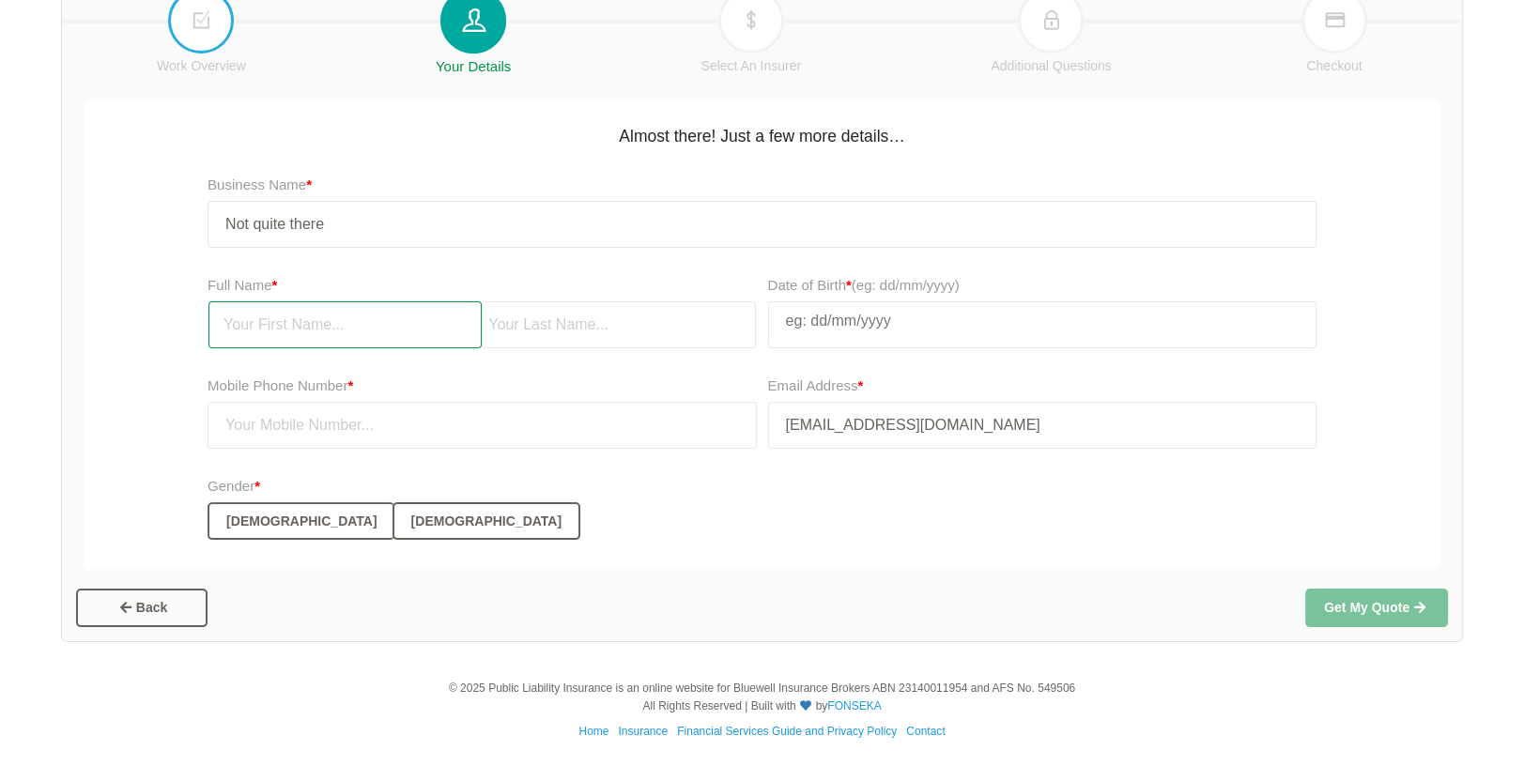
click at [331, 321] on input "text" at bounding box center [344, 324] width 273 height 47
type input "Dark"
type input "Shadow"
type input "0412377850"
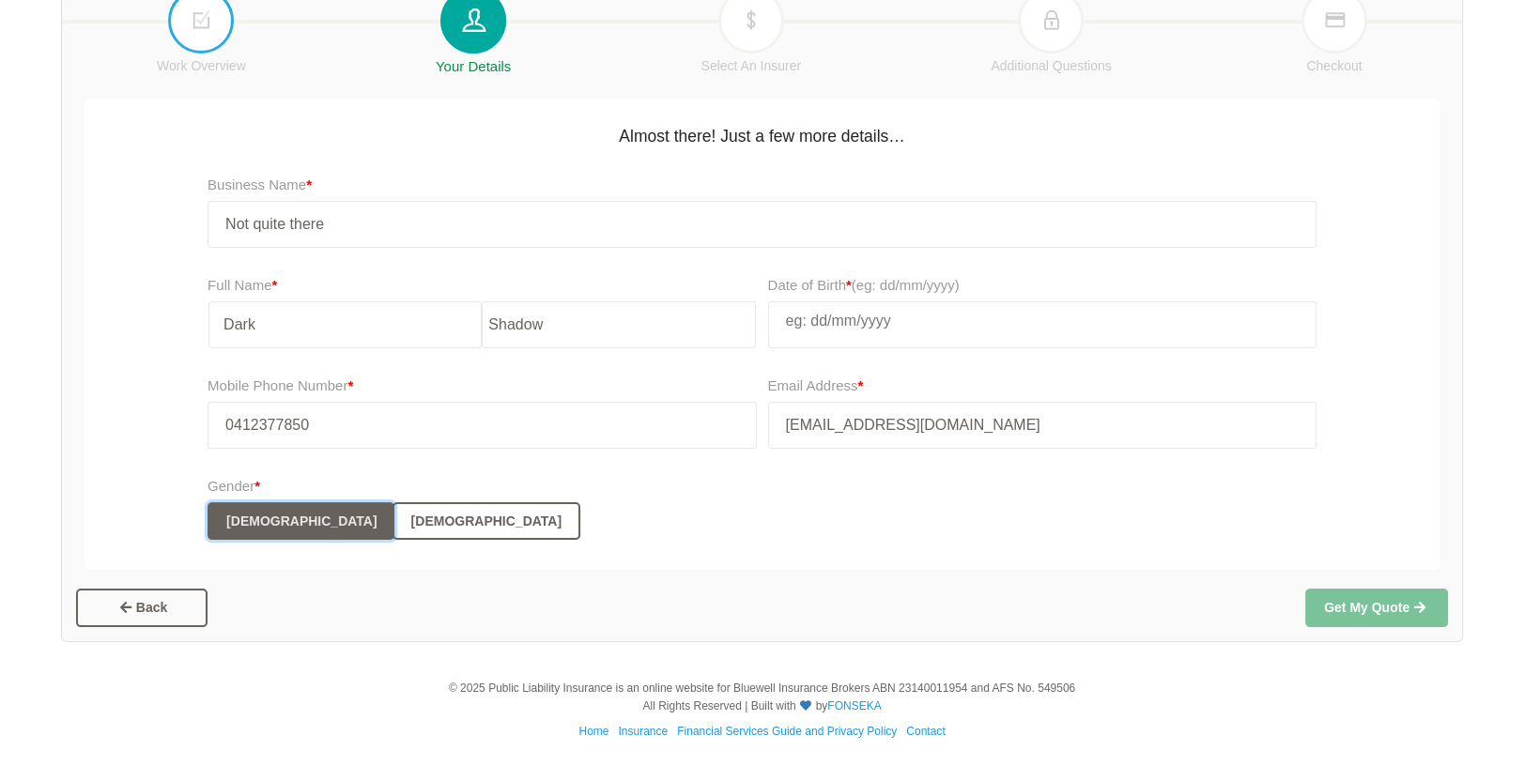
click at [230, 514] on button "[DEMOGRAPHIC_DATA]" at bounding box center [300, 521] width 186 height 38
click at [807, 318] on input "text" at bounding box center [1042, 321] width 546 height 38
select select "8"
select select "2007"
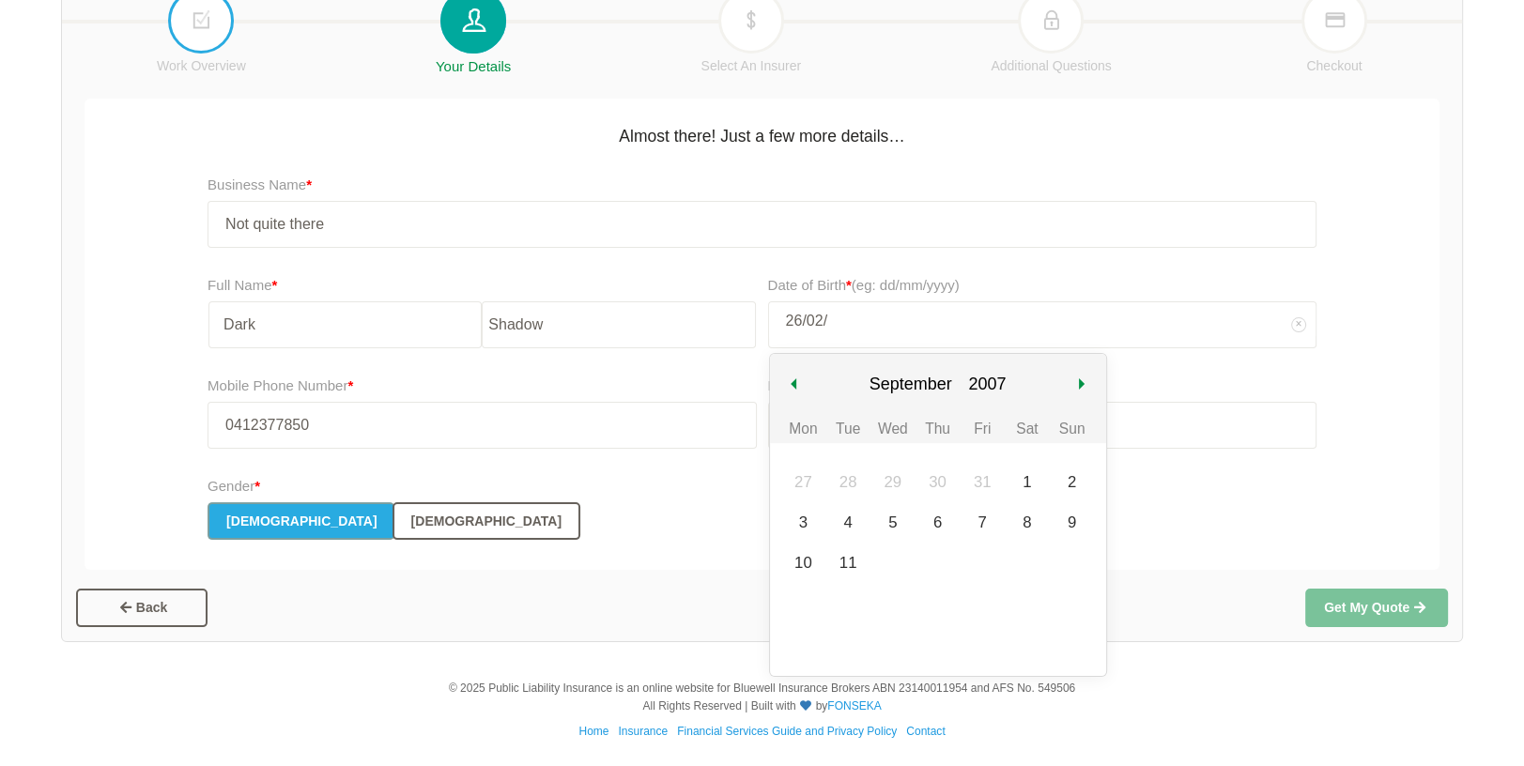
type input "26/02/1"
select select "1"
type input "[DATE]"
select select "19"
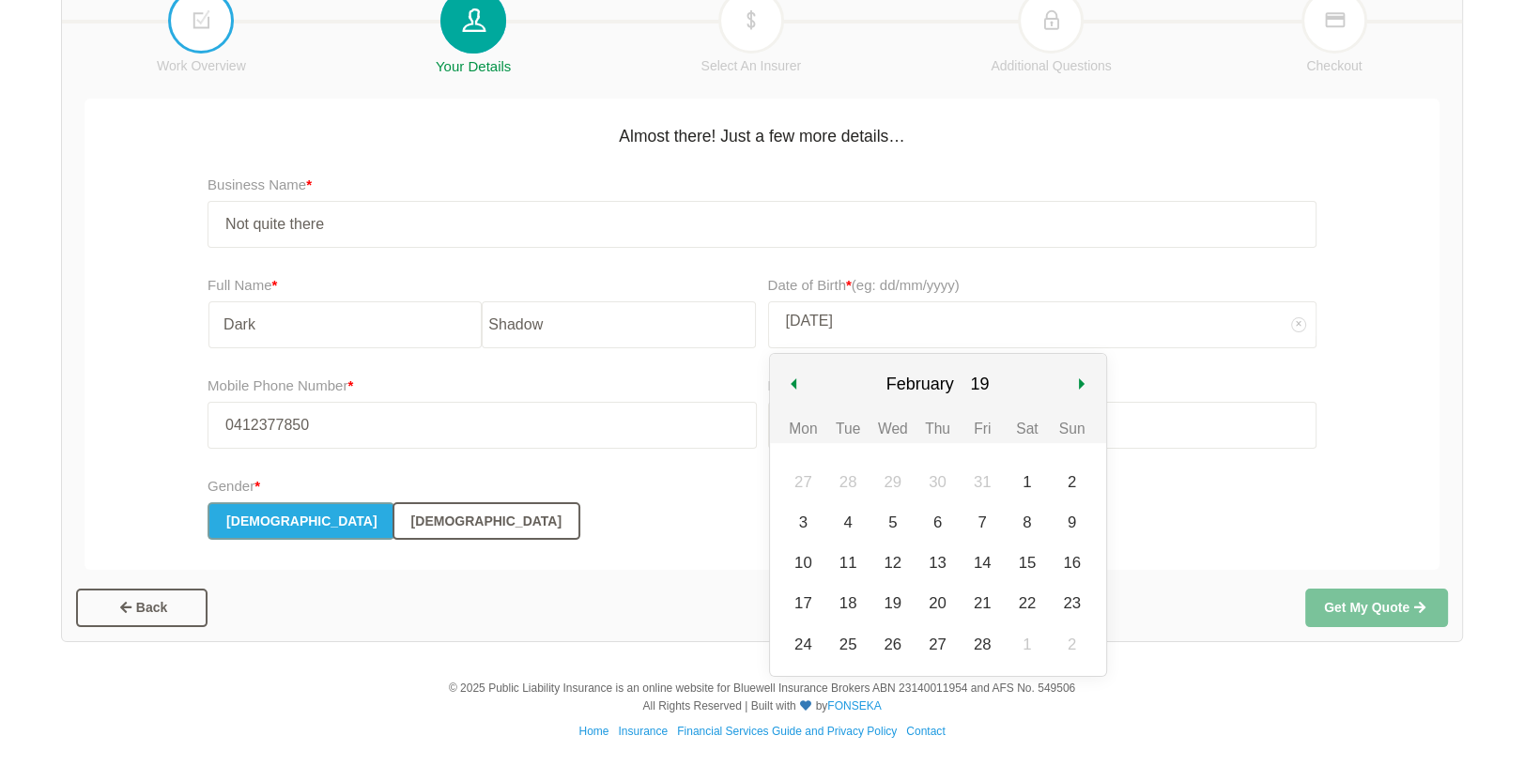
type input "26/02/197"
select select "197"
type input "[DATE]"
select select "1972"
type input "[DATE]"
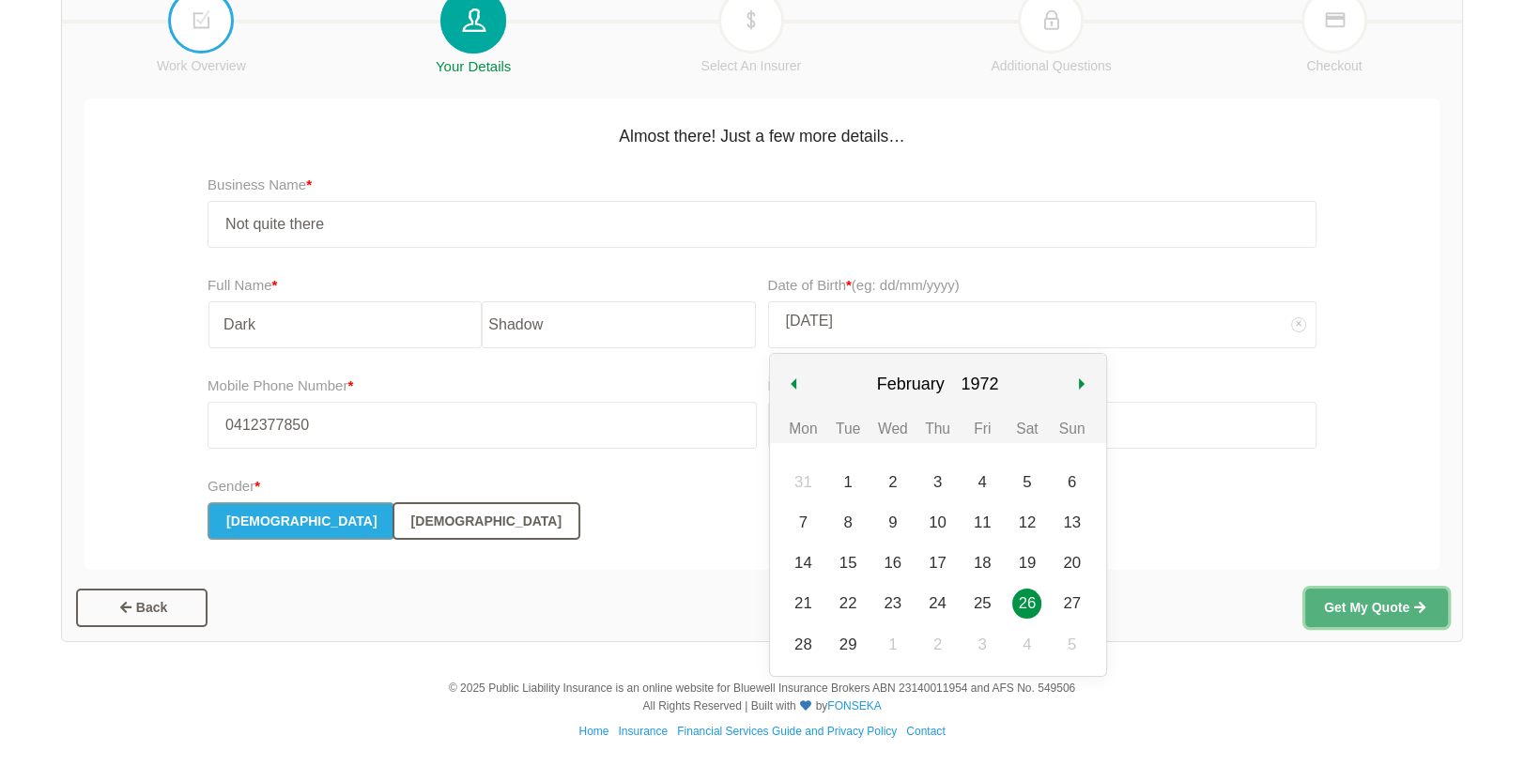
click at [1377, 606] on button "Get My Quote" at bounding box center [1376, 608] width 143 height 38
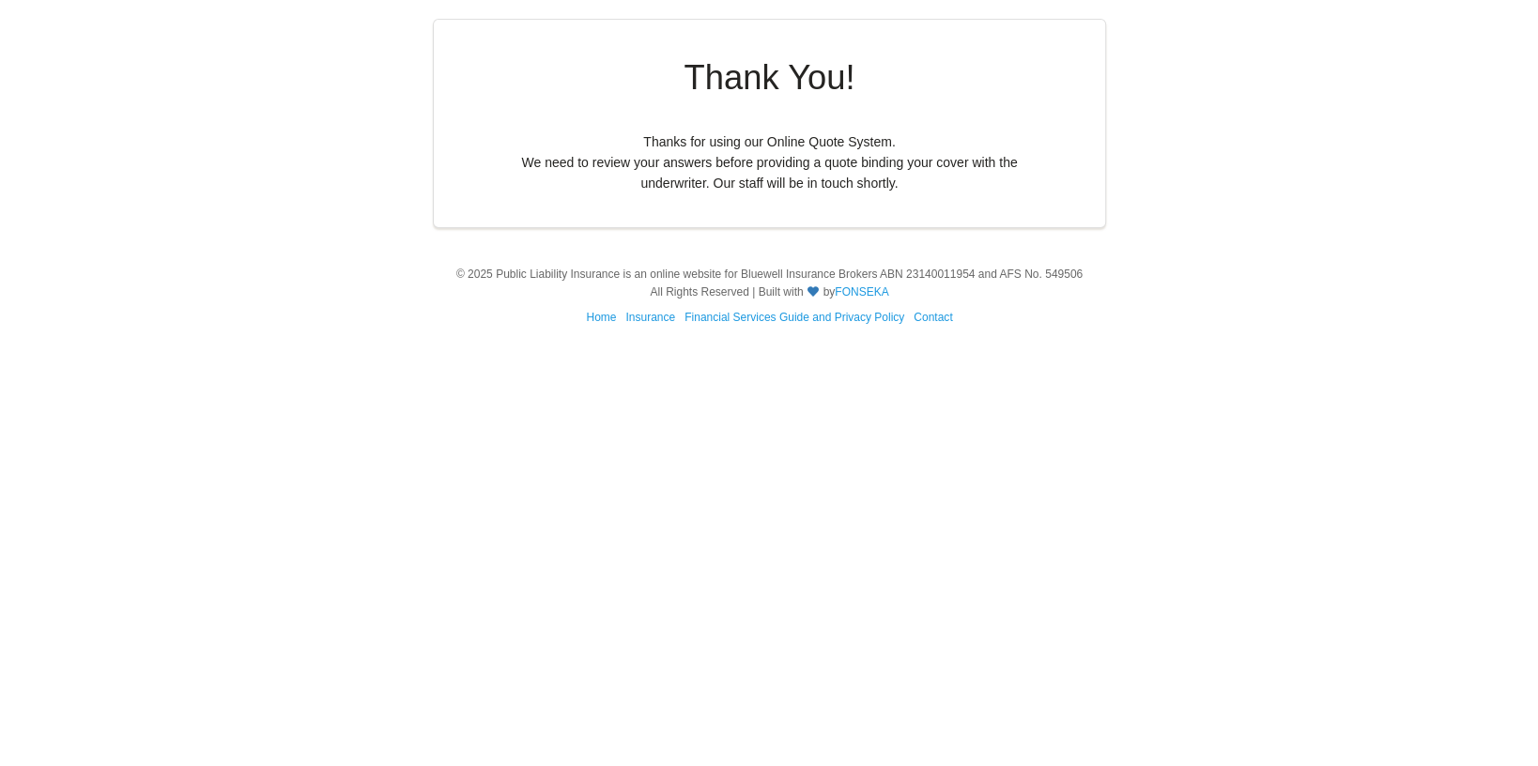
scroll to position [0, 0]
